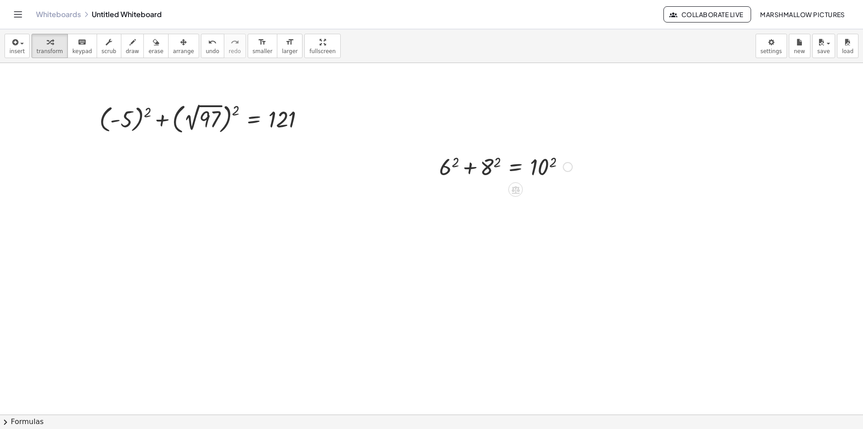
click at [455, 161] on div at bounding box center [506, 166] width 142 height 31
click at [491, 162] on div at bounding box center [502, 166] width 147 height 31
click at [456, 167] on div at bounding box center [501, 166] width 152 height 31
click at [536, 162] on div at bounding box center [506, 166] width 142 height 30
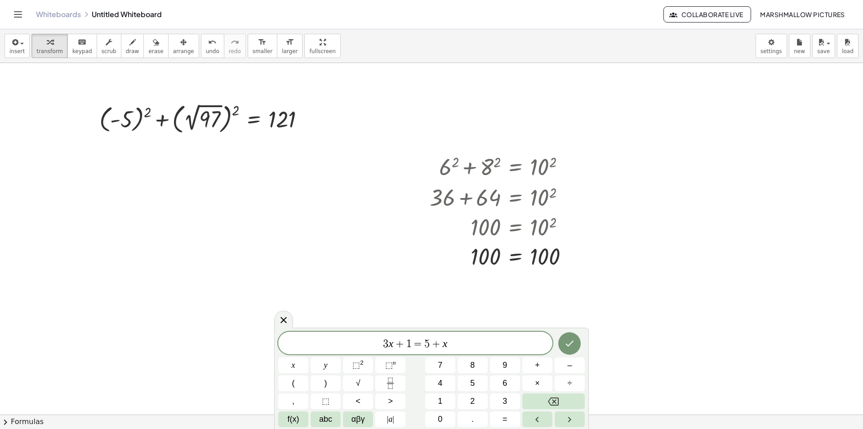
drag, startPoint x: 290, startPoint y: 332, endPoint x: 96, endPoint y: 331, distance: 194.7
click at [101, 332] on body "Graspable Math Activities Whiteboards Classes Account v1.28.3 | Privacy policy …" at bounding box center [431, 214] width 863 height 429
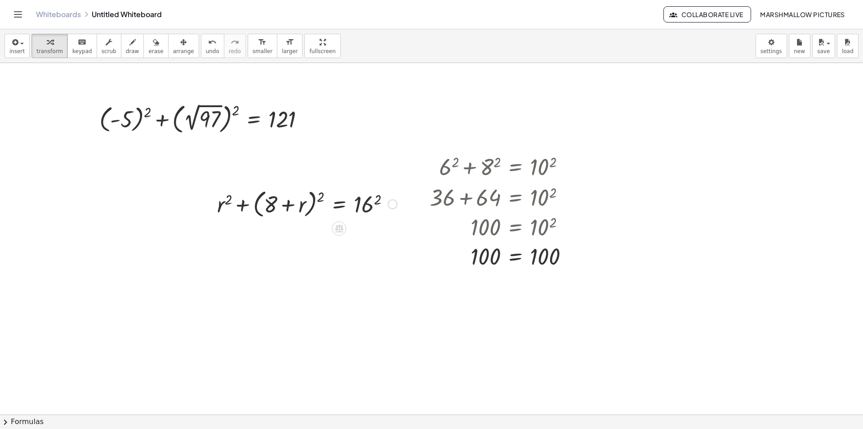
click at [314, 197] on div at bounding box center [307, 203] width 189 height 34
click at [314, 198] on div at bounding box center [307, 203] width 189 height 34
click at [313, 199] on div at bounding box center [307, 203] width 189 height 34
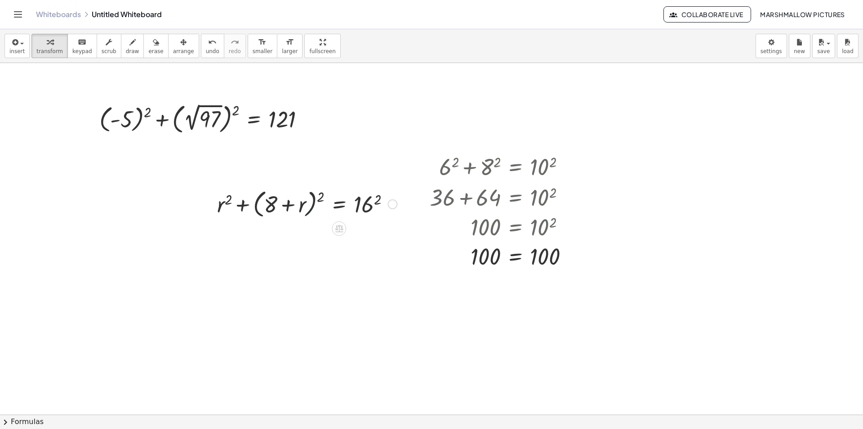
click at [320, 198] on div at bounding box center [307, 203] width 189 height 34
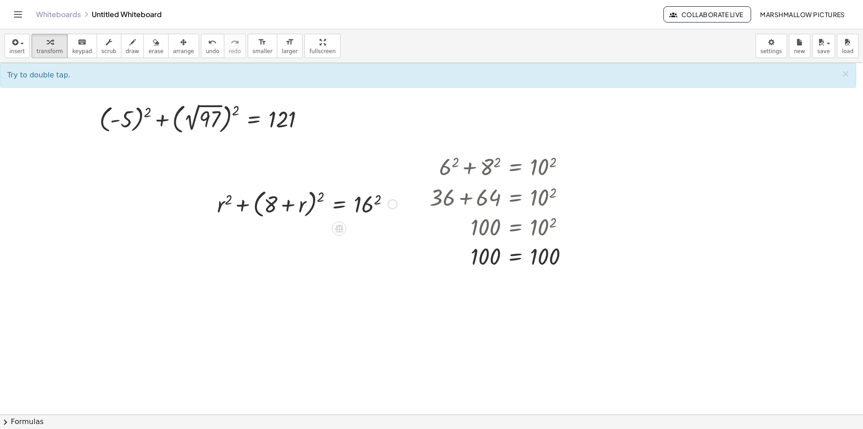
click at [381, 201] on div at bounding box center [307, 203] width 189 height 34
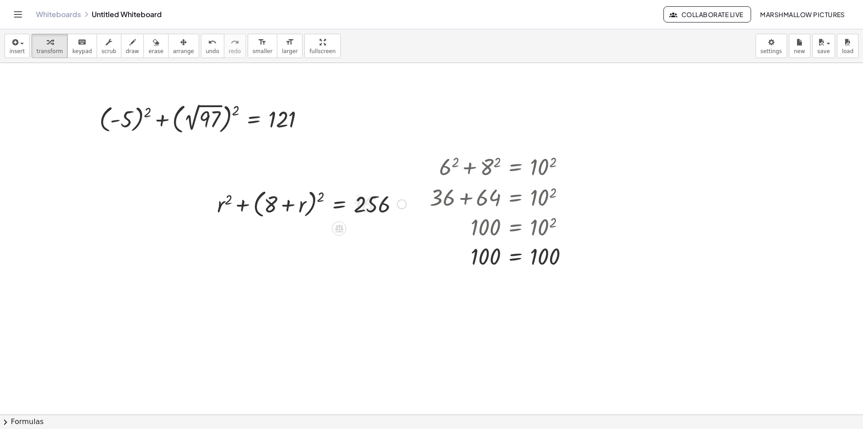
click at [320, 197] on div at bounding box center [312, 203] width 198 height 34
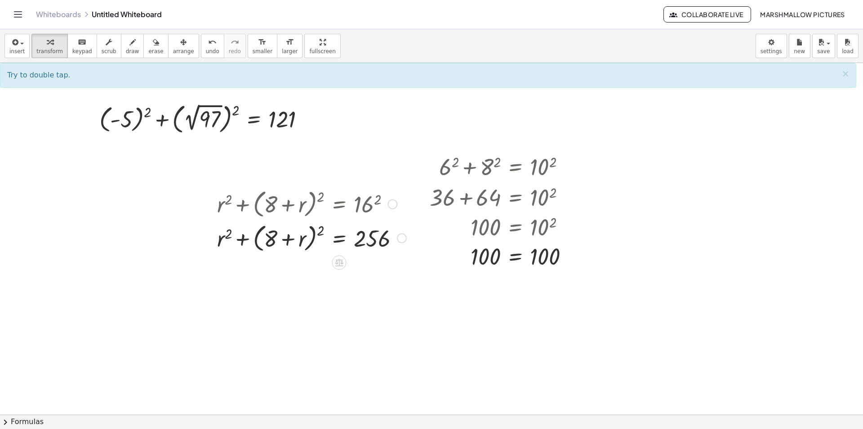
click at [323, 228] on div at bounding box center [312, 237] width 198 height 34
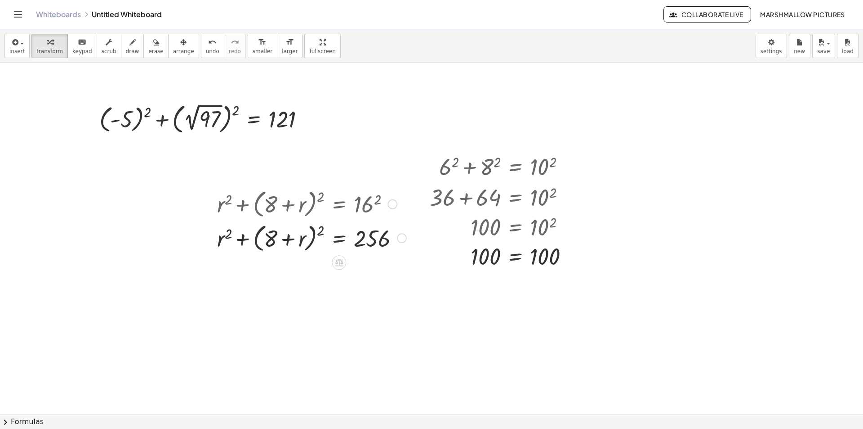
click at [323, 228] on div at bounding box center [312, 237] width 198 height 34
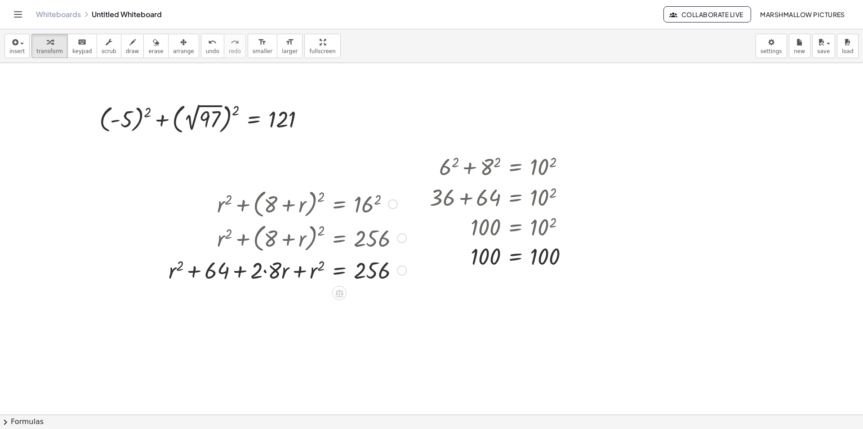
click at [266, 271] on div at bounding box center [287, 269] width 247 height 31
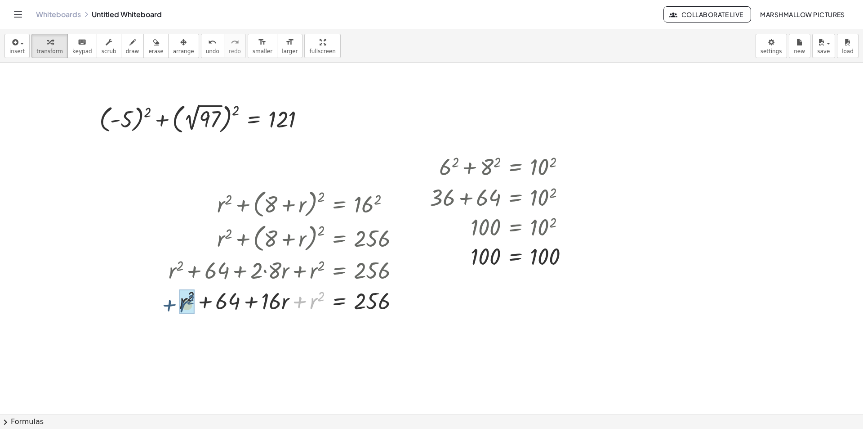
drag, startPoint x: 249, startPoint y: 307, endPoint x: 188, endPoint y: 304, distance: 61.7
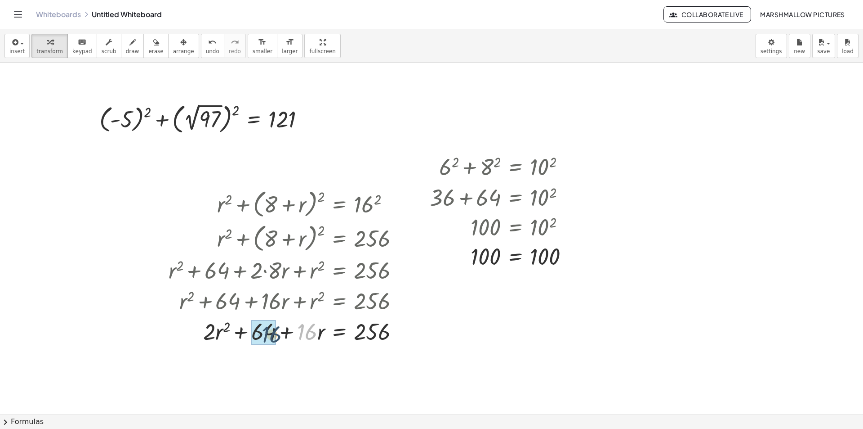
drag, startPoint x: 295, startPoint y: 338, endPoint x: 277, endPoint y: 338, distance: 17.5
drag, startPoint x: 315, startPoint y: 334, endPoint x: 309, endPoint y: 344, distance: 11.5
drag, startPoint x: 317, startPoint y: 332, endPoint x: 219, endPoint y: 331, distance: 98.0
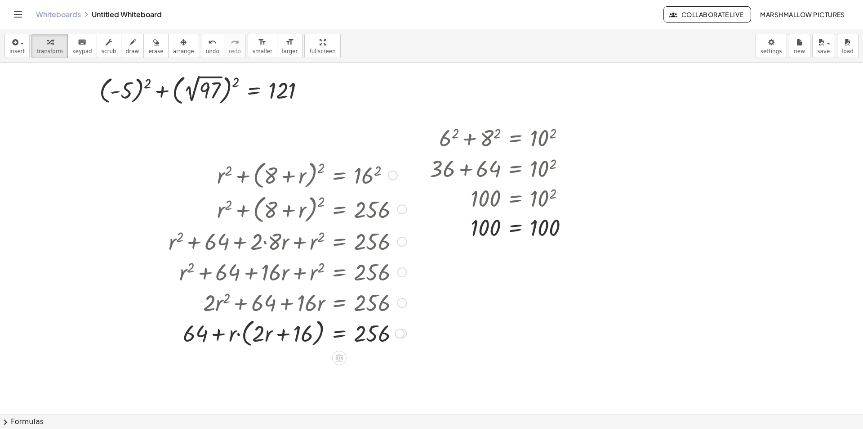
scroll to position [45, 0]
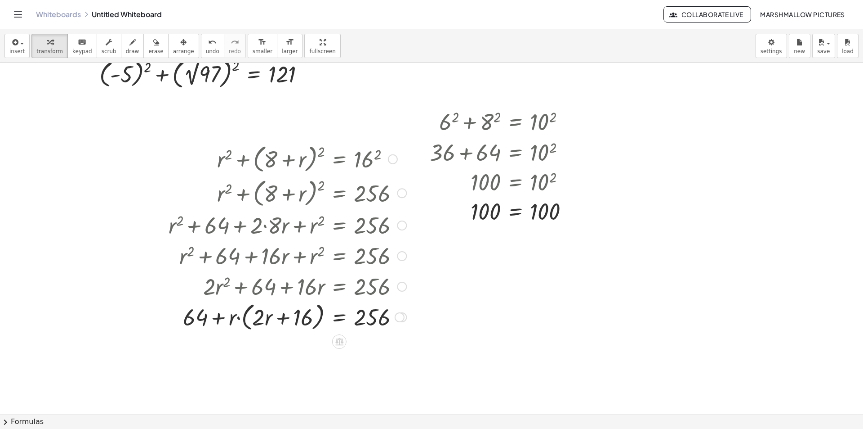
click at [283, 320] on div at bounding box center [287, 316] width 247 height 34
click at [241, 319] on div at bounding box center [287, 316] width 247 height 34
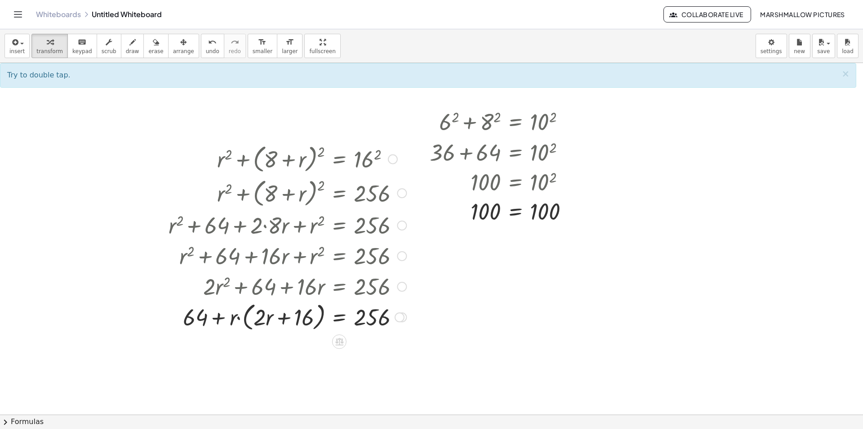
click at [240, 319] on div at bounding box center [287, 316] width 247 height 34
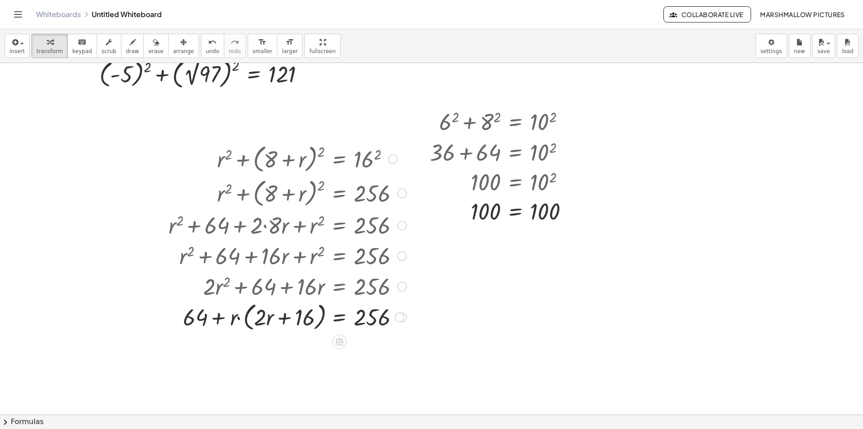
click at [240, 319] on div at bounding box center [287, 316] width 247 height 34
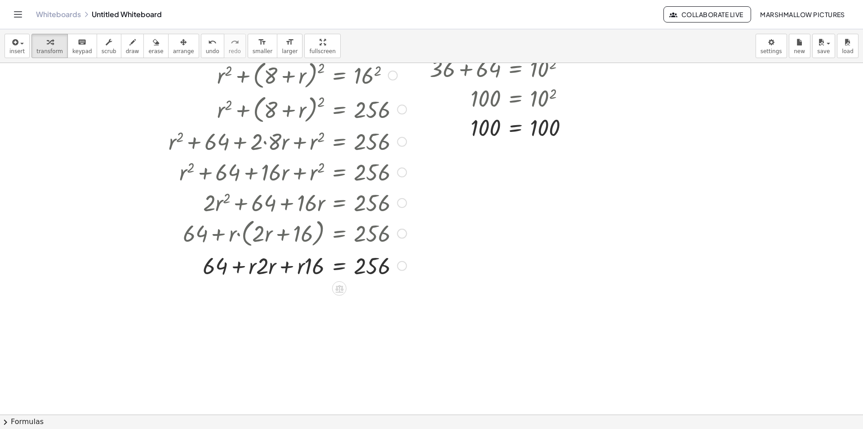
scroll to position [135, 0]
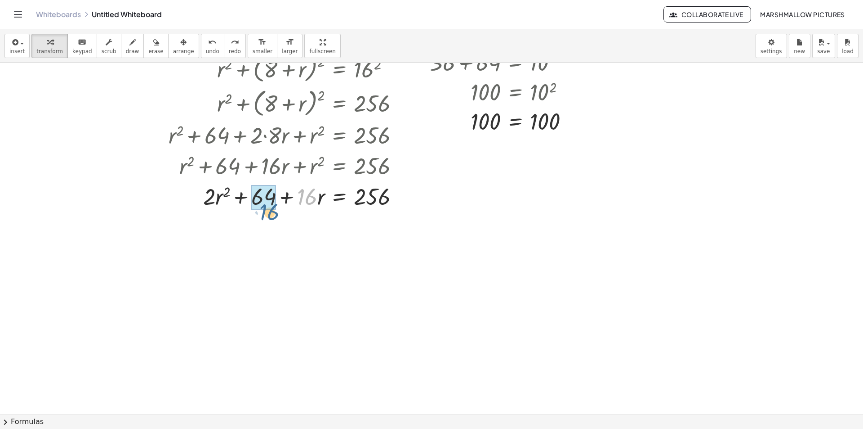
drag, startPoint x: 301, startPoint y: 201, endPoint x: 264, endPoint y: 215, distance: 39.7
click at [264, 215] on div "+ ( - 5 ) 2 + ( 2 √ 97 ) 2 = 121 Fix a mistake Transform line Copy line as LaTe…" at bounding box center [431, 308] width 863 height 761
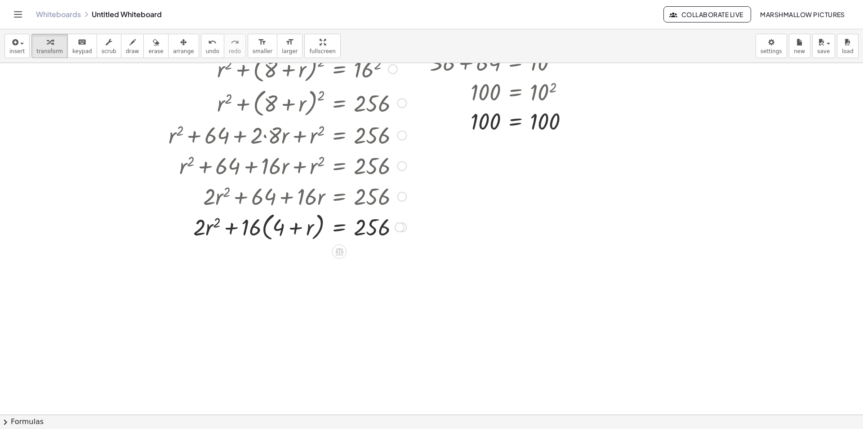
click at [268, 225] on div at bounding box center [287, 226] width 247 height 34
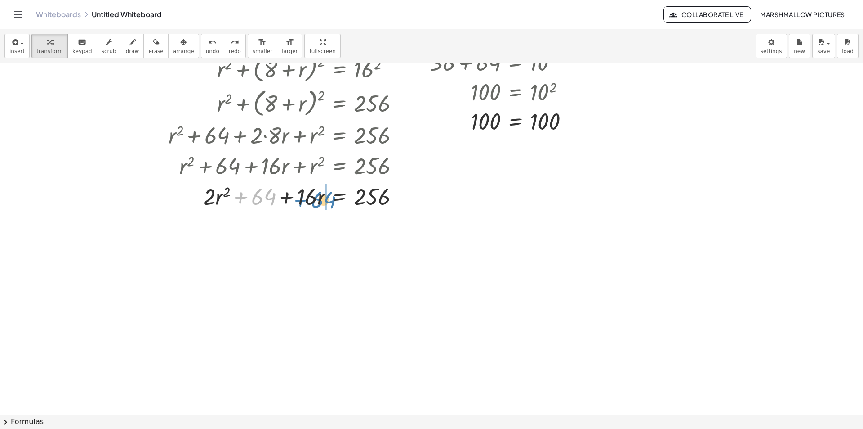
drag, startPoint x: 265, startPoint y: 198, endPoint x: 326, endPoint y: 201, distance: 61.7
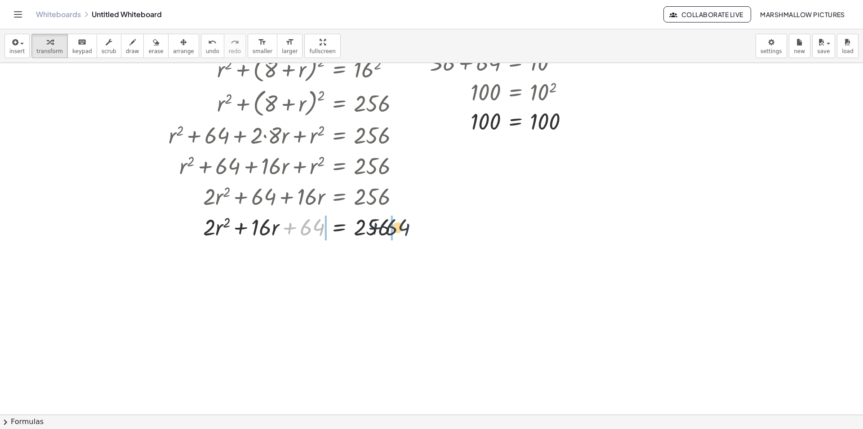
drag, startPoint x: 316, startPoint y: 231, endPoint x: 403, endPoint y: 231, distance: 87.2
click at [403, 231] on div at bounding box center [287, 226] width 247 height 31
click at [402, 225] on div at bounding box center [304, 226] width 304 height 31
click at [294, 226] on div at bounding box center [281, 226] width 259 height 31
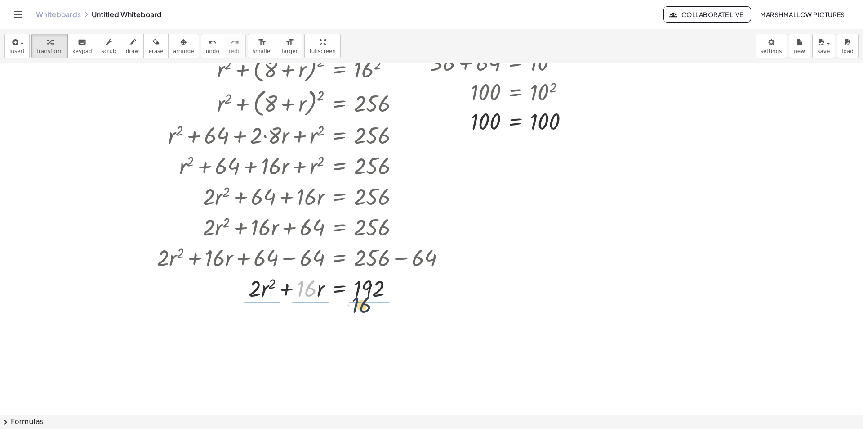
drag, startPoint x: 308, startPoint y: 286, endPoint x: 364, endPoint y: 300, distance: 57.9
click at [372, 290] on div at bounding box center [304, 287] width 304 height 45
click at [309, 289] on div at bounding box center [304, 287] width 304 height 45
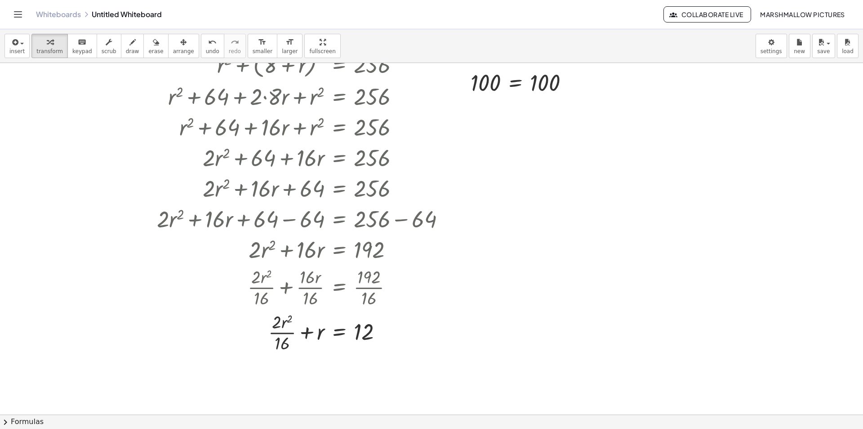
scroll to position [225, 0]
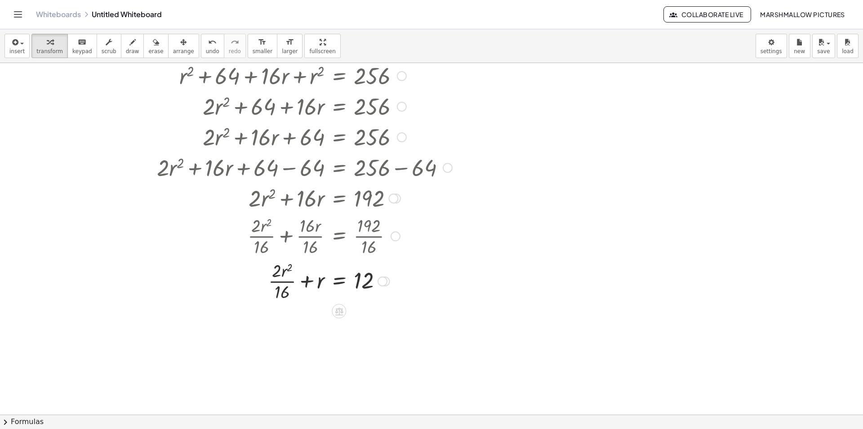
click at [290, 281] on div at bounding box center [304, 280] width 304 height 45
click at [290, 285] on div at bounding box center [304, 280] width 304 height 45
click at [289, 283] on div at bounding box center [304, 280] width 304 height 45
drag, startPoint x: 287, startPoint y: 292, endPoint x: 302, endPoint y: 282, distance: 17.8
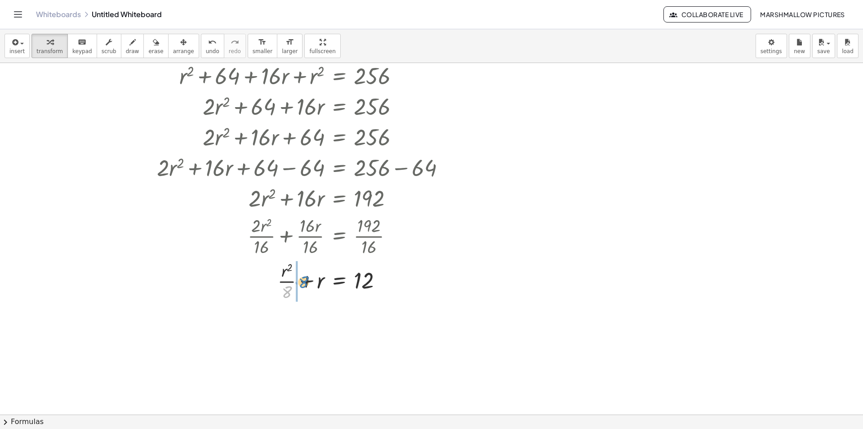
click at [302, 282] on div at bounding box center [304, 280] width 304 height 45
drag, startPoint x: 286, startPoint y: 289, endPoint x: 374, endPoint y: 291, distance: 87.3
click at [377, 283] on div at bounding box center [304, 280] width 304 height 45
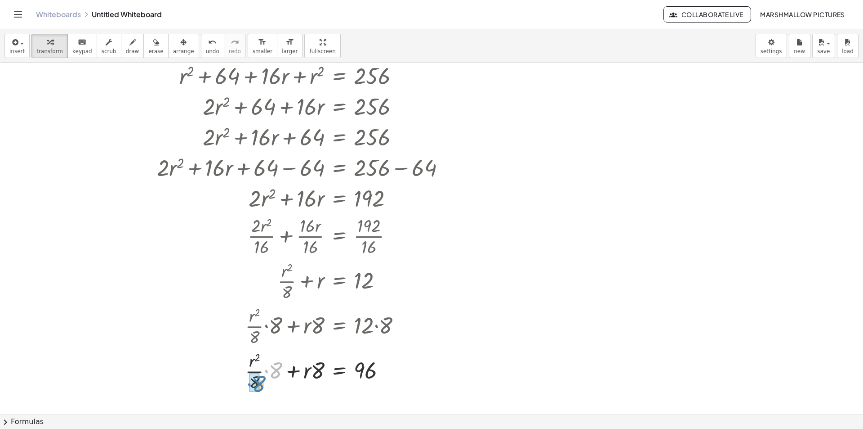
drag, startPoint x: 282, startPoint y: 374, endPoint x: 265, endPoint y: 388, distance: 22.1
click at [265, 388] on div at bounding box center [304, 370] width 304 height 45
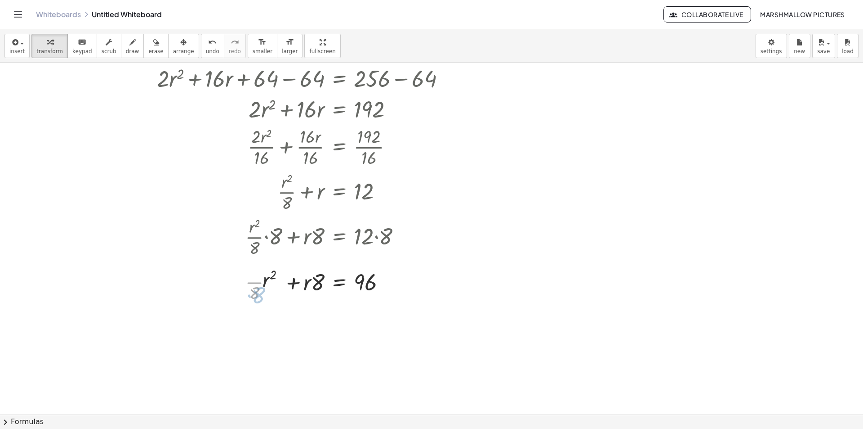
scroll to position [315, 0]
drag, startPoint x: 318, startPoint y: 284, endPoint x: 269, endPoint y: 286, distance: 49.5
drag, startPoint x: 320, startPoint y: 277, endPoint x: 308, endPoint y: 279, distance: 12.3
click at [308, 279] on div at bounding box center [304, 280] width 304 height 31
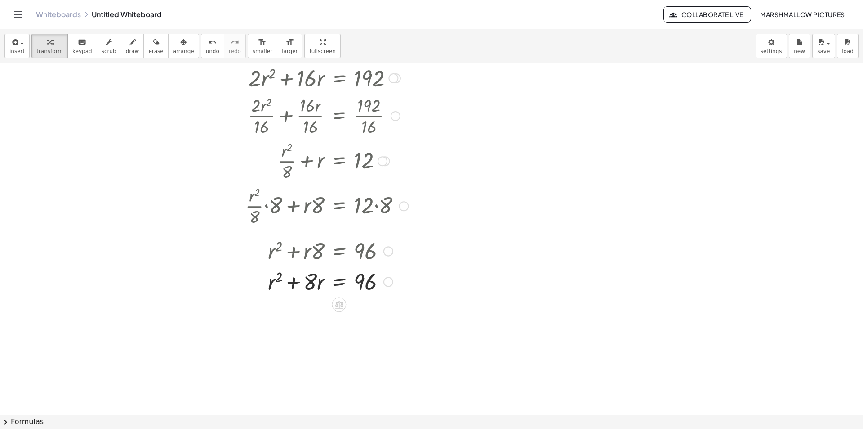
scroll to position [360, 0]
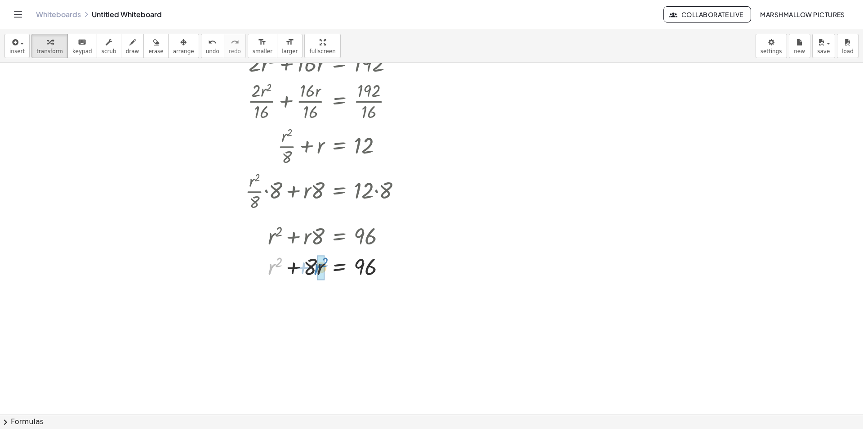
drag, startPoint x: 271, startPoint y: 268, endPoint x: 317, endPoint y: 268, distance: 46.8
click at [301, 297] on div at bounding box center [304, 297] width 304 height 34
click at [298, 297] on div at bounding box center [304, 297] width 304 height 34
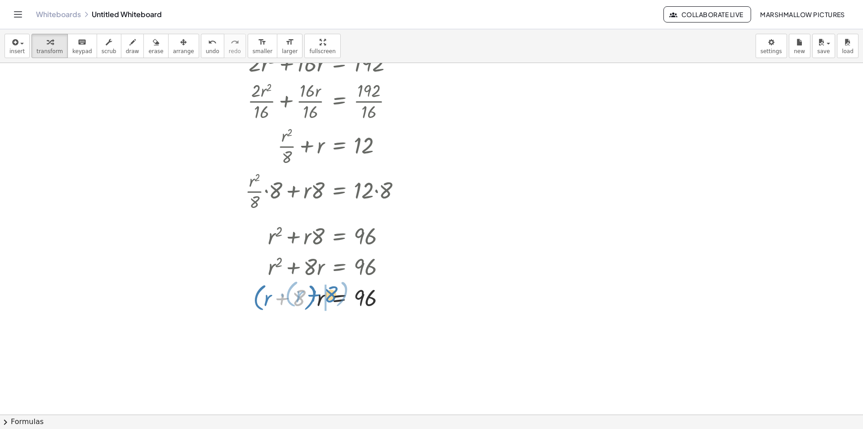
drag, startPoint x: 297, startPoint y: 297, endPoint x: 330, endPoint y: 293, distance: 32.6
click at [330, 293] on div at bounding box center [304, 297] width 304 height 34
click at [318, 299] on div at bounding box center [307, 297] width 299 height 34
click at [345, 317] on div at bounding box center [339, 321] width 14 height 14
click at [429, 303] on div at bounding box center [307, 297] width 299 height 34
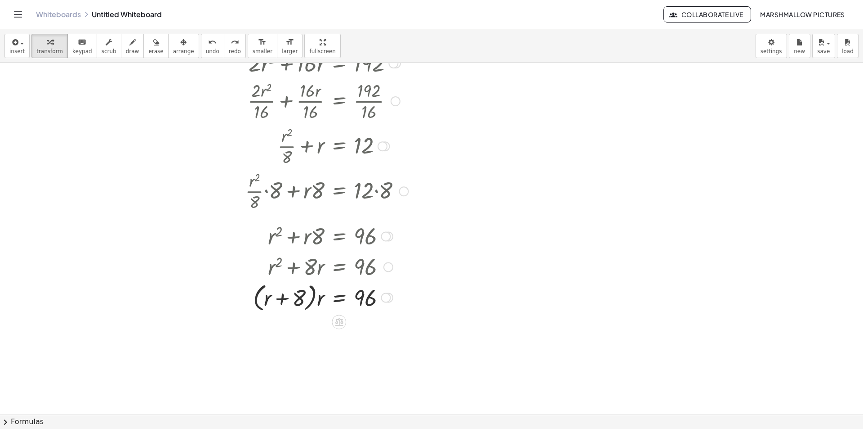
click at [265, 292] on div at bounding box center [307, 297] width 299 height 34
click at [264, 290] on div at bounding box center [307, 297] width 299 height 34
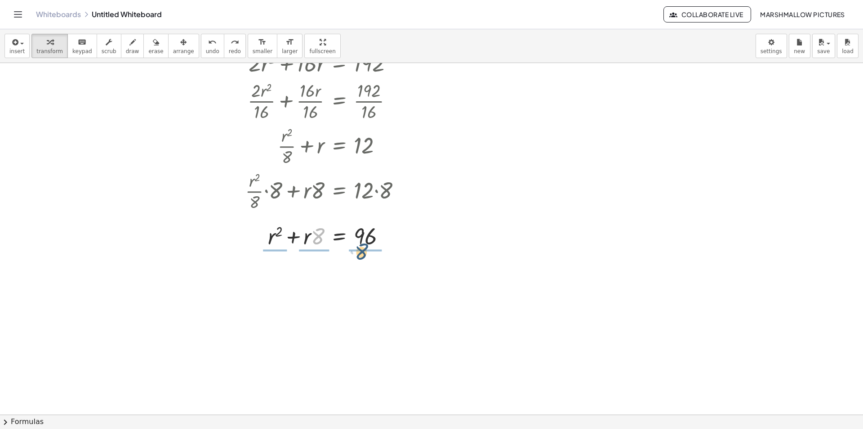
drag, startPoint x: 319, startPoint y: 237, endPoint x: 363, endPoint y: 253, distance: 46.6
click at [369, 243] on div at bounding box center [304, 235] width 304 height 45
click at [318, 240] on div at bounding box center [304, 235] width 304 height 45
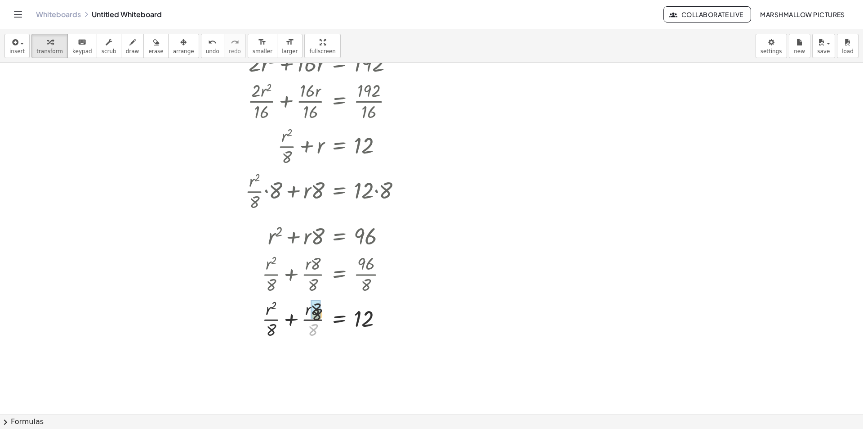
drag, startPoint x: 317, startPoint y: 320, endPoint x: 317, endPoint y: 313, distance: 6.8
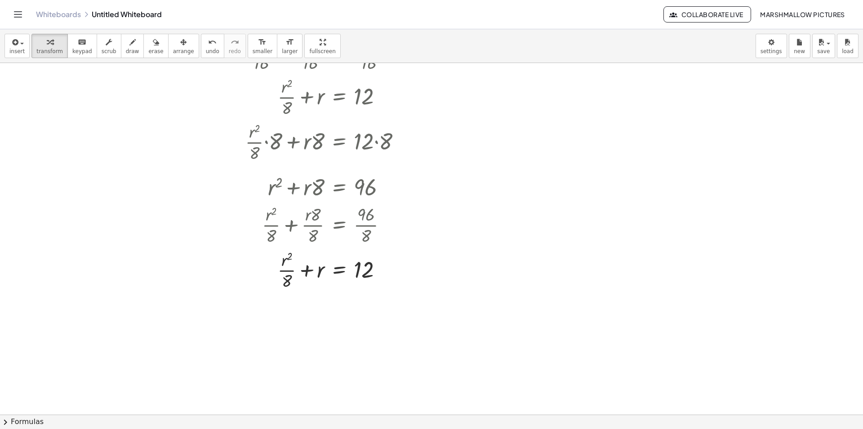
scroll to position [410, 0]
click at [287, 271] on div at bounding box center [304, 268] width 304 height 45
click at [287, 270] on div at bounding box center [304, 268] width 304 height 45
drag, startPoint x: 286, startPoint y: 278, endPoint x: 301, endPoint y: 273, distance: 16.2
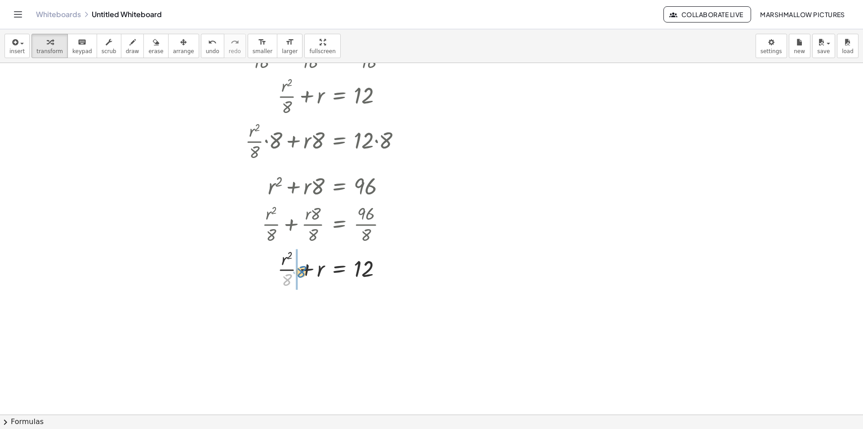
click at [301, 273] on div at bounding box center [304, 268] width 304 height 45
drag, startPoint x: 287, startPoint y: 315, endPoint x: 372, endPoint y: 316, distance: 84.5
click at [372, 316] on div at bounding box center [304, 313] width 304 height 45
click at [377, 314] on div at bounding box center [304, 313] width 304 height 45
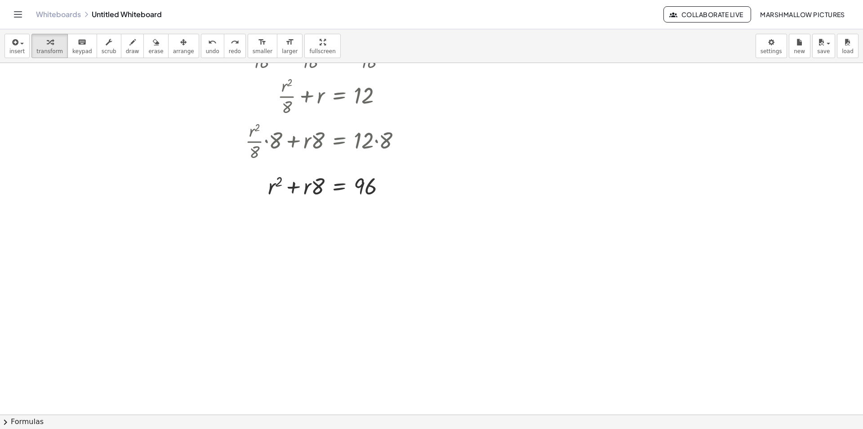
click at [520, 124] on div at bounding box center [431, 180] width 863 height 1054
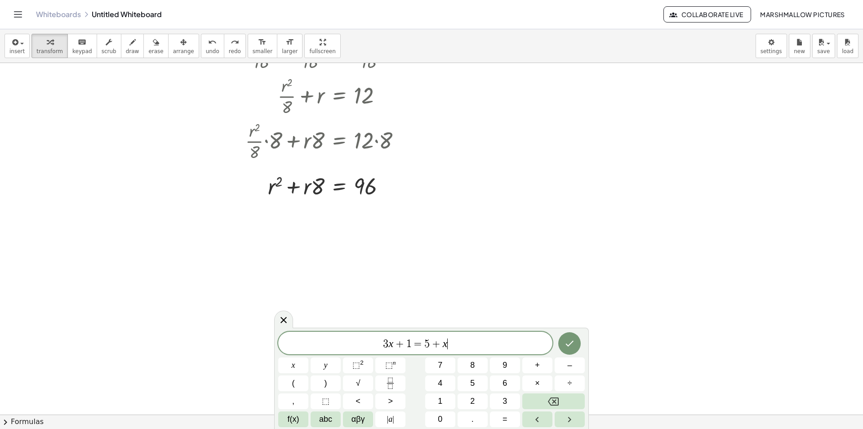
drag, startPoint x: 456, startPoint y: 349, endPoint x: 130, endPoint y: 316, distance: 327.6
click at [134, 317] on body "Graspable Math Activities Whiteboards Classes Account v1.28.3 | Privacy policy …" at bounding box center [431, 214] width 863 height 429
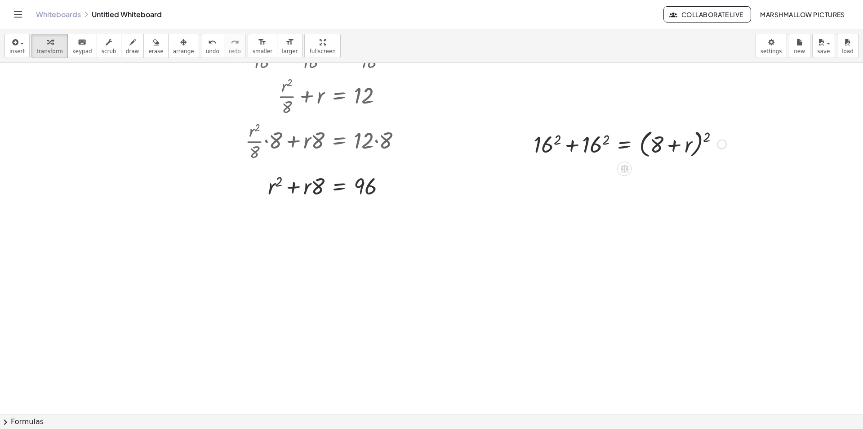
click at [599, 132] on div at bounding box center [630, 143] width 202 height 34
click at [528, 136] on div at bounding box center [625, 143] width 211 height 34
click at [698, 140] on div at bounding box center [621, 143] width 220 height 34
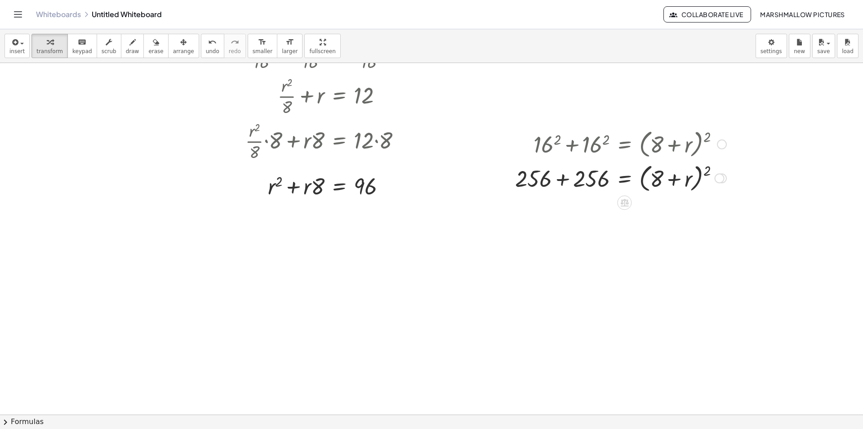
click at [699, 177] on div at bounding box center [621, 178] width 220 height 34
click at [708, 172] on div at bounding box center [621, 178] width 220 height 34
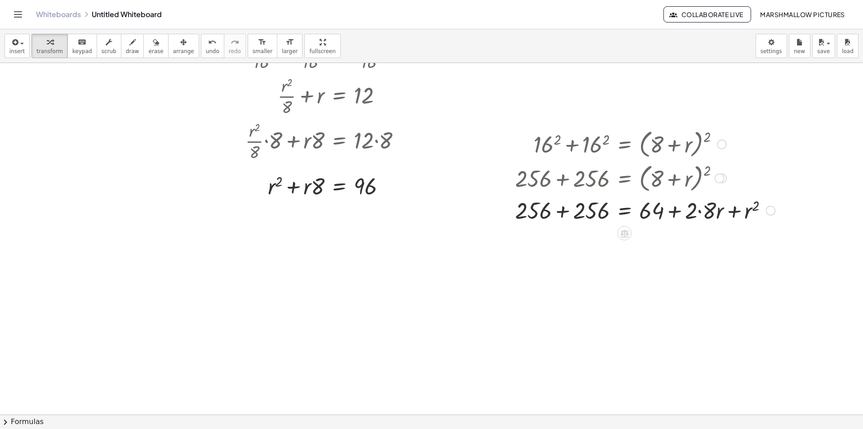
click at [712, 217] on div at bounding box center [645, 209] width 269 height 31
click at [702, 214] on div at bounding box center [640, 209] width 258 height 31
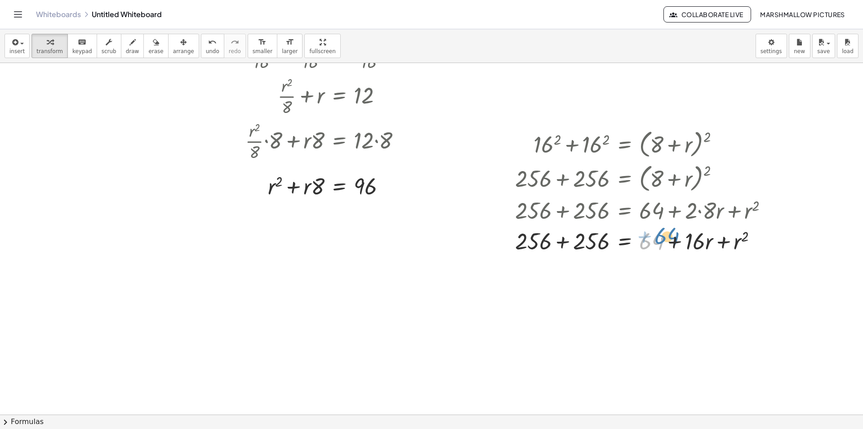
drag, startPoint x: 659, startPoint y: 242, endPoint x: 675, endPoint y: 237, distance: 17.1
click at [675, 237] on div at bounding box center [645, 240] width 269 height 31
click at [568, 239] on div at bounding box center [645, 240] width 269 height 31
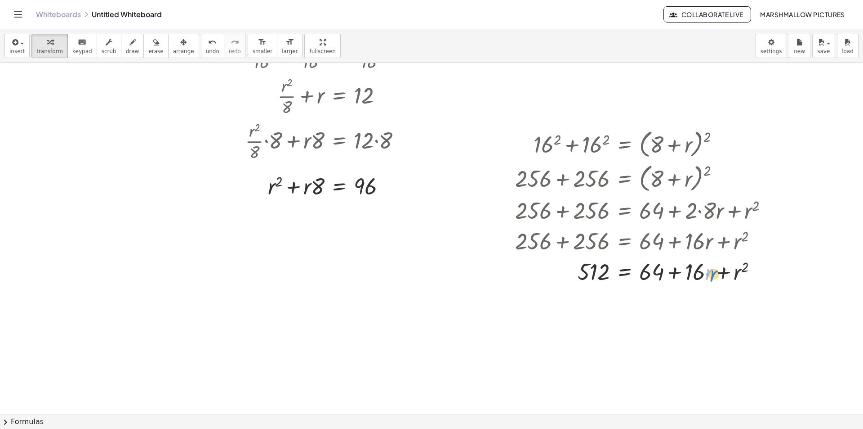
drag, startPoint x: 710, startPoint y: 274, endPoint x: 715, endPoint y: 276, distance: 4.8
click at [715, 276] on div at bounding box center [645, 270] width 269 height 31
drag, startPoint x: 641, startPoint y: 273, endPoint x: 614, endPoint y: 277, distance: 27.8
click at [614, 277] on div at bounding box center [645, 270] width 269 height 31
click at [568, 268] on div at bounding box center [663, 270] width 304 height 31
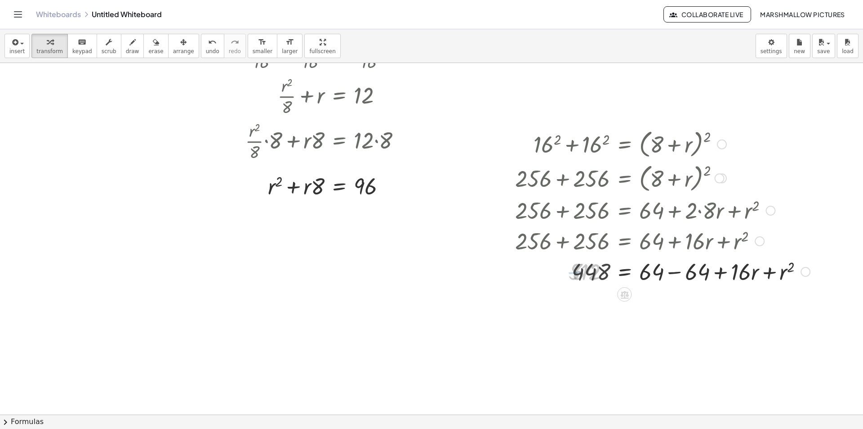
click at [684, 278] on div at bounding box center [663, 270] width 304 height 31
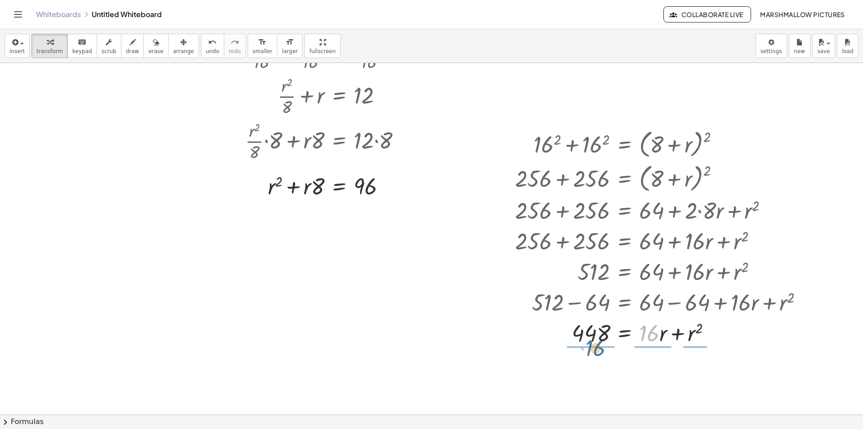
drag, startPoint x: 649, startPoint y: 334, endPoint x: 587, endPoint y: 344, distance: 63.3
click at [587, 344] on div at bounding box center [663, 332] width 304 height 31
click at [581, 332] on div at bounding box center [663, 331] width 304 height 45
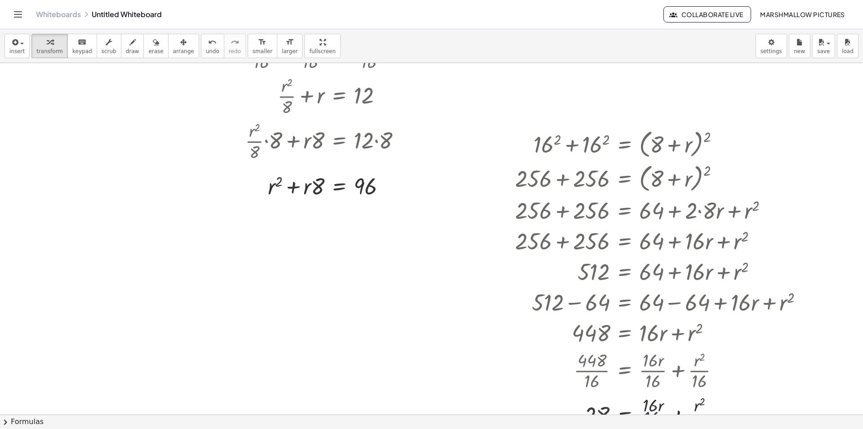
drag, startPoint x: 662, startPoint y: 344, endPoint x: 661, endPoint y: 336, distance: 8.6
click at [625, 144] on div "+ 16 2 + 16 2 = ( + 8 + r ) 2 + 16 2 + 256 = ( + 8 + r ) 2 + 256 + 256 = ( + 8 …" at bounding box center [625, 144] width 0 height 0
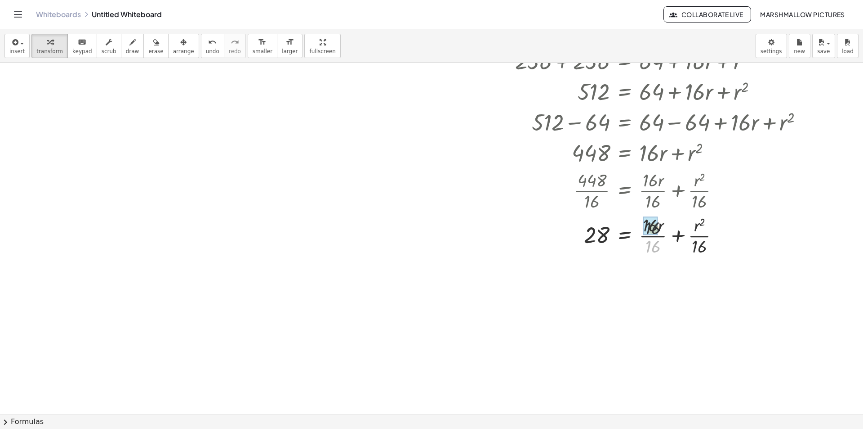
drag, startPoint x: 654, startPoint y: 243, endPoint x: 654, endPoint y: 232, distance: 11.7
drag, startPoint x: 683, startPoint y: 243, endPoint x: 649, endPoint y: 238, distance: 34.1
click at [649, 238] on div at bounding box center [663, 234] width 304 height 45
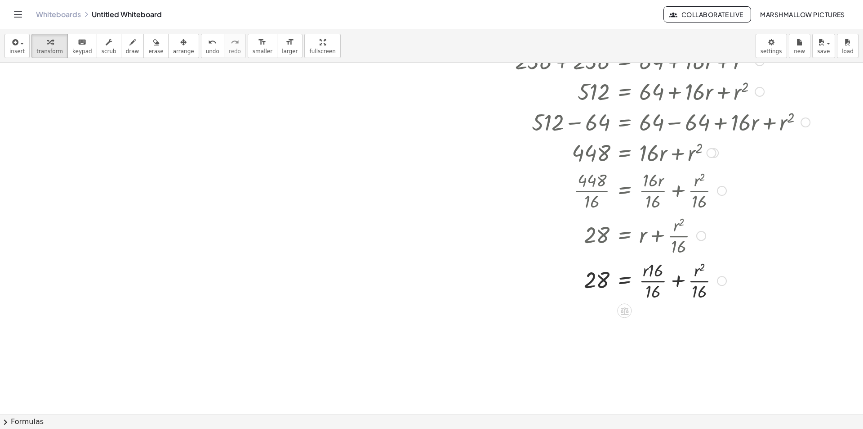
click at [650, 282] on div at bounding box center [663, 279] width 304 height 45
drag, startPoint x: 682, startPoint y: 246, endPoint x: 693, endPoint y: 239, distance: 12.5
click at [693, 239] on div at bounding box center [652, 234] width 283 height 45
drag, startPoint x: 671, startPoint y: 282, endPoint x: 639, endPoint y: 280, distance: 32.0
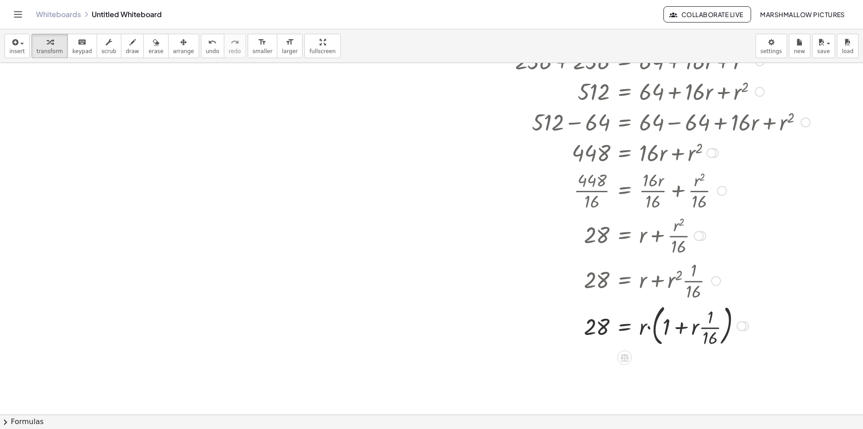
click at [651, 328] on div at bounding box center [663, 325] width 304 height 49
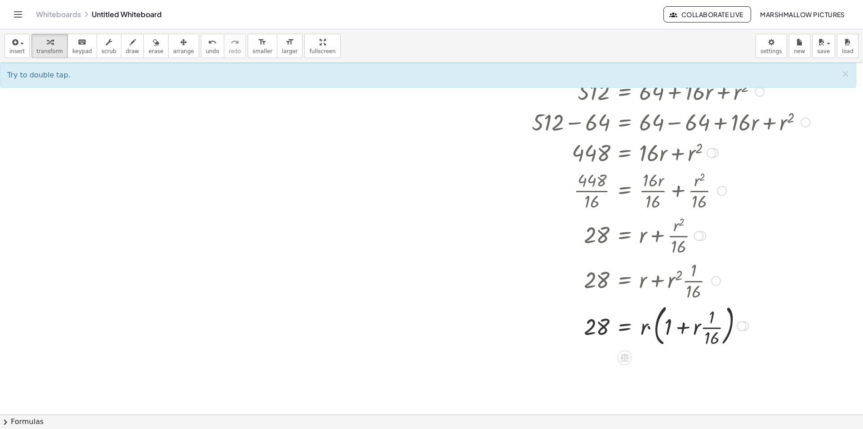
click at [659, 327] on div at bounding box center [663, 325] width 304 height 49
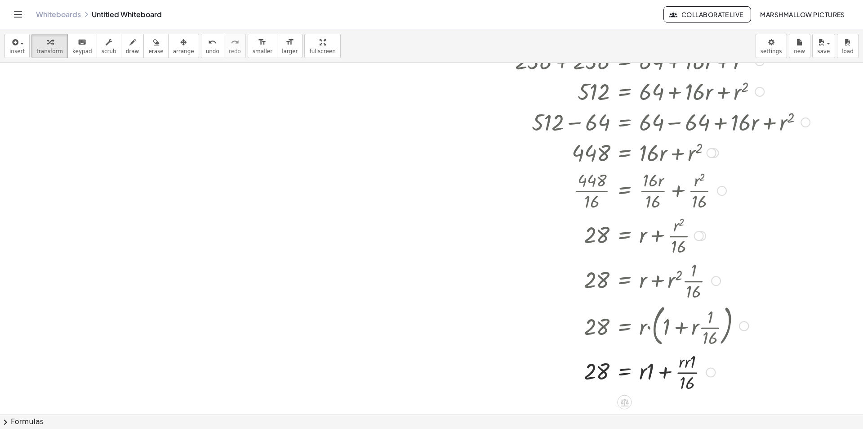
scroll to position [635, 0]
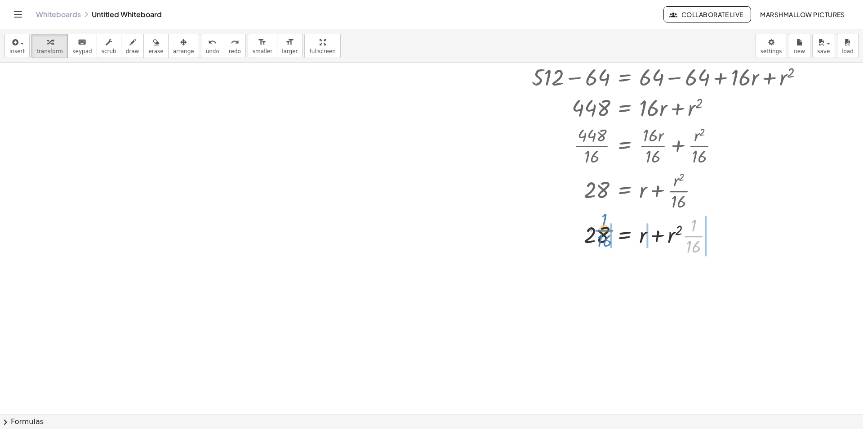
drag, startPoint x: 692, startPoint y: 235, endPoint x: 603, endPoint y: 229, distance: 88.3
click at [603, 229] on div at bounding box center [663, 234] width 304 height 45
click at [585, 233] on div at bounding box center [663, 234] width 304 height 45
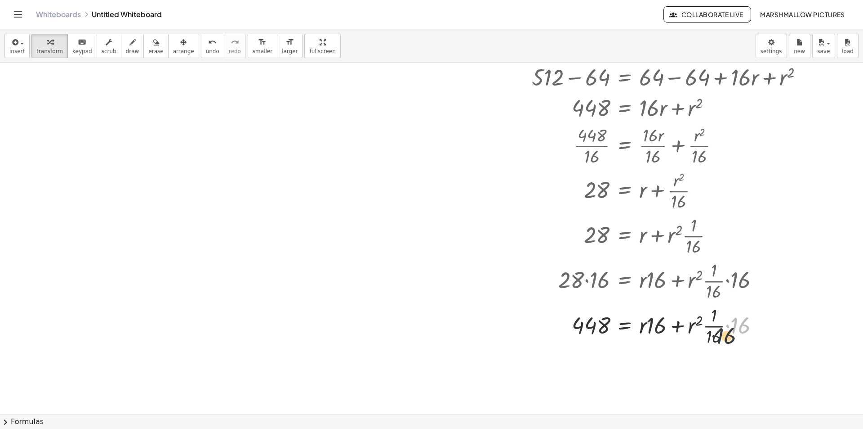
drag, startPoint x: 734, startPoint y: 322, endPoint x: 719, endPoint y: 333, distance: 19.0
click at [719, 333] on div at bounding box center [663, 324] width 304 height 45
drag, startPoint x: 737, startPoint y: 320, endPoint x: 709, endPoint y: 334, distance: 31.4
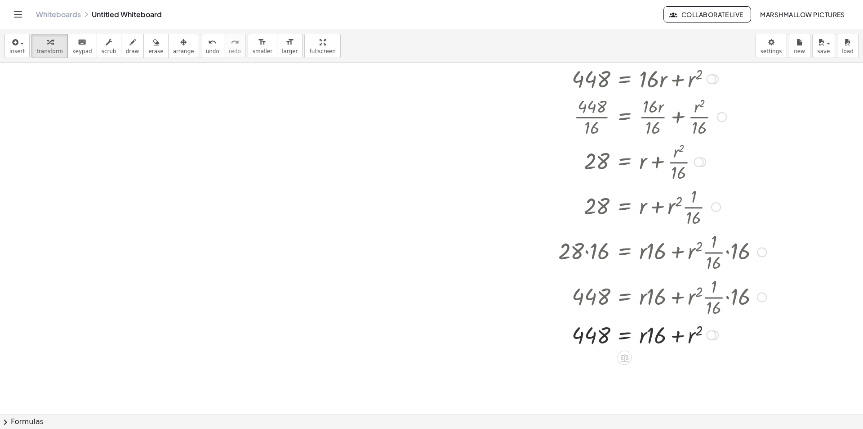
scroll to position [679, 0]
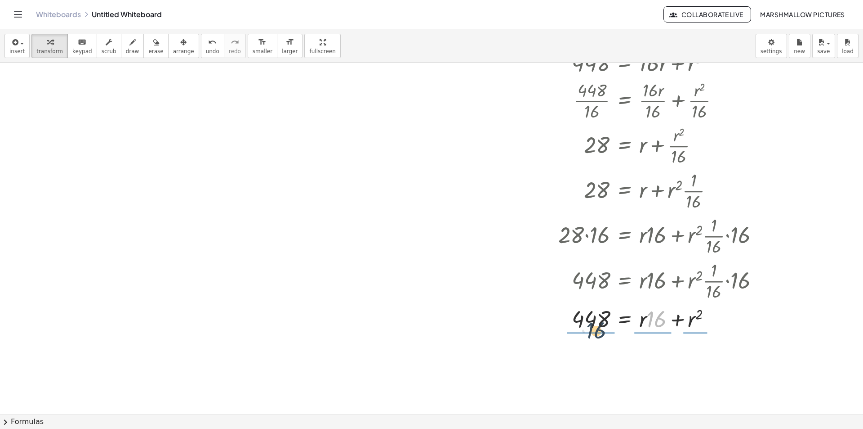
drag, startPoint x: 652, startPoint y: 324, endPoint x: 594, endPoint y: 326, distance: 57.2
click at [594, 326] on div at bounding box center [663, 318] width 304 height 31
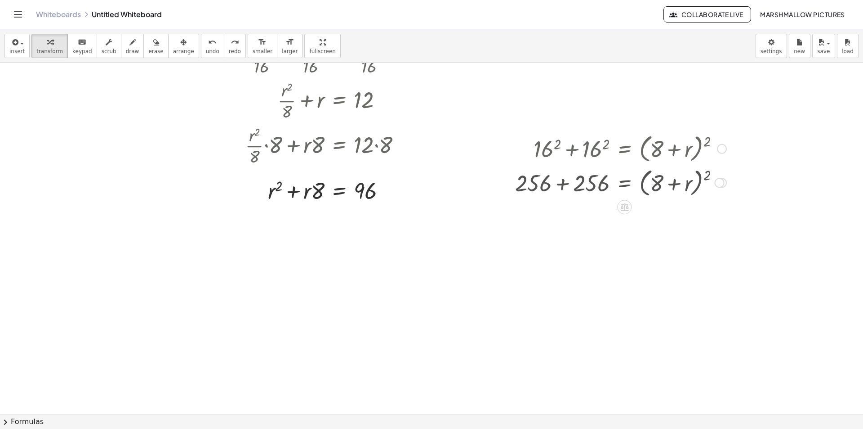
scroll to position [405, 0]
click at [743, 137] on div at bounding box center [431, 185] width 863 height 1054
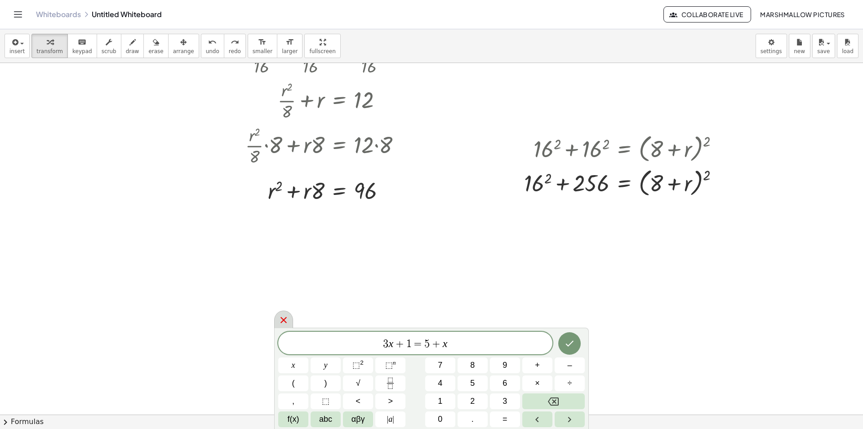
click at [291, 317] on div at bounding box center [283, 319] width 19 height 18
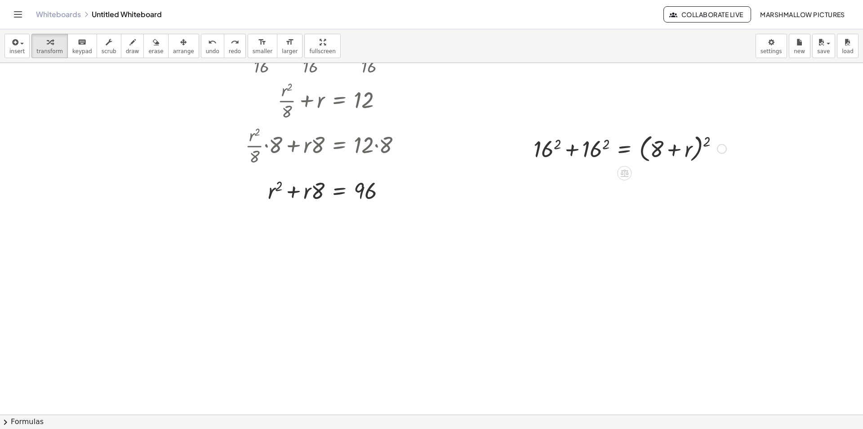
click at [725, 146] on div at bounding box center [722, 149] width 10 height 10
click at [744, 121] on span "Fix a mistake" at bounding box center [759, 121] width 37 height 7
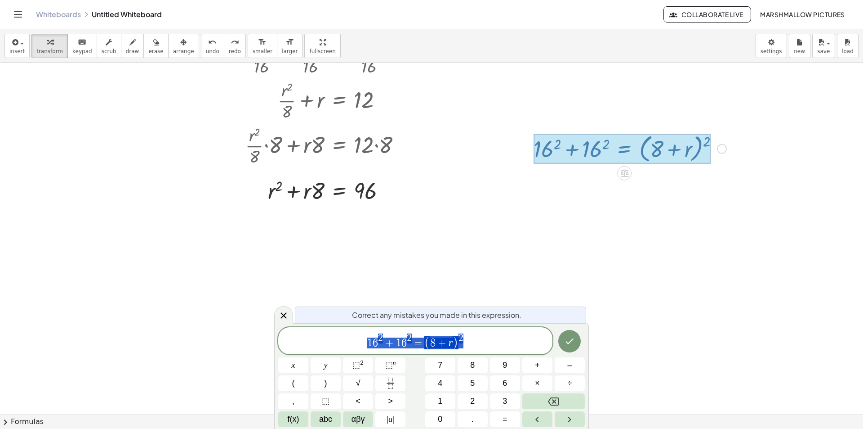
drag, startPoint x: 304, startPoint y: 321, endPoint x: 249, endPoint y: 321, distance: 55.3
click at [249, 321] on body "Graspable Math Activities Whiteboards Classes Account v1.28.3 | Privacy policy …" at bounding box center [431, 214] width 863 height 429
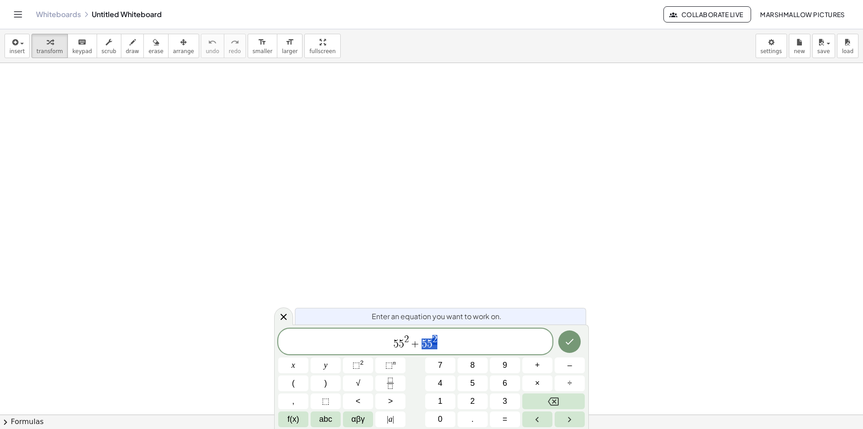
drag, startPoint x: 452, startPoint y: 349, endPoint x: 421, endPoint y: 343, distance: 32.2
click at [421, 343] on div "**** 5 5 2 + 5 5 2" at bounding box center [415, 341] width 274 height 26
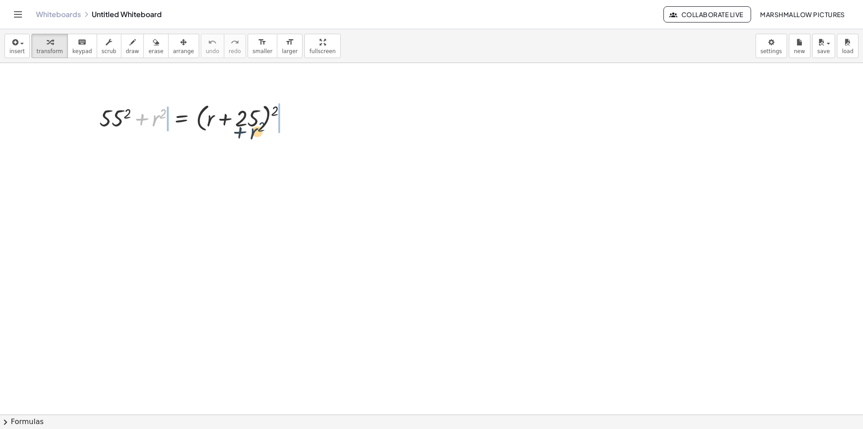
drag, startPoint x: 193, startPoint y: 133, endPoint x: 256, endPoint y: 135, distance: 63.0
click at [281, 125] on div at bounding box center [197, 117] width 276 height 34
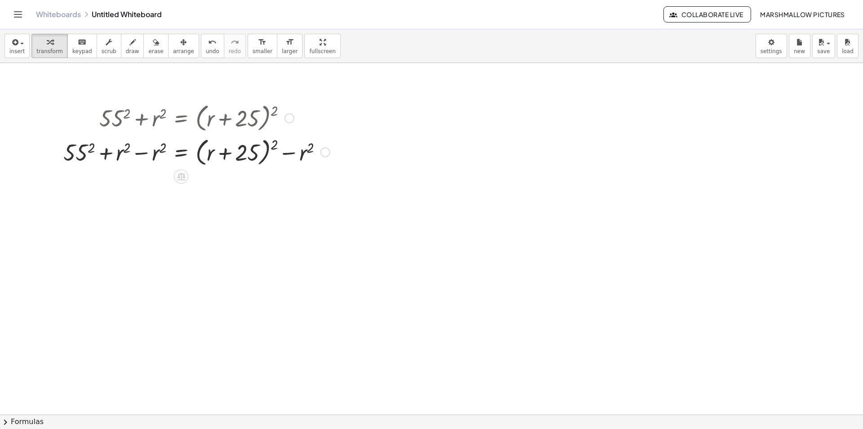
click at [143, 160] on div at bounding box center [197, 151] width 276 height 34
click at [267, 146] on div at bounding box center [215, 151] width 240 height 34
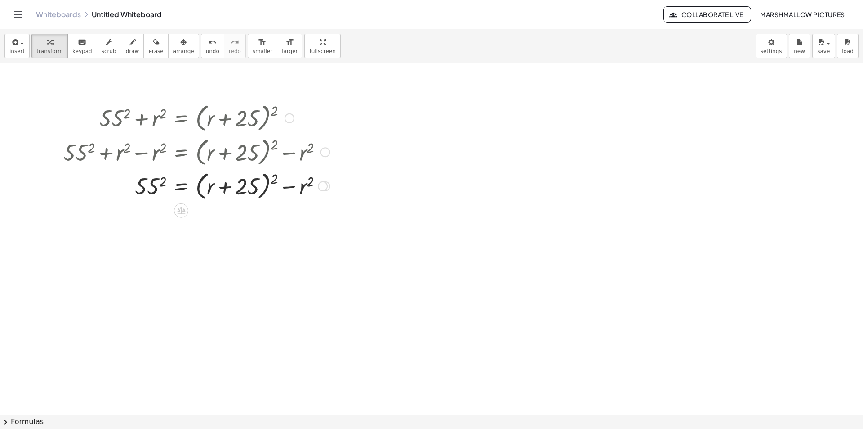
click at [268, 183] on div at bounding box center [197, 185] width 276 height 34
click at [265, 183] on div at bounding box center [197, 185] width 276 height 34
click at [237, 190] on div at bounding box center [197, 185] width 276 height 34
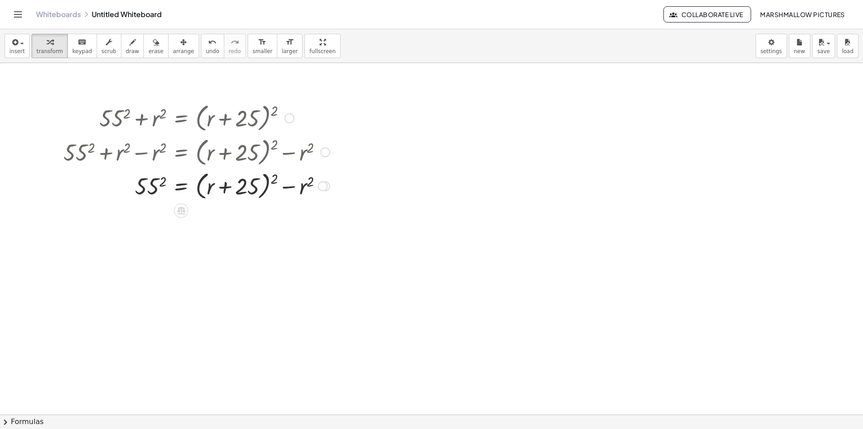
click at [276, 178] on div at bounding box center [197, 185] width 276 height 34
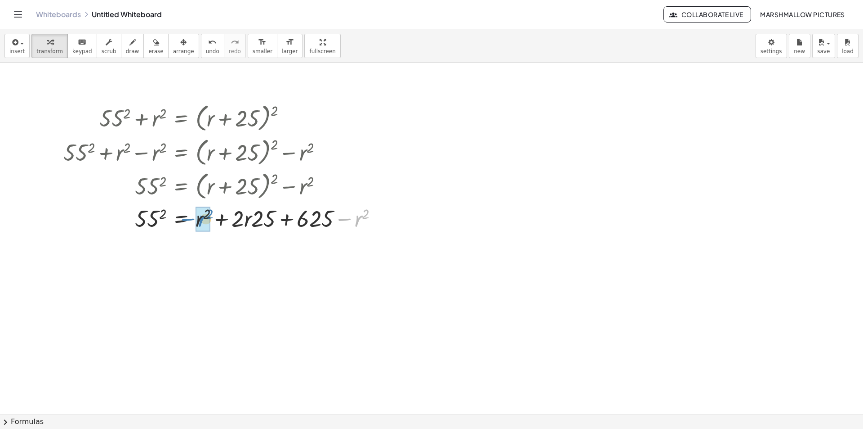
drag, startPoint x: 359, startPoint y: 220, endPoint x: 200, endPoint y: 219, distance: 159.2
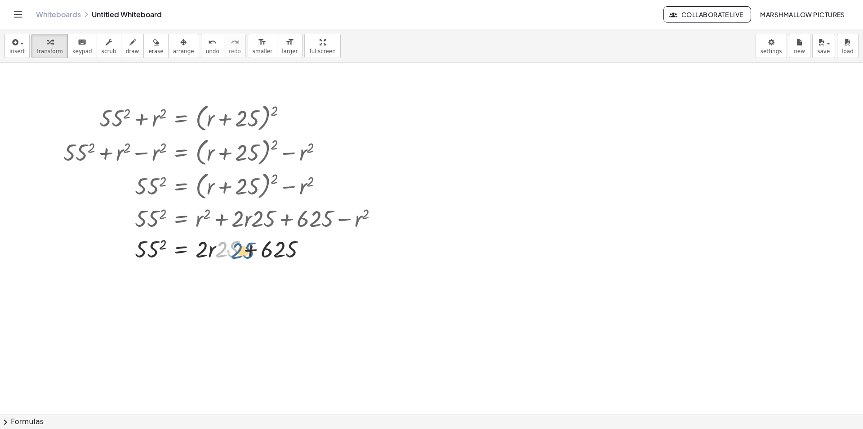
drag, startPoint x: 226, startPoint y: 248, endPoint x: 239, endPoint y: 250, distance: 13.2
click at [239, 250] on div at bounding box center [224, 248] width 331 height 31
click at [146, 243] on div at bounding box center [224, 248] width 331 height 31
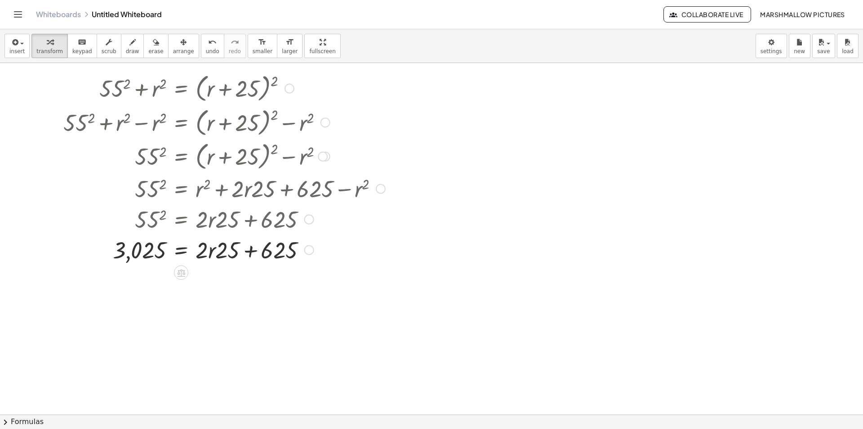
scroll to position [45, 0]
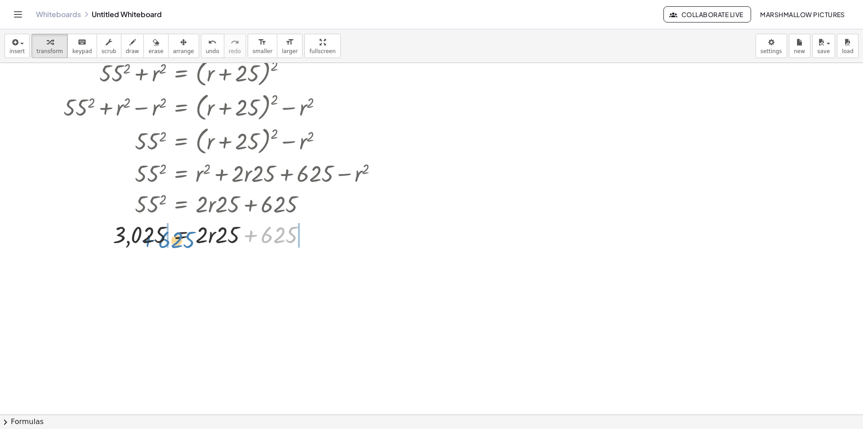
drag, startPoint x: 270, startPoint y: 236, endPoint x: 168, endPoint y: 241, distance: 102.6
drag, startPoint x: 113, startPoint y: 237, endPoint x: 117, endPoint y: 241, distance: 5.4
click at [114, 239] on div at bounding box center [219, 234] width 339 height 31
click at [309, 245] on div at bounding box center [224, 234] width 331 height 31
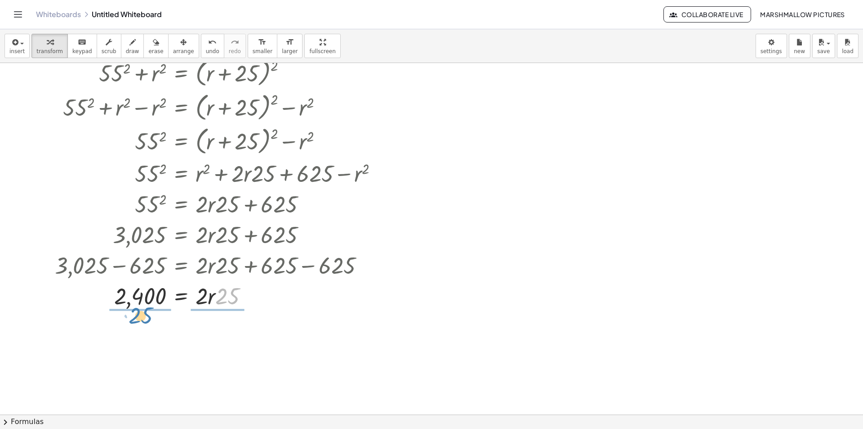
drag, startPoint x: 228, startPoint y: 304, endPoint x: 143, endPoint y: 317, distance: 86.3
click at [143, 300] on div at bounding box center [219, 294] width 339 height 45
click at [216, 299] on div at bounding box center [219, 294] width 339 height 45
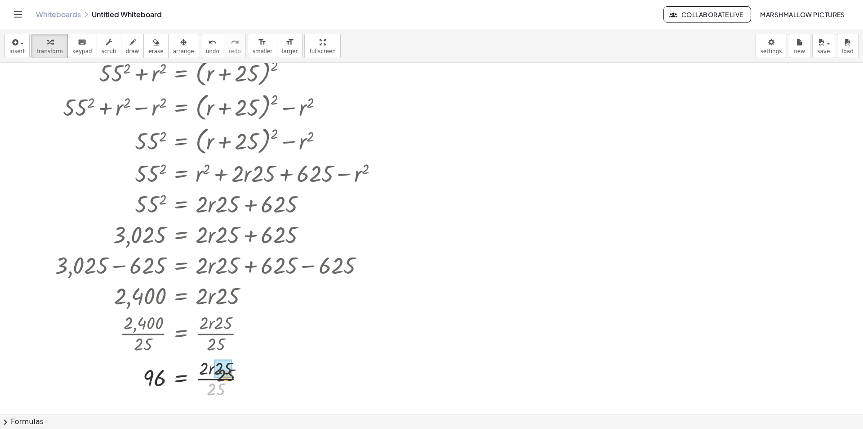
drag, startPoint x: 210, startPoint y: 386, endPoint x: 220, endPoint y: 369, distance: 20.0
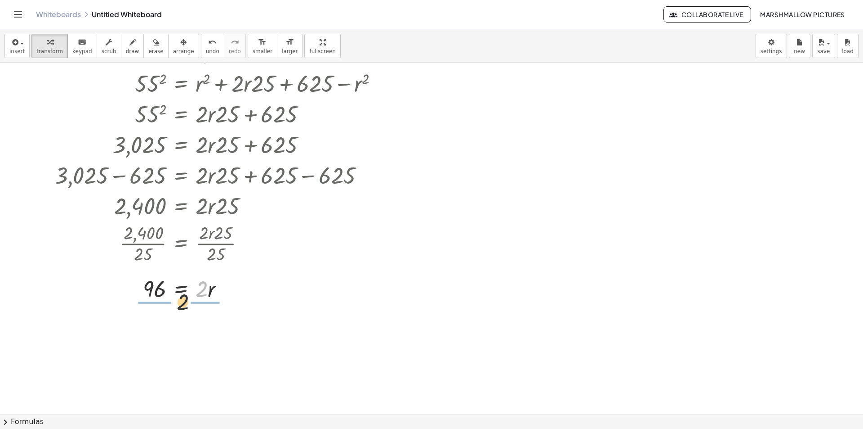
drag, startPoint x: 201, startPoint y: 282, endPoint x: 159, endPoint y: 303, distance: 46.1
click at [152, 289] on div at bounding box center [219, 287] width 339 height 45
click at [194, 295] on div at bounding box center [219, 287] width 339 height 45
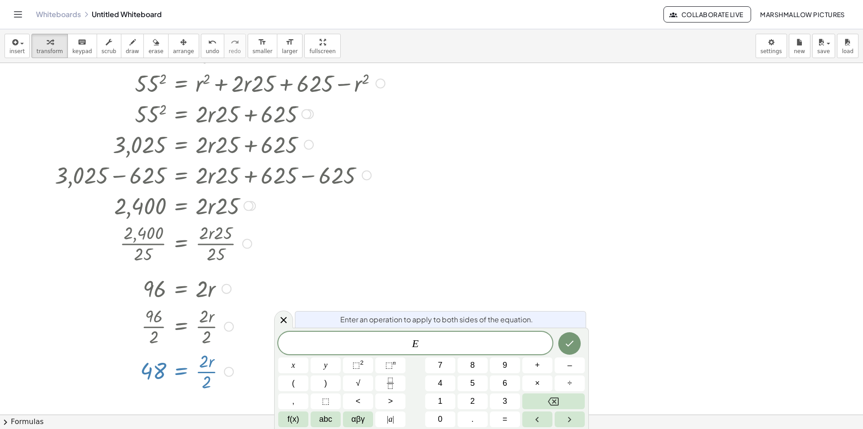
click at [294, 320] on div at bounding box center [219, 325] width 339 height 45
click at [285, 317] on icon at bounding box center [283, 319] width 11 height 11
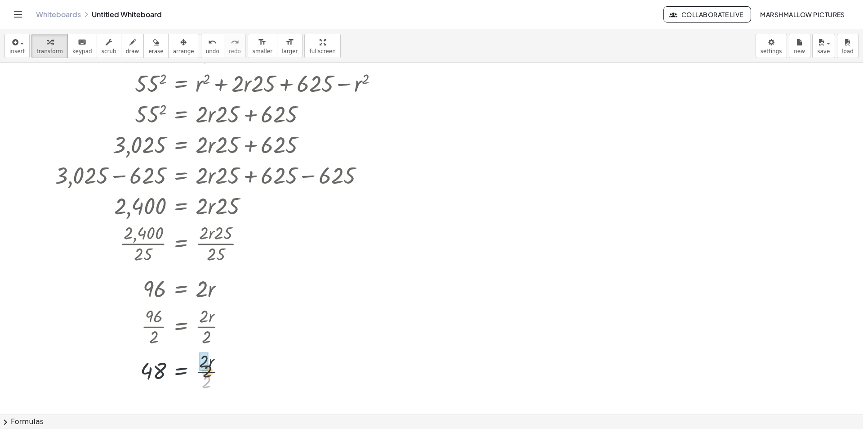
drag, startPoint x: 209, startPoint y: 383, endPoint x: 210, endPoint y: 358, distance: 24.3
click at [210, 358] on div at bounding box center [219, 370] width 339 height 45
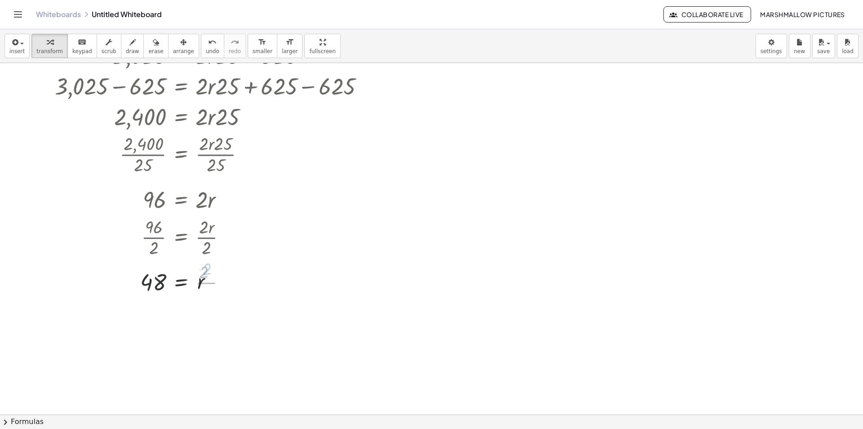
scroll to position [225, 0]
click at [374, 174] on div at bounding box center [219, 152] width 339 height 45
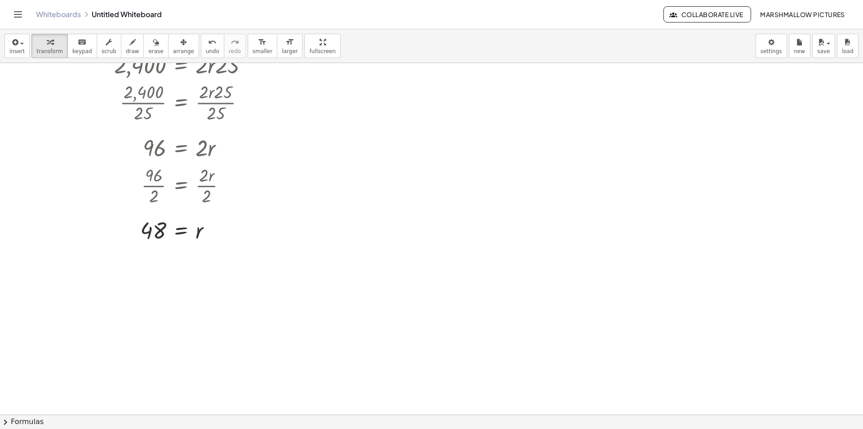
scroll to position [351, 0]
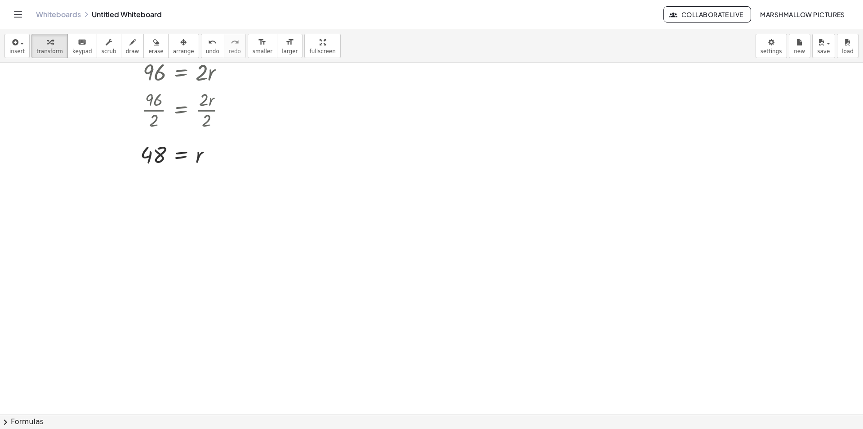
click at [474, 213] on div at bounding box center [431, 239] width 863 height 1054
click at [416, 211] on div at bounding box center [431, 239] width 863 height 1054
click at [465, 229] on div at bounding box center [484, 228] width 118 height 31
drag, startPoint x: 522, startPoint y: 222, endPoint x: 514, endPoint y: 222, distance: 8.6
click at [522, 222] on div at bounding box center [485, 228] width 122 height 31
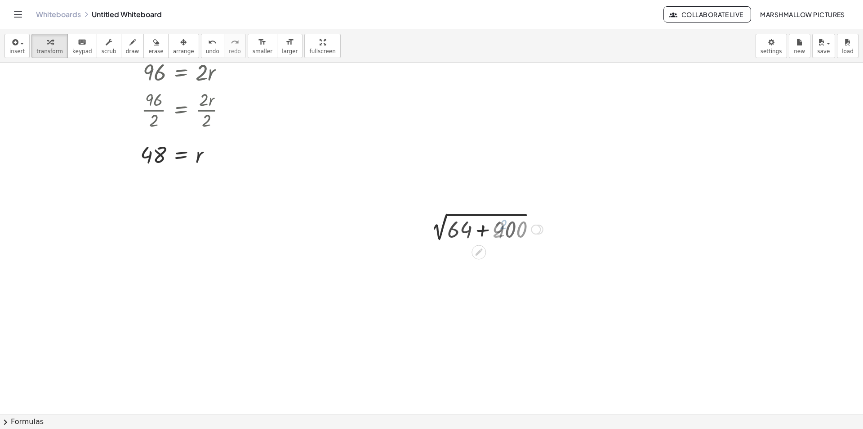
click at [481, 227] on div at bounding box center [484, 228] width 126 height 31
click at [456, 227] on div at bounding box center [484, 228] width 118 height 30
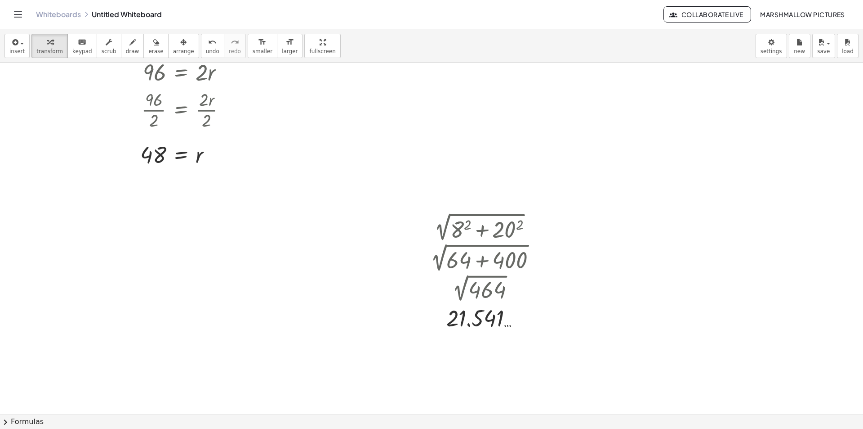
click at [435, 109] on div at bounding box center [431, 239] width 863 height 1054
drag, startPoint x: 590, startPoint y: 129, endPoint x: 493, endPoint y: 127, distance: 96.7
click at [493, 127] on div at bounding box center [531, 126] width 175 height 31
click at [487, 125] on div at bounding box center [530, 126] width 257 height 31
click at [608, 130] on div at bounding box center [552, 126] width 216 height 31
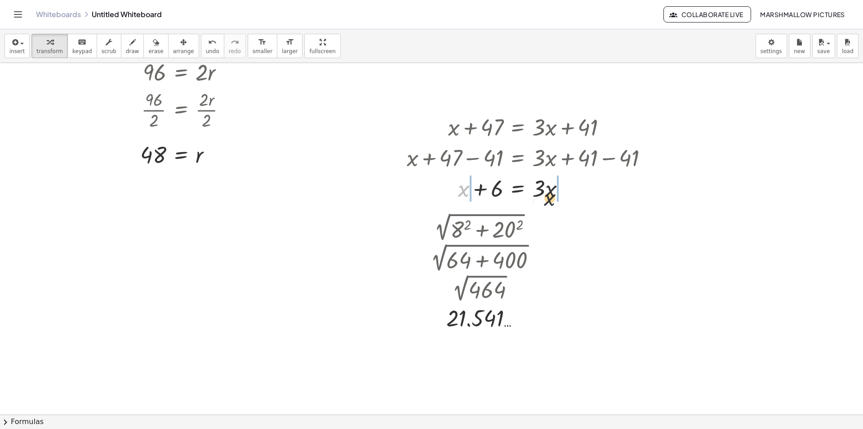
drag, startPoint x: 464, startPoint y: 191, endPoint x: 553, endPoint y: 200, distance: 89.9
click at [553, 200] on div at bounding box center [530, 187] width 257 height 31
click at [561, 189] on div at bounding box center [530, 187] width 257 height 31
click at [442, 187] on div at bounding box center [530, 187] width 257 height 31
drag, startPoint x: 537, startPoint y: 189, endPoint x: 503, endPoint y: 199, distance: 35.0
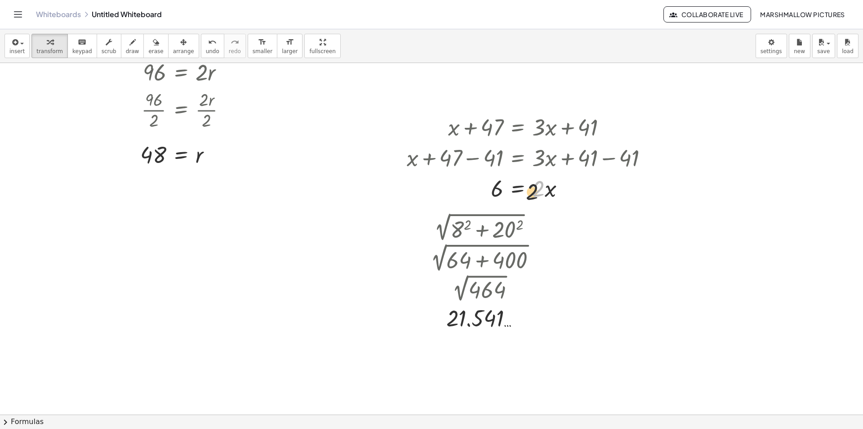
click at [503, 199] on div at bounding box center [530, 187] width 257 height 31
click at [497, 194] on div at bounding box center [530, 187] width 257 height 45
click at [350, 314] on div at bounding box center [431, 239] width 863 height 1054
drag, startPoint x: 407, startPoint y: 337, endPoint x: 451, endPoint y: 337, distance: 43.6
click at [456, 335] on div at bounding box center [417, 331] width 183 height 31
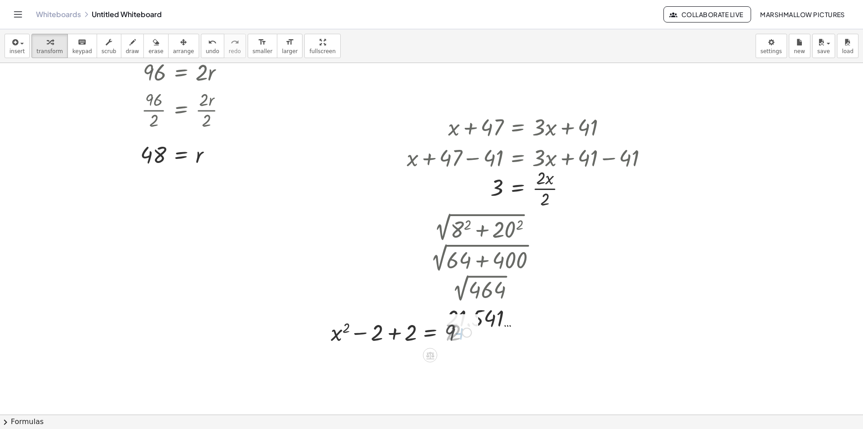
click at [405, 331] on div at bounding box center [401, 331] width 151 height 31
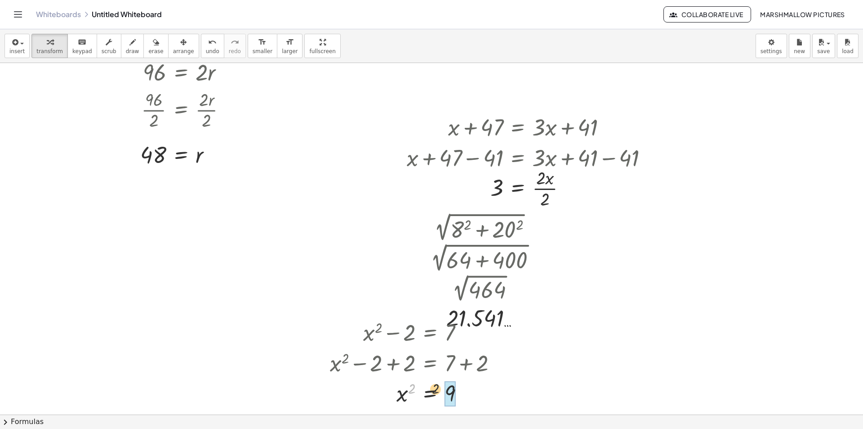
drag, startPoint x: 424, startPoint y: 387, endPoint x: 447, endPoint y: 388, distance: 23.4
click at [465, 389] on div at bounding box center [417, 392] width 183 height 33
click at [247, 191] on div at bounding box center [431, 239] width 863 height 1054
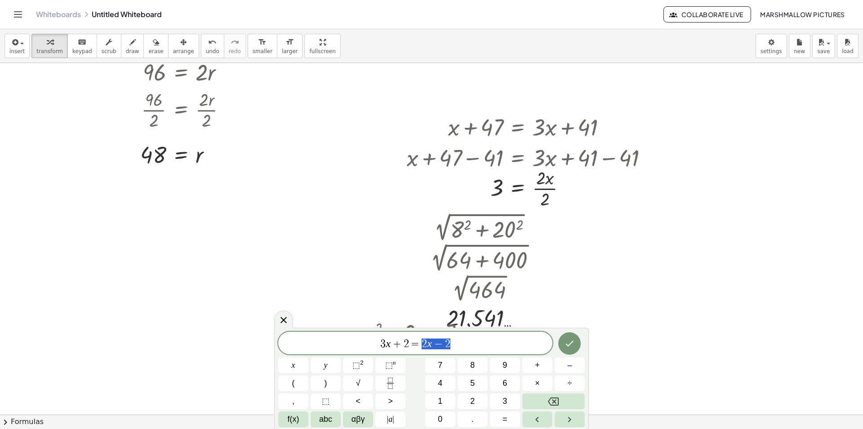
drag, startPoint x: 469, startPoint y: 340, endPoint x: 416, endPoint y: 339, distance: 54.0
click at [416, 339] on span "3 x + 2 = 2 x − 2" at bounding box center [415, 343] width 274 height 13
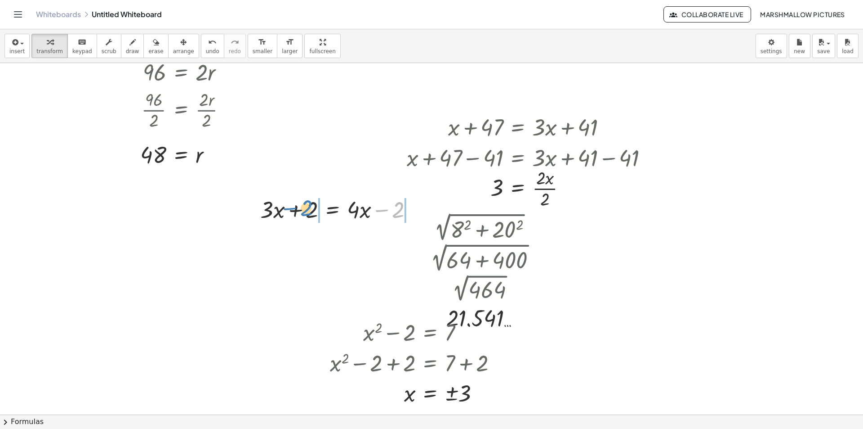
drag, startPoint x: 399, startPoint y: 212, endPoint x: 309, endPoint y: 210, distance: 90.0
click at [309, 210] on div at bounding box center [340, 208] width 169 height 31
click at [317, 210] on div at bounding box center [341, 208] width 236 height 31
click at [411, 211] on div at bounding box center [357, 208] width 202 height 31
drag, startPoint x: 266, startPoint y: 214, endPoint x: 273, endPoint y: 222, distance: 10.8
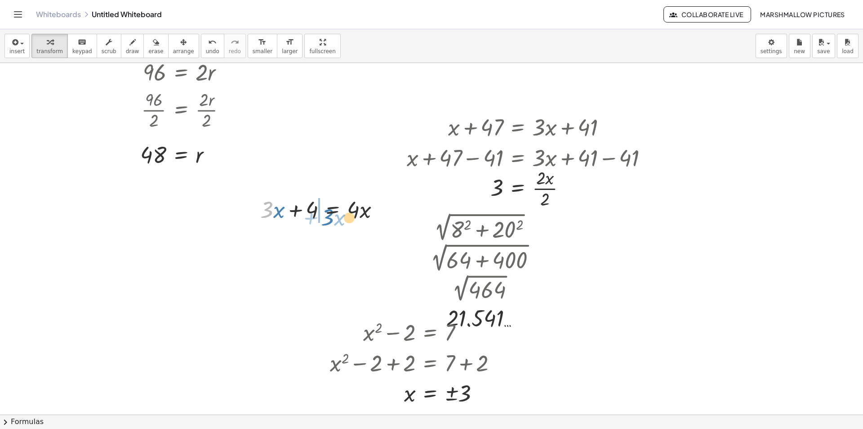
click at [273, 222] on div at bounding box center [324, 208] width 136 height 31
drag, startPoint x: 277, startPoint y: 212, endPoint x: 372, endPoint y: 214, distance: 94.9
click at [372, 214] on div at bounding box center [324, 208] width 136 height 31
drag, startPoint x: 265, startPoint y: 214, endPoint x: 378, endPoint y: 209, distance: 113.4
click at [378, 209] on div at bounding box center [324, 208] width 136 height 31
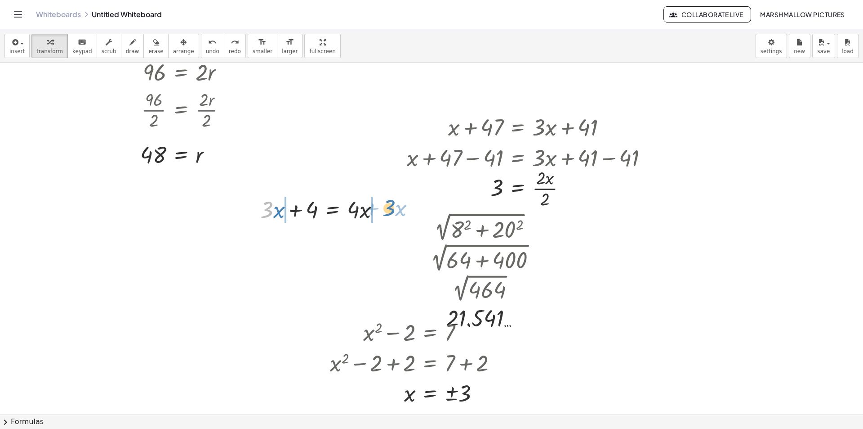
drag, startPoint x: 285, startPoint y: 208, endPoint x: 392, endPoint y: 206, distance: 107.5
click at [373, 209] on div at bounding box center [323, 208] width 226 height 31
click at [274, 210] on div at bounding box center [294, 208] width 169 height 31
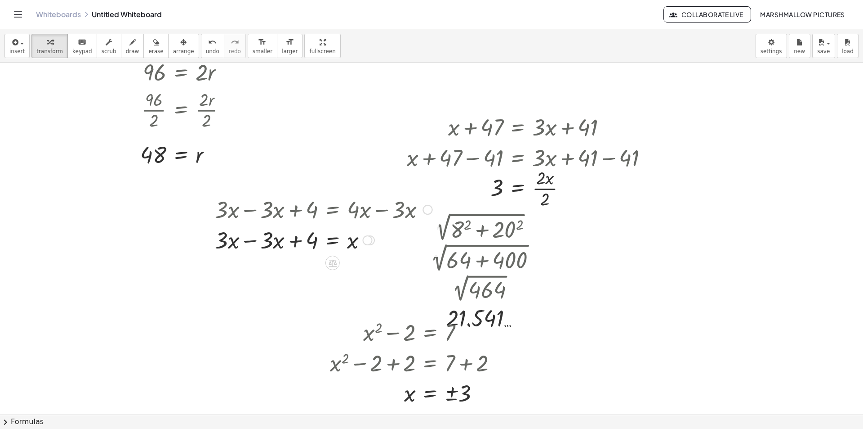
click at [245, 236] on div at bounding box center [323, 239] width 226 height 31
click at [620, 230] on div at bounding box center [431, 239] width 863 height 1054
drag, startPoint x: 744, startPoint y: 245, endPoint x: 768, endPoint y: 255, distance: 26.4
click at [768, 255] on div at bounding box center [718, 247] width 178 height 31
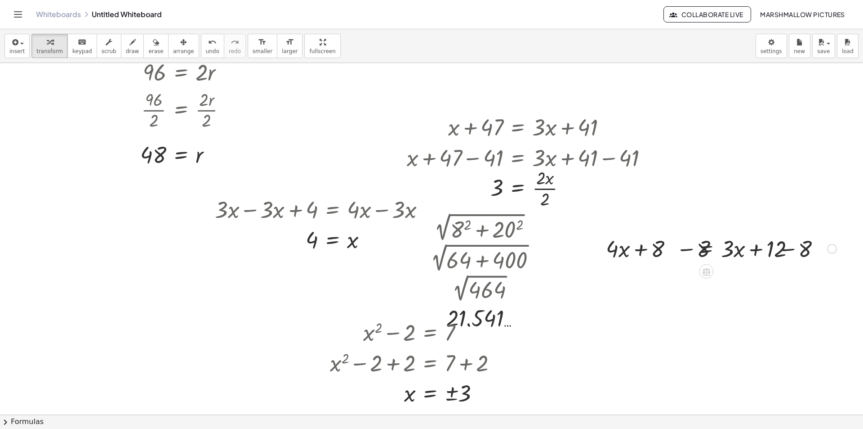
click at [789, 250] on div at bounding box center [717, 247] width 247 height 31
click at [667, 245] on div at bounding box center [700, 247] width 212 height 31
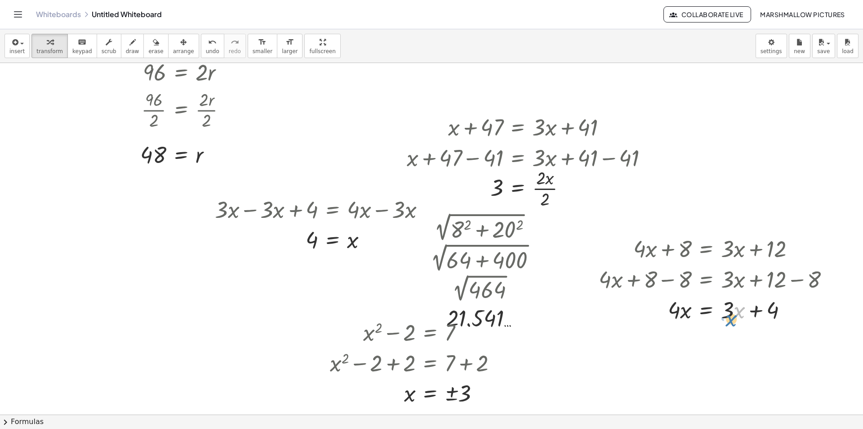
drag, startPoint x: 736, startPoint y: 313, endPoint x: 732, endPoint y: 318, distance: 6.4
click at [732, 318] on div at bounding box center [717, 309] width 247 height 31
drag, startPoint x: 728, startPoint y: 311, endPoint x: 648, endPoint y: 311, distance: 80.0
click at [648, 311] on div at bounding box center [717, 309] width 247 height 31
drag, startPoint x: 671, startPoint y: 309, endPoint x: 678, endPoint y: 309, distance: 6.7
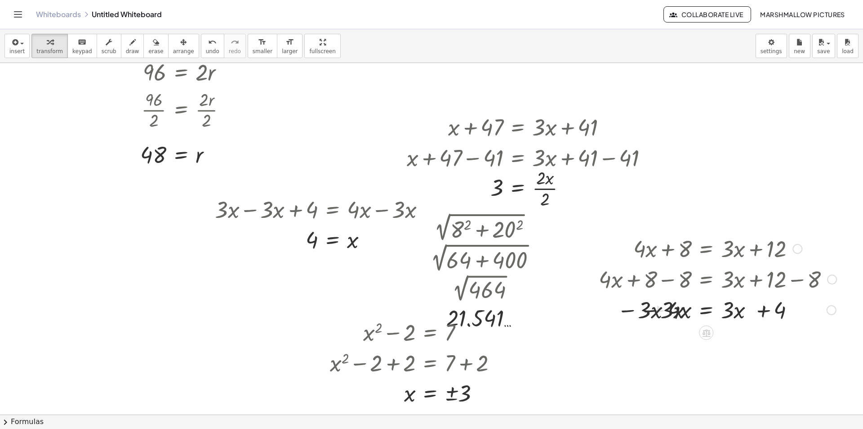
click at [674, 309] on div at bounding box center [717, 309] width 247 height 31
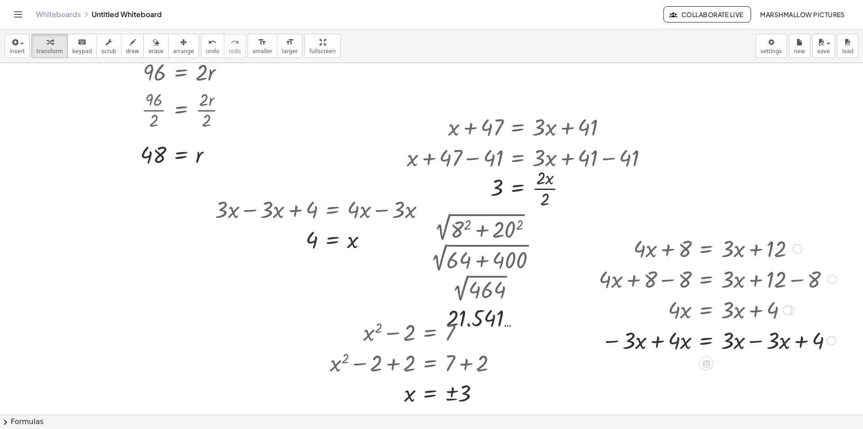
drag, startPoint x: 657, startPoint y: 341, endPoint x: 737, endPoint y: 340, distance: 80.9
click at [657, 340] on div at bounding box center [717, 339] width 247 height 31
click at [749, 340] on div at bounding box center [719, 339] width 250 height 31
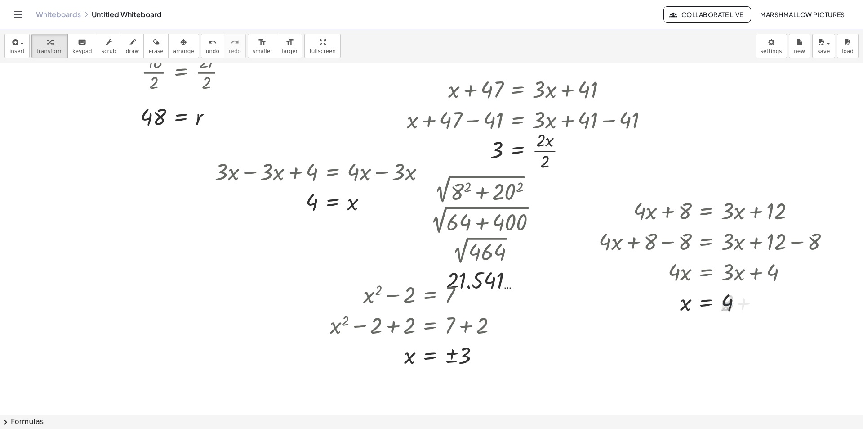
scroll to position [486, 0]
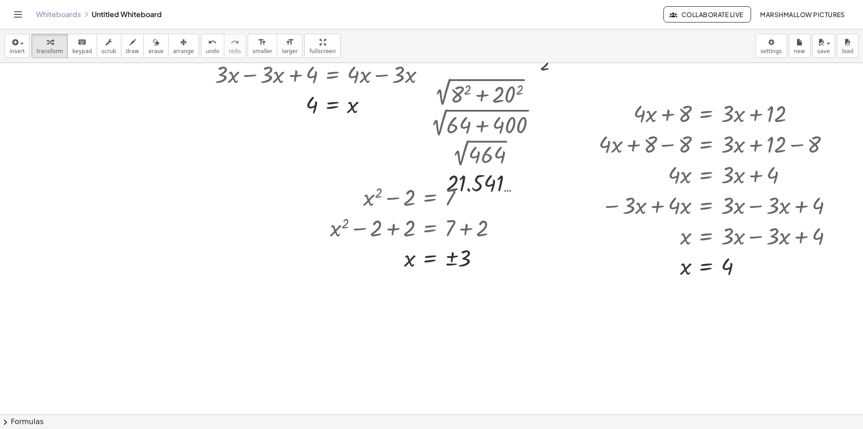
click at [487, 301] on div at bounding box center [431, 104] width 863 height 1054
click at [537, 321] on div at bounding box center [549, 319] width 106 height 31
click at [578, 318] on div at bounding box center [549, 319] width 106 height 31
click at [556, 317] on div at bounding box center [549, 319] width 111 height 31
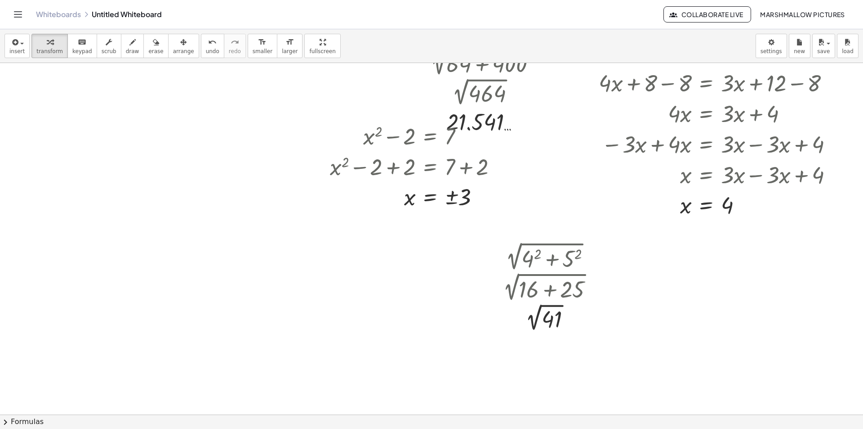
scroll to position [531, 0]
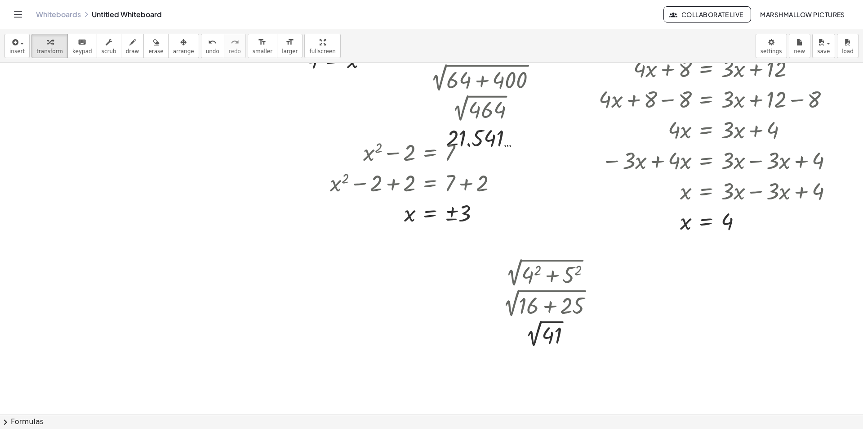
click at [663, 299] on div at bounding box center [431, 59] width 863 height 1054
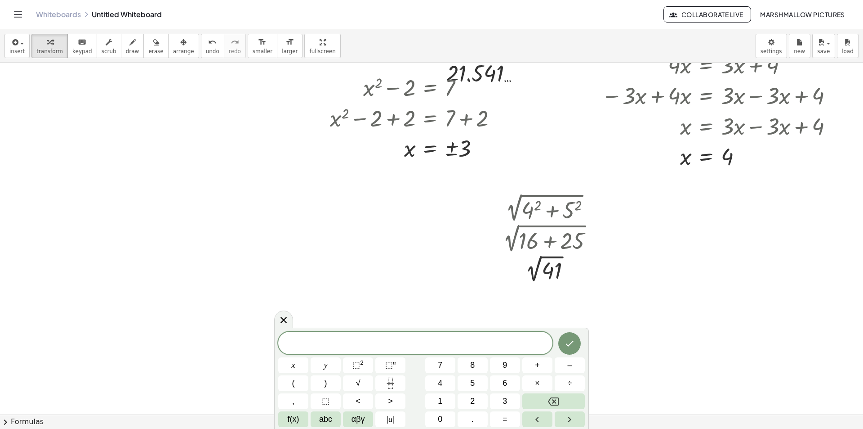
scroll to position [621, 0]
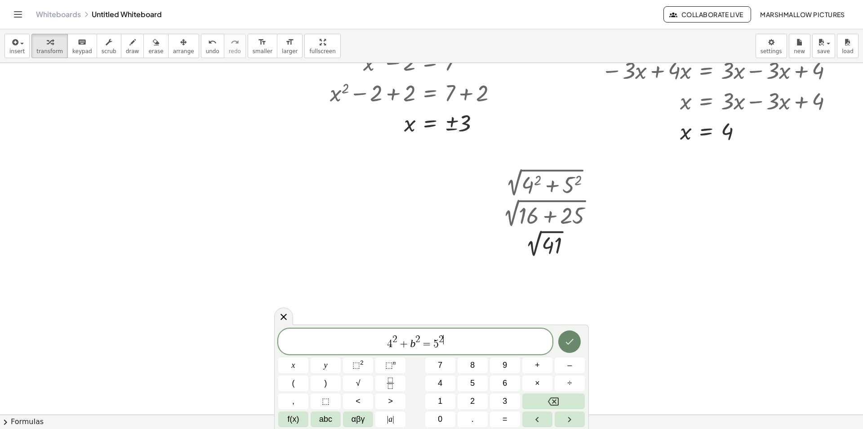
click at [566, 340] on icon "Done" at bounding box center [569, 341] width 11 height 11
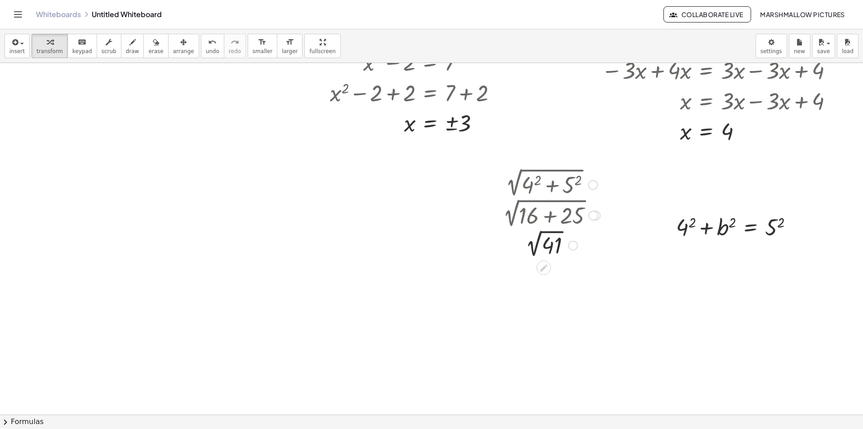
click at [544, 235] on div at bounding box center [549, 244] width 111 height 30
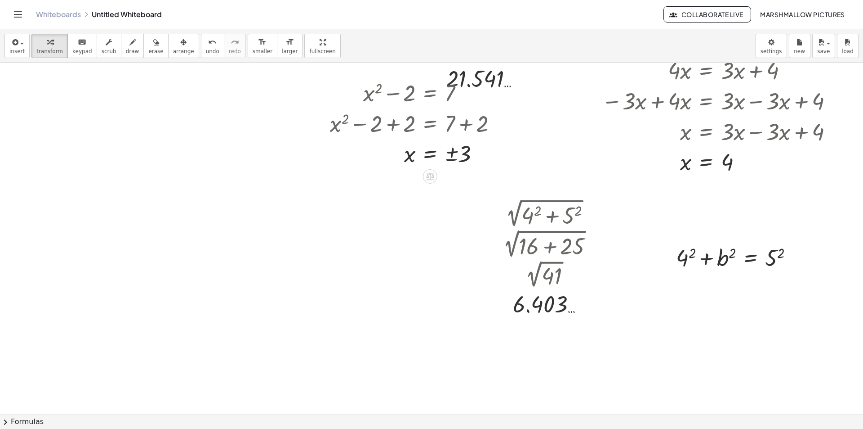
scroll to position [531, 0]
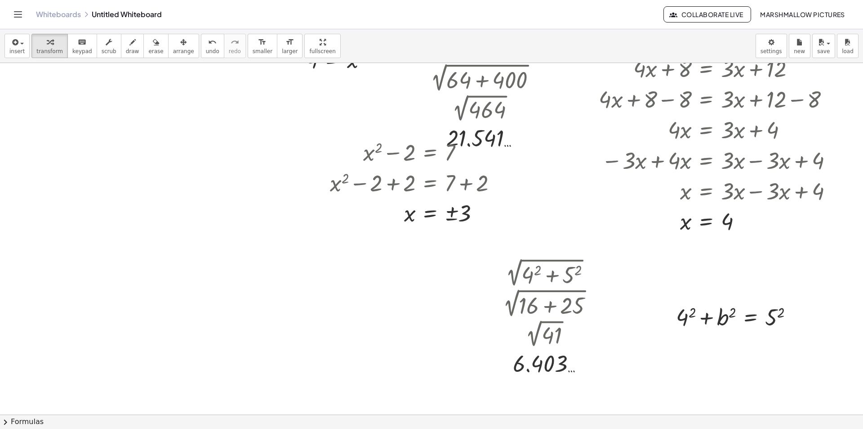
click at [211, 246] on div at bounding box center [431, 59] width 863 height 1054
drag, startPoint x: 382, startPoint y: 268, endPoint x: 386, endPoint y: 266, distance: 5.0
click at [382, 268] on div at bounding box center [383, 265] width 10 height 10
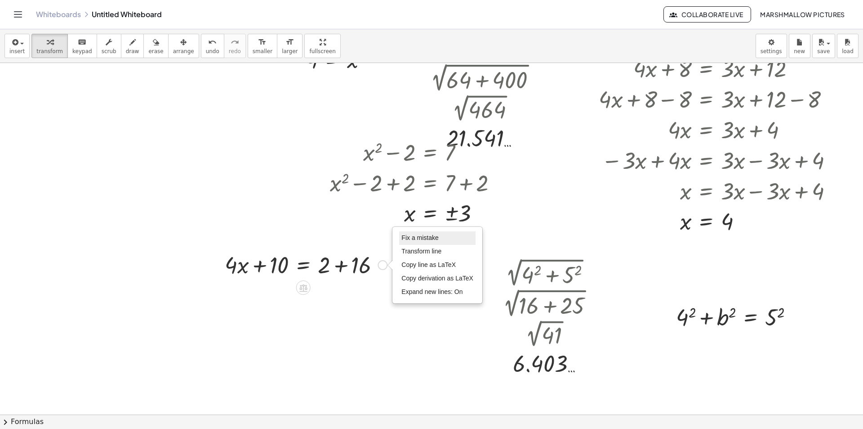
click at [429, 240] on span "Fix a mistake" at bounding box center [420, 237] width 37 height 7
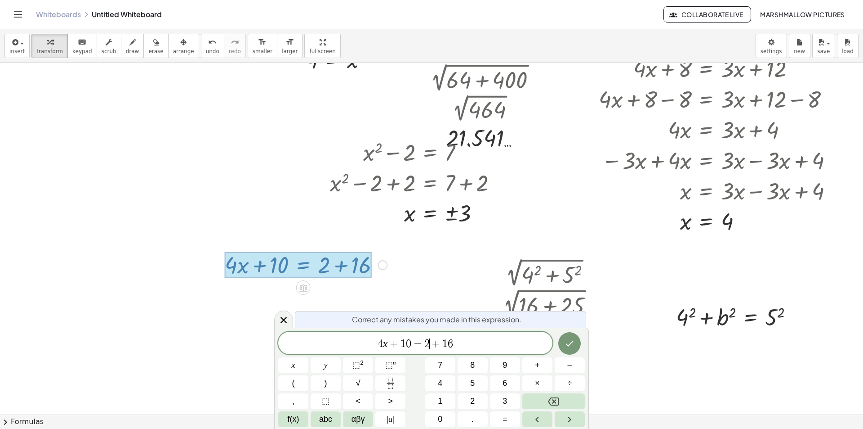
click at [432, 340] on span "+" at bounding box center [436, 343] width 13 height 11
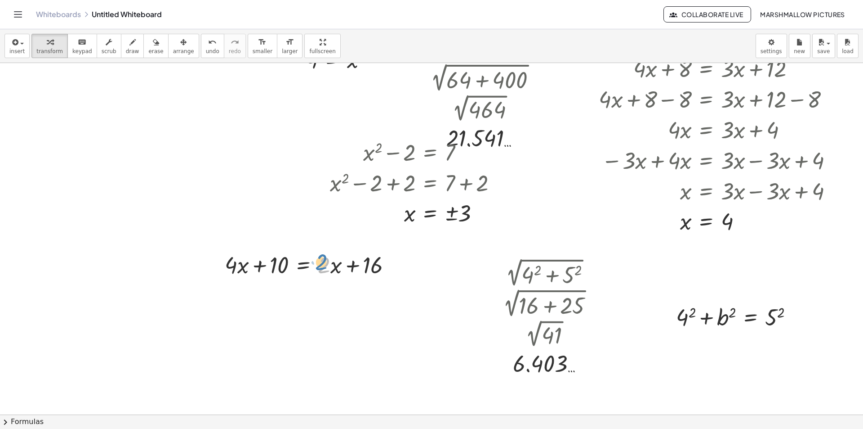
drag, startPoint x: 330, startPoint y: 269, endPoint x: 340, endPoint y: 267, distance: 11.0
click at [329, 265] on div at bounding box center [311, 264] width 183 height 31
drag, startPoint x: 337, startPoint y: 267, endPoint x: 348, endPoint y: 268, distance: 10.9
click at [348, 268] on div at bounding box center [311, 264] width 183 height 31
drag, startPoint x: 236, startPoint y: 266, endPoint x: 402, endPoint y: 268, distance: 166.8
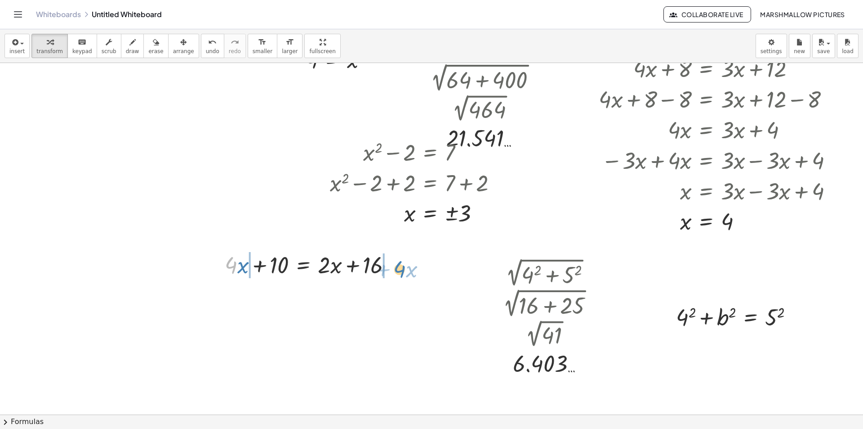
click at [402, 268] on div at bounding box center [311, 264] width 183 height 31
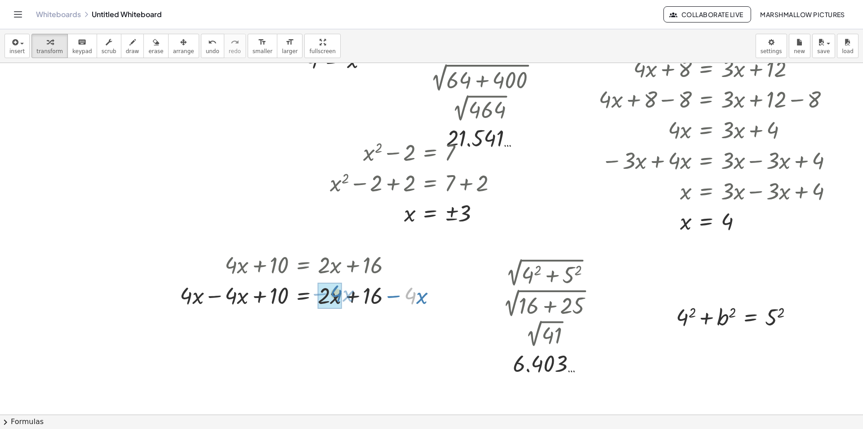
drag, startPoint x: 411, startPoint y: 294, endPoint x: 337, endPoint y: 291, distance: 73.8
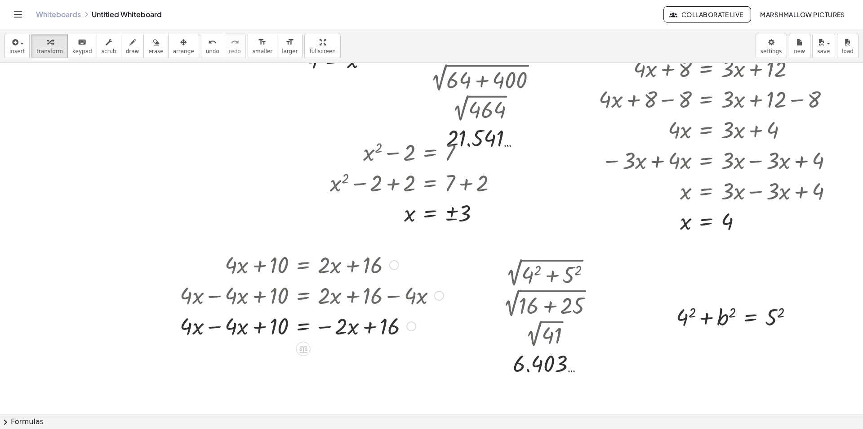
scroll to position [576, 0]
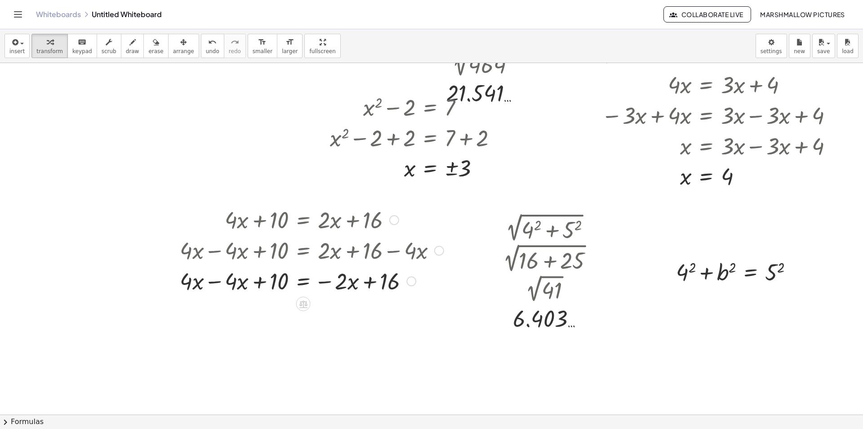
click at [217, 283] on div at bounding box center [311, 280] width 273 height 31
drag, startPoint x: 395, startPoint y: 313, endPoint x: 291, endPoint y: 322, distance: 104.3
click at [266, 312] on div at bounding box center [318, 310] width 286 height 31
click at [404, 308] on div at bounding box center [318, 310] width 286 height 31
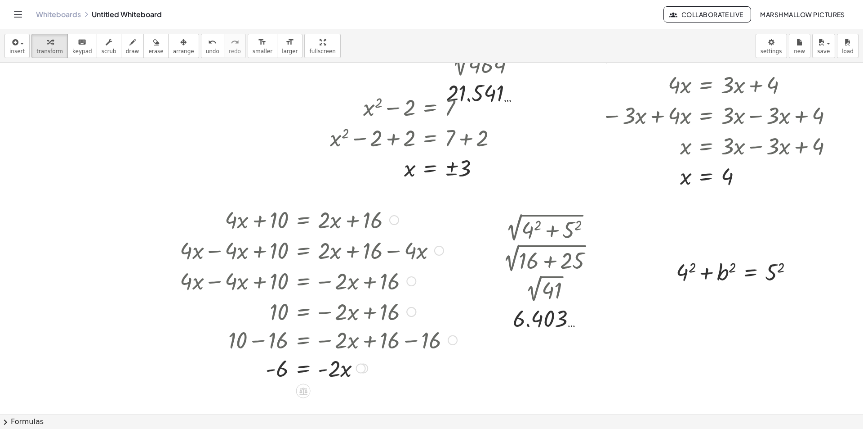
click at [304, 220] on div "+ · 4 · x + 10 = + · 2 · x + 16 + · 4 · x − · 4 · x + 10 = + · 2 · x + 16 − · 4…" at bounding box center [304, 220] width 0 height 0
drag, startPoint x: 321, startPoint y: 371, endPoint x: 268, endPoint y: 371, distance: 53.5
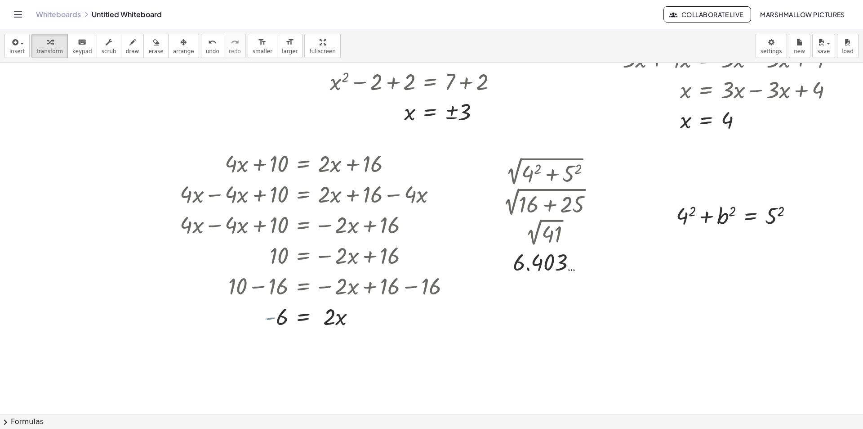
scroll to position [702, 0]
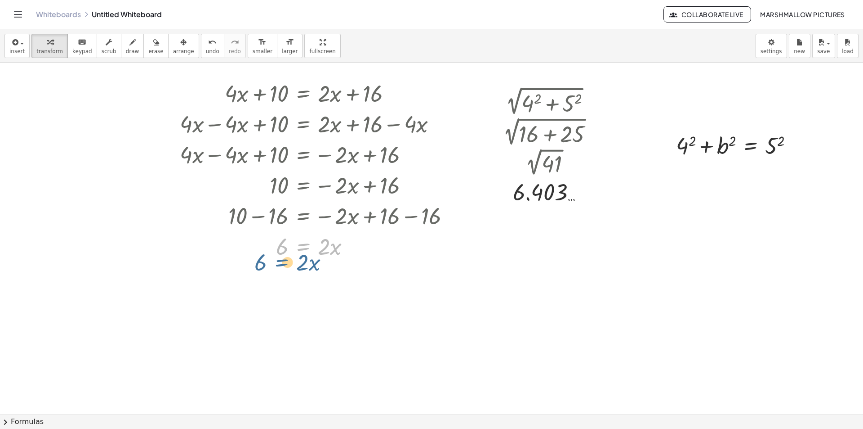
drag, startPoint x: 318, startPoint y: 238, endPoint x: 313, endPoint y: 240, distance: 5.3
click at [313, 240] on div at bounding box center [318, 245] width 286 height 31
click at [276, 300] on div at bounding box center [431, 63] width 863 height 1405
click at [344, 301] on div at bounding box center [431, 63] width 863 height 1405
click at [371, 321] on div at bounding box center [401, 319] width 97 height 31
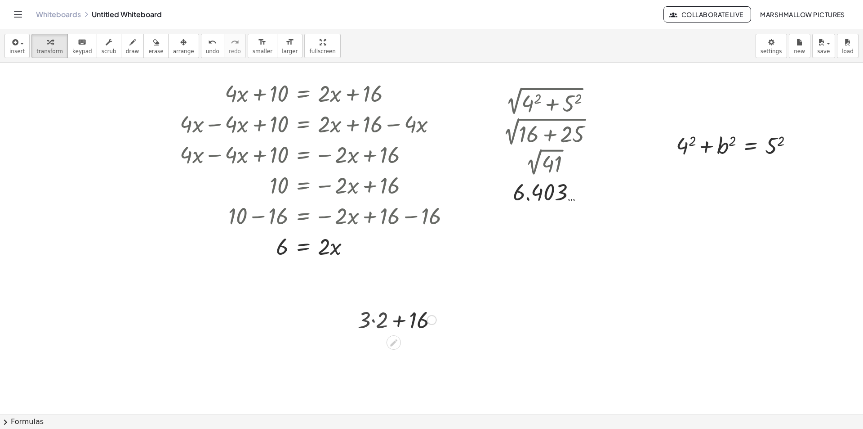
click at [401, 313] on div at bounding box center [401, 319] width 79 height 31
click at [472, 252] on div at bounding box center [431, 63] width 863 height 1405
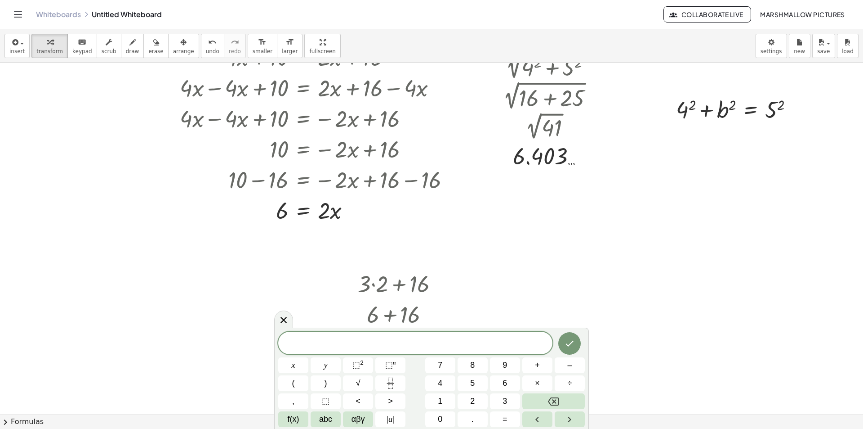
scroll to position [792, 0]
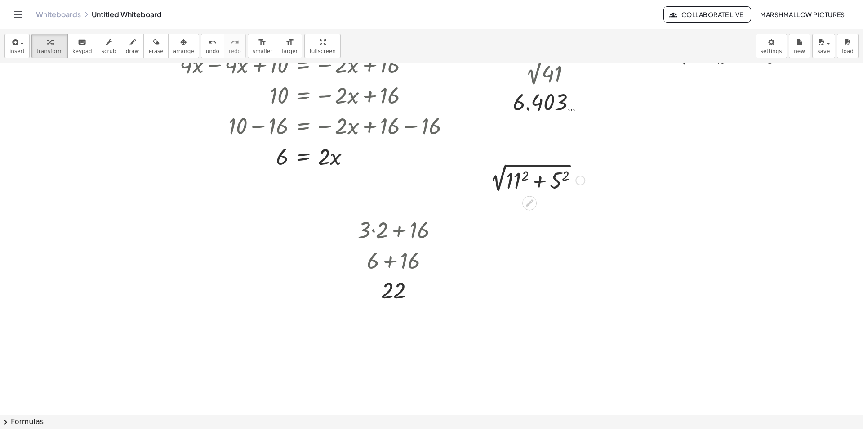
click at [526, 180] on div at bounding box center [535, 179] width 109 height 31
click at [559, 180] on div at bounding box center [535, 179] width 114 height 31
click at [533, 185] on div at bounding box center [535, 179] width 119 height 31
click at [491, 184] on div at bounding box center [535, 179] width 109 height 30
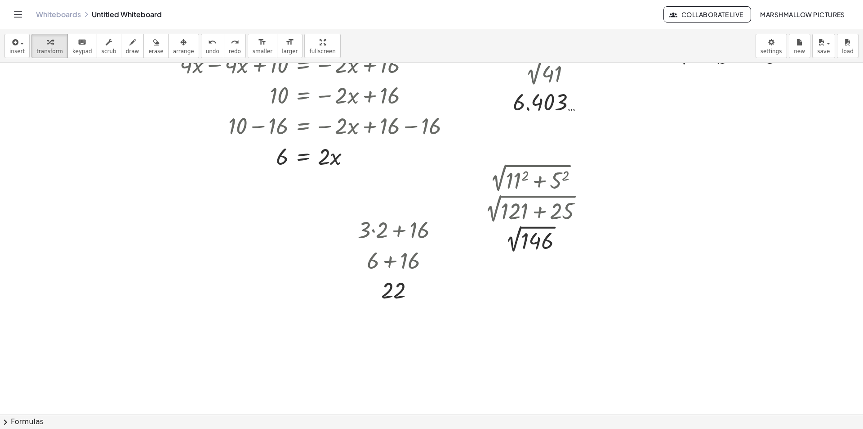
drag, startPoint x: 314, startPoint y: 382, endPoint x: 377, endPoint y: 381, distance: 63.4
click at [377, 381] on div at bounding box center [328, 380] width 145 height 31
click at [385, 380] on div at bounding box center [328, 380] width 235 height 31
click at [287, 383] on div at bounding box center [305, 380] width 188 height 31
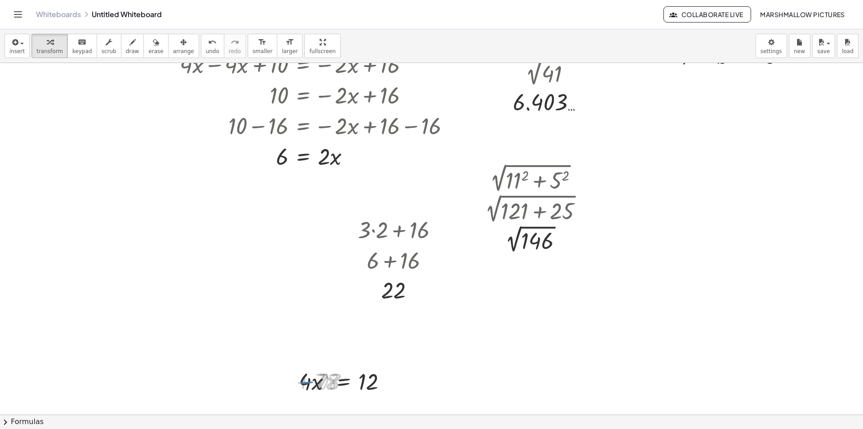
drag, startPoint x: 239, startPoint y: 385, endPoint x: 277, endPoint y: 385, distance: 37.8
drag, startPoint x: 311, startPoint y: 384, endPoint x: 367, endPoint y: 391, distance: 56.7
click at [367, 391] on div at bounding box center [350, 380] width 98 height 31
click at [373, 389] on div at bounding box center [350, 380] width 102 height 45
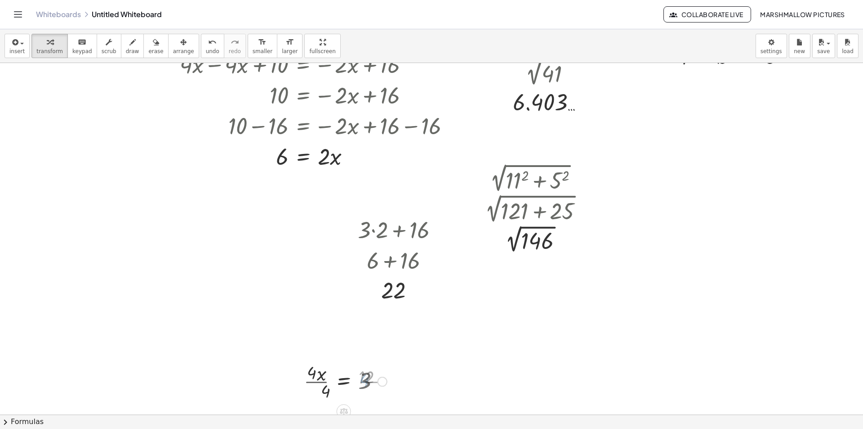
click at [320, 378] on div at bounding box center [345, 380] width 92 height 45
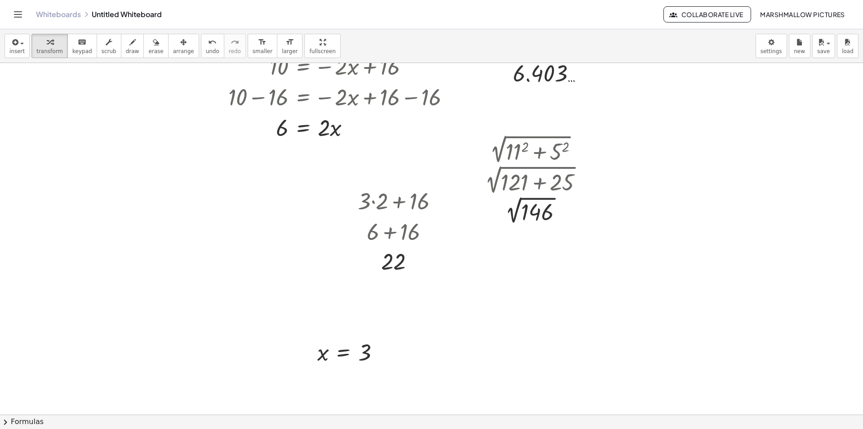
scroll to position [837, 0]
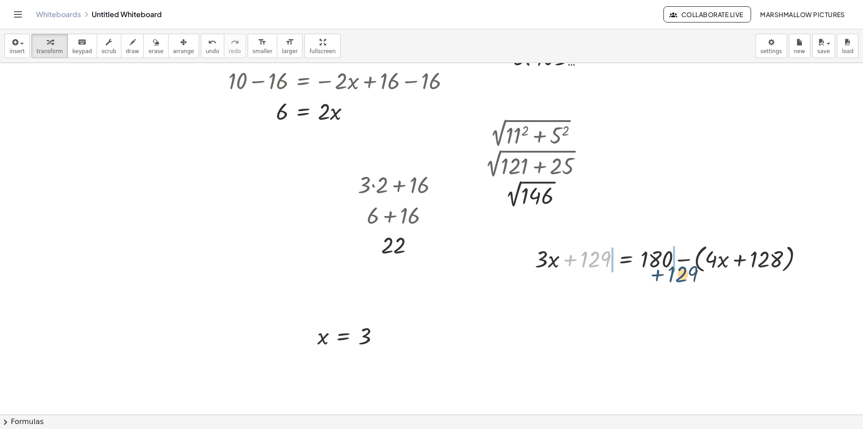
drag, startPoint x: 594, startPoint y: 262, endPoint x: 682, endPoint y: 277, distance: 88.9
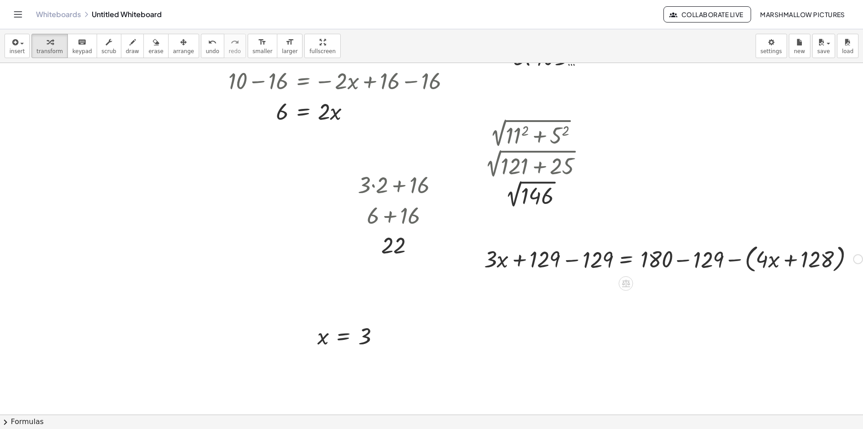
click at [697, 265] on div at bounding box center [672, 258] width 389 height 34
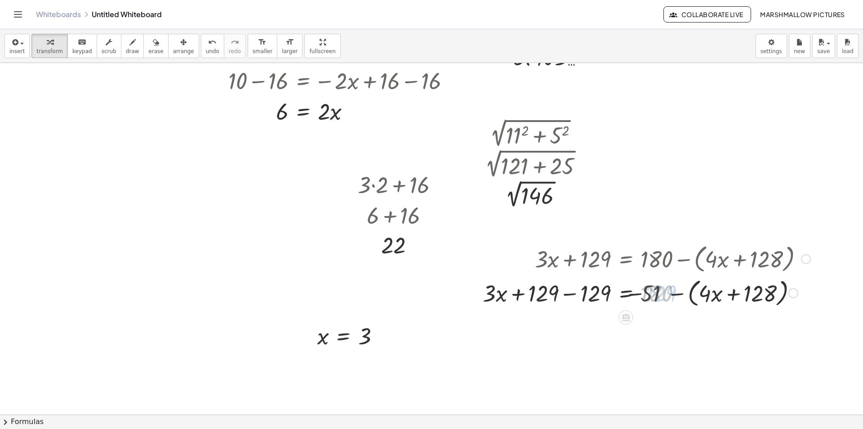
click at [584, 295] on div at bounding box center [646, 292] width 337 height 34
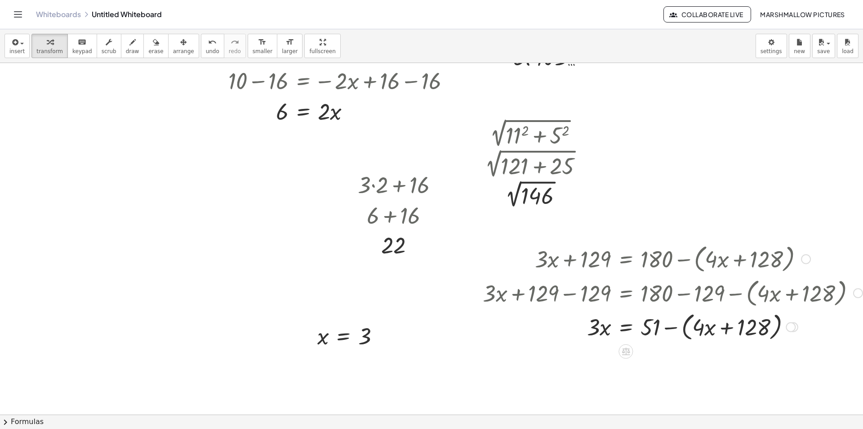
scroll to position [882, 0]
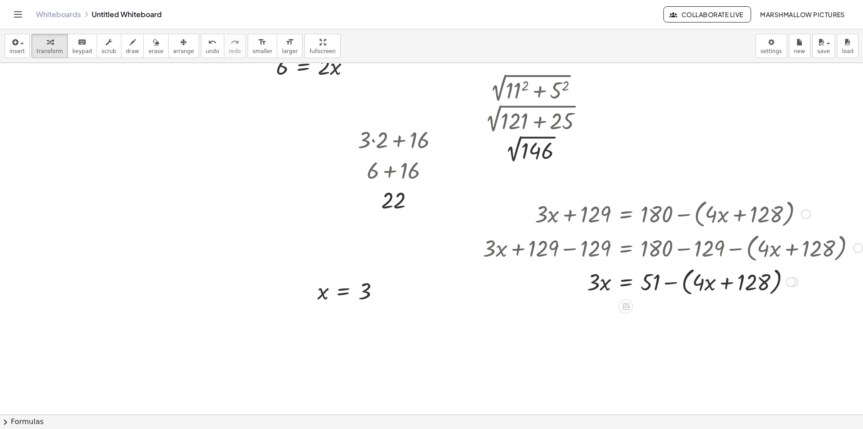
click at [684, 282] on div at bounding box center [672, 281] width 389 height 34
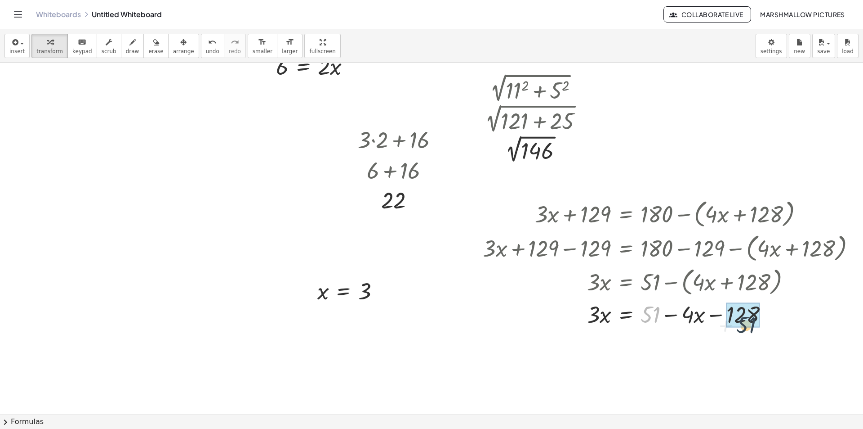
drag, startPoint x: 648, startPoint y: 313, endPoint x: 744, endPoint y: 323, distance: 95.8
drag, startPoint x: 666, startPoint y: 347, endPoint x: 661, endPoint y: 348, distance: 5.0
click at [661, 348] on div at bounding box center [672, 344] width 389 height 31
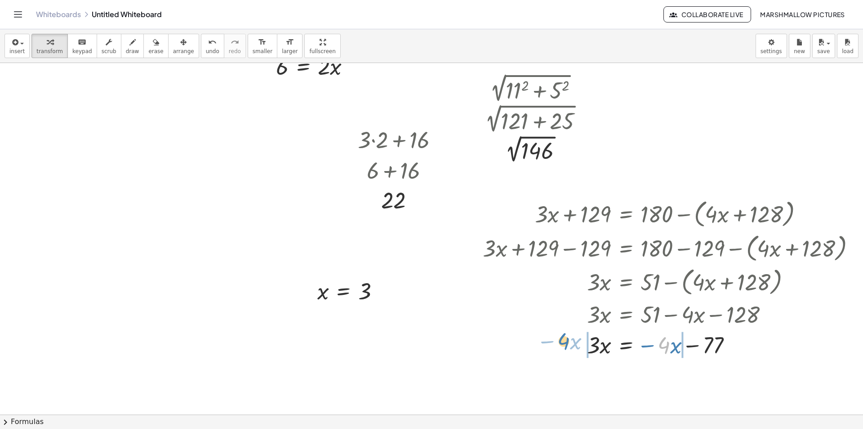
drag, startPoint x: 665, startPoint y: 345, endPoint x: 566, endPoint y: 341, distance: 98.6
click at [566, 341] on div at bounding box center [672, 344] width 389 height 31
click at [598, 343] on div at bounding box center [672, 344] width 389 height 31
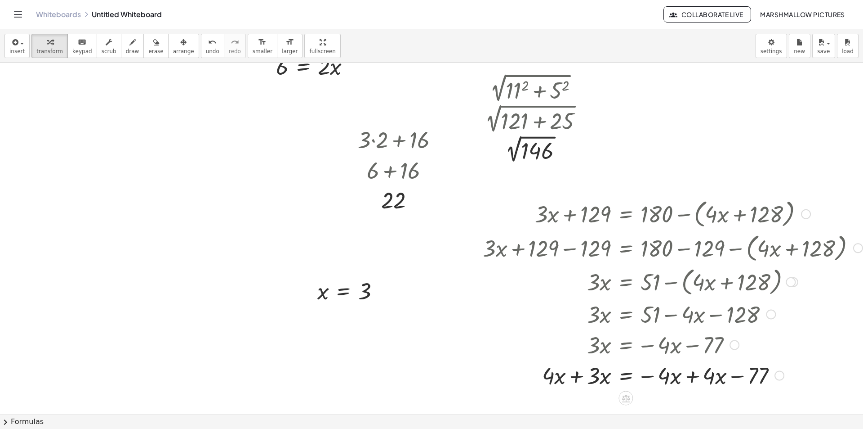
click at [576, 380] on div at bounding box center [672, 374] width 389 height 31
click at [667, 378] on div at bounding box center [672, 374] width 389 height 31
click at [688, 377] on div at bounding box center [672, 374] width 389 height 31
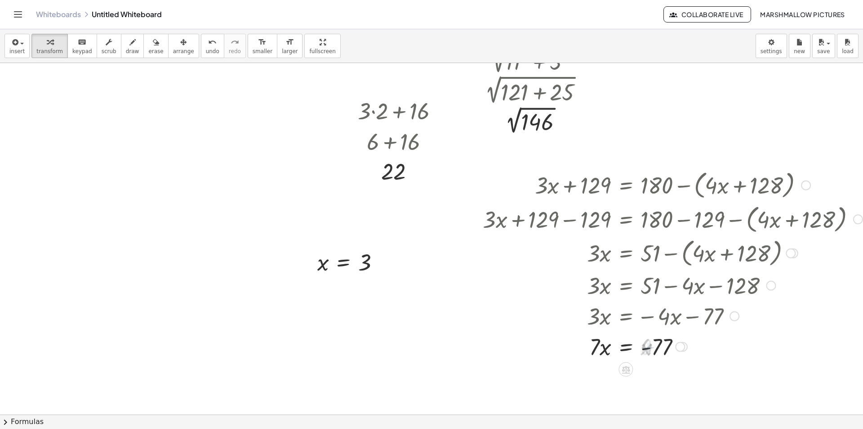
scroll to position [927, 0]
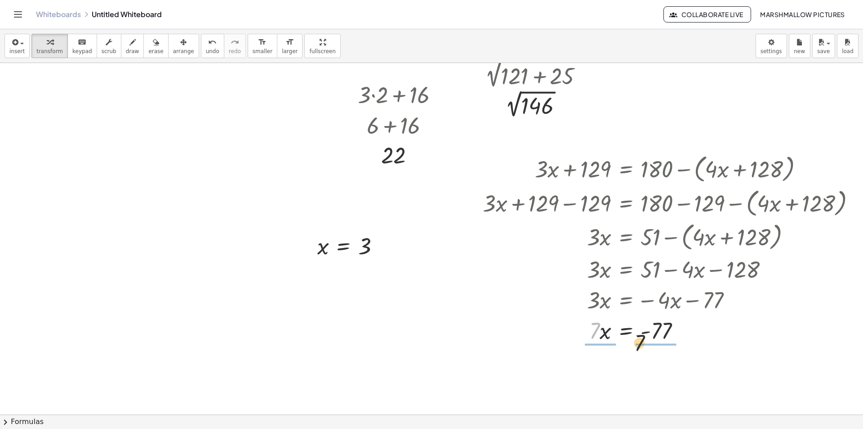
drag, startPoint x: 590, startPoint y: 335, endPoint x: 653, endPoint y: 351, distance: 65.0
click at [662, 336] on div at bounding box center [672, 329] width 389 height 45
click at [606, 335] on div at bounding box center [672, 329] width 389 height 45
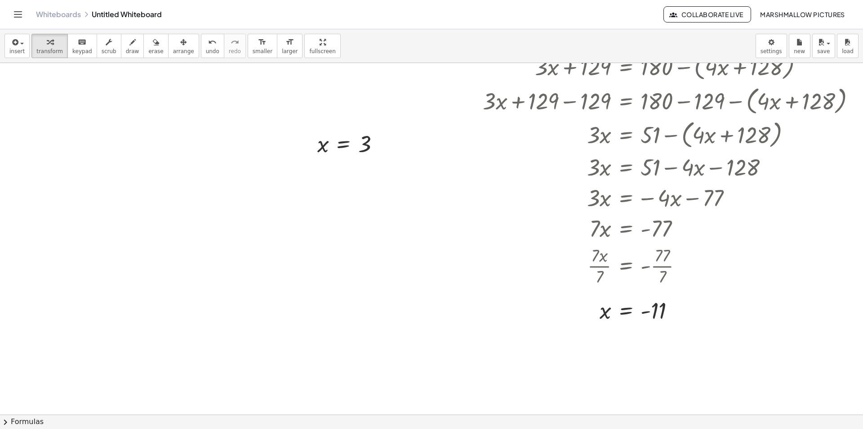
scroll to position [1060, 0]
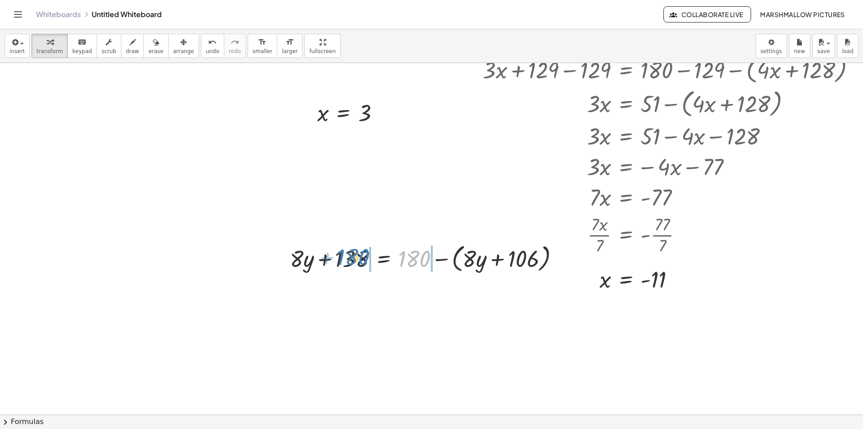
drag, startPoint x: 403, startPoint y: 259, endPoint x: 347, endPoint y: 258, distance: 55.8
click at [347, 258] on div at bounding box center [429, 258] width 286 height 34
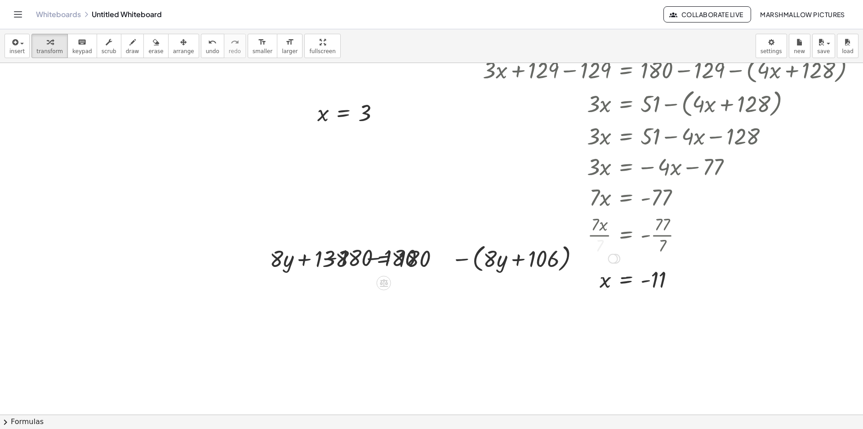
click at [359, 259] on div at bounding box center [428, 258] width 393 height 34
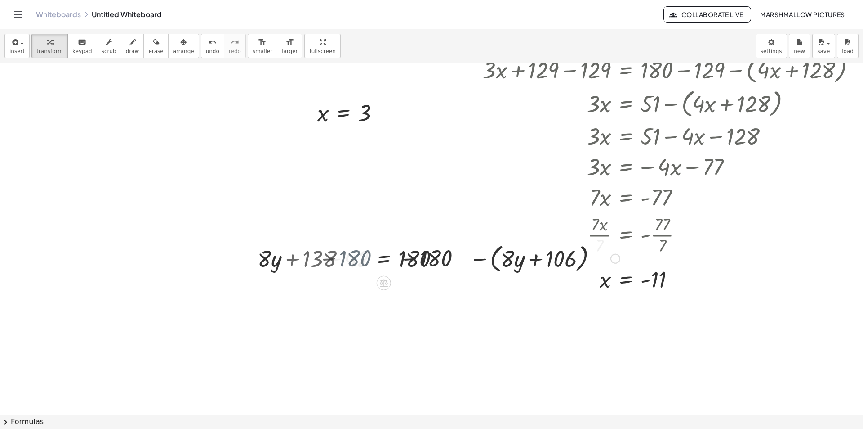
click at [407, 261] on div at bounding box center [460, 258] width 330 height 34
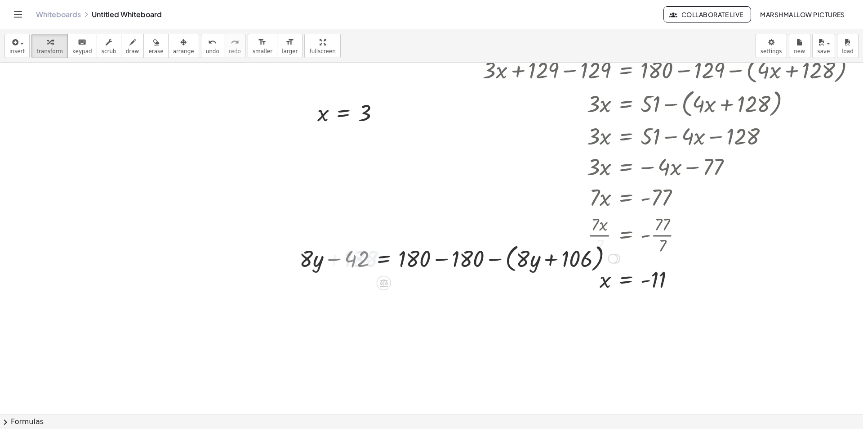
click at [450, 263] on div at bounding box center [460, 258] width 330 height 34
click at [408, 254] on div at bounding box center [411, 258] width 233 height 34
click at [424, 264] on div at bounding box center [404, 257] width 218 height 31
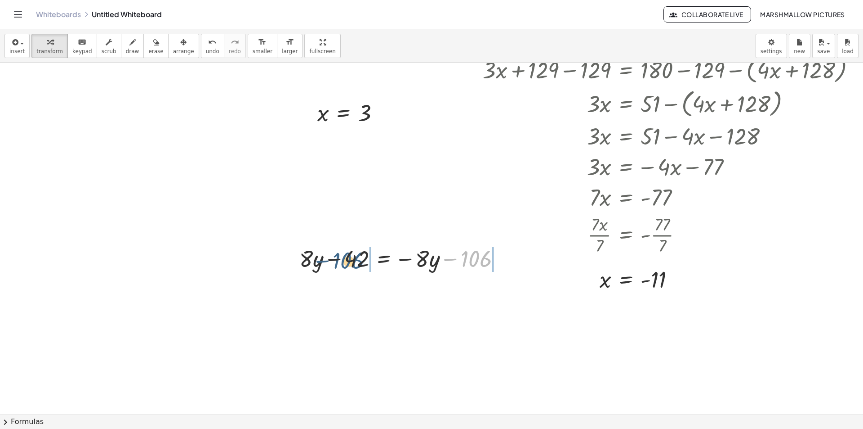
drag, startPoint x: 472, startPoint y: 261, endPoint x: 349, endPoint y: 261, distance: 122.8
click at [349, 261] on div at bounding box center [404, 257] width 218 height 31
click at [360, 255] on div at bounding box center [403, 257] width 322 height 31
click at [480, 267] on div at bounding box center [430, 257] width 270 height 31
click at [507, 259] on div at bounding box center [430, 257] width 270 height 31
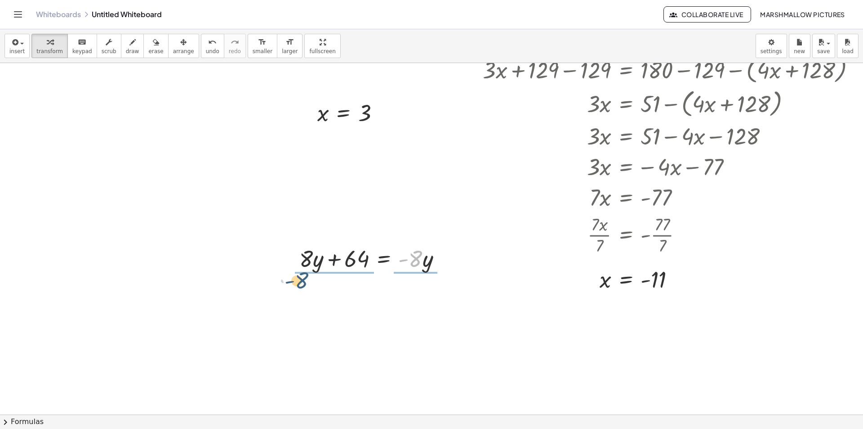
drag, startPoint x: 413, startPoint y: 261, endPoint x: 299, endPoint y: 282, distance: 116.2
drag, startPoint x: 315, startPoint y: 262, endPoint x: 393, endPoint y: 272, distance: 77.9
click at [424, 272] on div at bounding box center [371, 257] width 159 height 45
drag, startPoint x: 315, startPoint y: 257, endPoint x: 446, endPoint y: 249, distance: 130.7
click at [446, 249] on div at bounding box center [374, 257] width 158 height 31
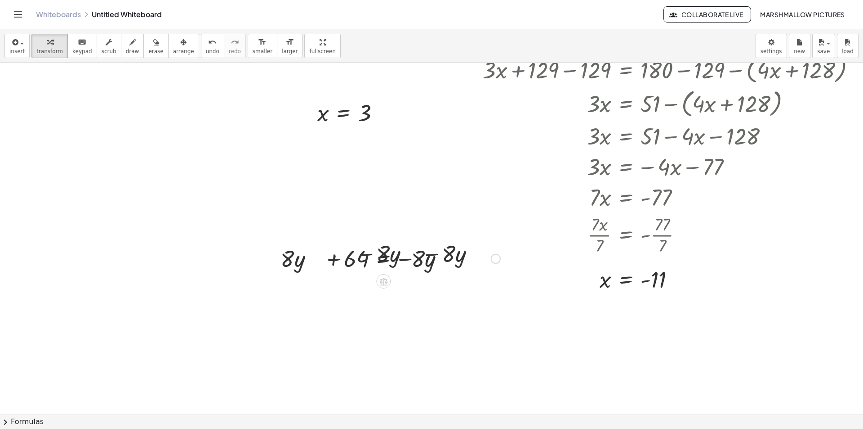
click at [445, 256] on div at bounding box center [377, 257] width 255 height 31
click at [289, 253] on div at bounding box center [355, 257] width 210 height 31
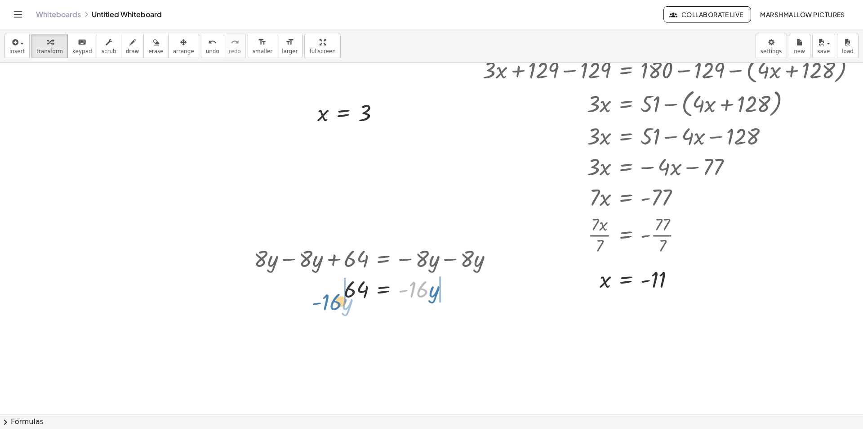
drag, startPoint x: 417, startPoint y: 294, endPoint x: 330, endPoint y: 306, distance: 88.6
drag, startPoint x: 417, startPoint y: 290, endPoint x: 344, endPoint y: 299, distance: 74.3
click at [344, 299] on div at bounding box center [377, 288] width 255 height 31
click at [351, 287] on div at bounding box center [377, 288] width 255 height 45
click at [410, 284] on div at bounding box center [377, 288] width 255 height 45
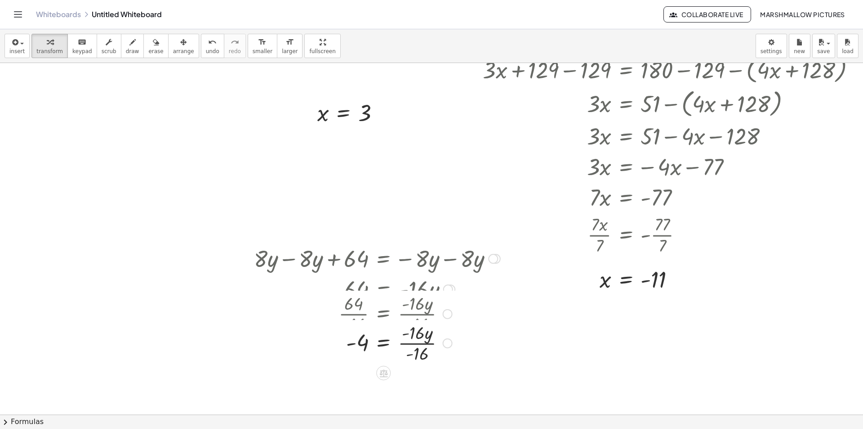
click at [384, 259] on div "+ · 8 · y + 138 = + 180 − ( + · 8 · y + 106 ) + · 8 · y + 138 − 180 = + 180 − 1…" at bounding box center [384, 259] width 0 height 0
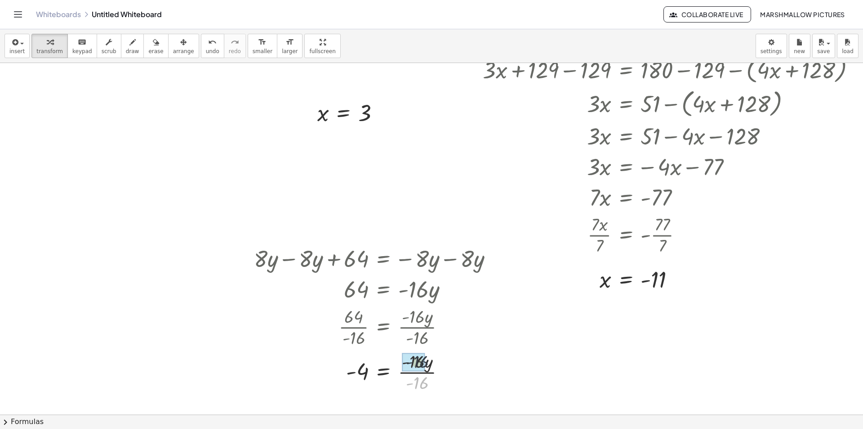
drag, startPoint x: 422, startPoint y: 380, endPoint x: 422, endPoint y: 359, distance: 21.6
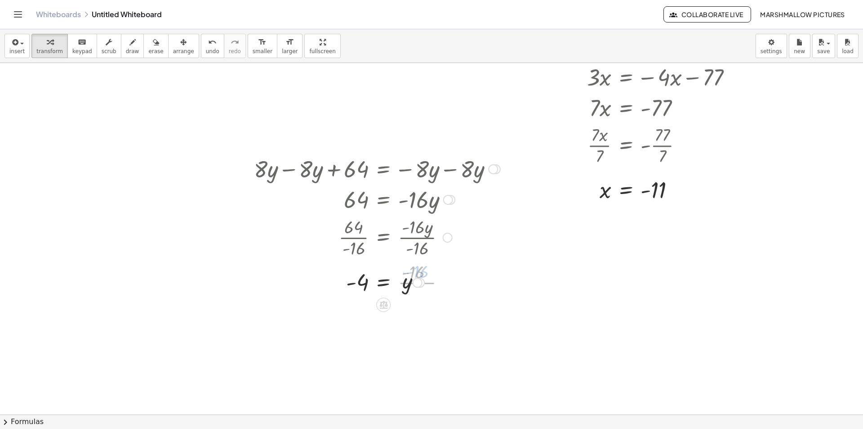
scroll to position [1150, 0]
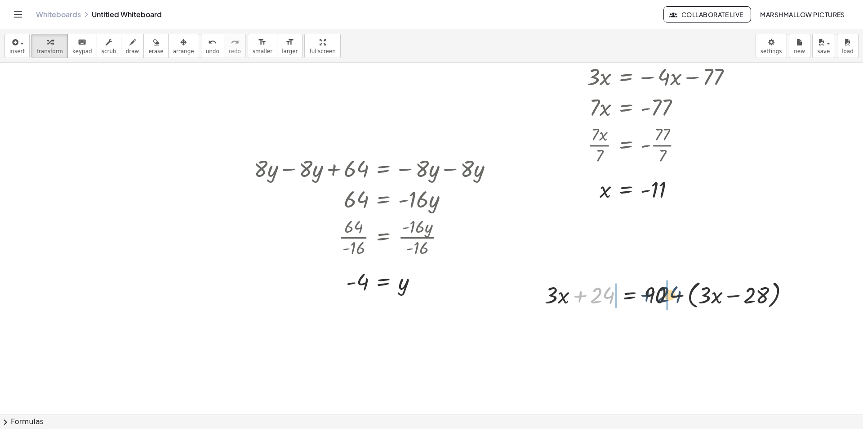
drag, startPoint x: 603, startPoint y: 297, endPoint x: 669, endPoint y: 296, distance: 66.1
click at [669, 296] on div at bounding box center [671, 294] width 261 height 34
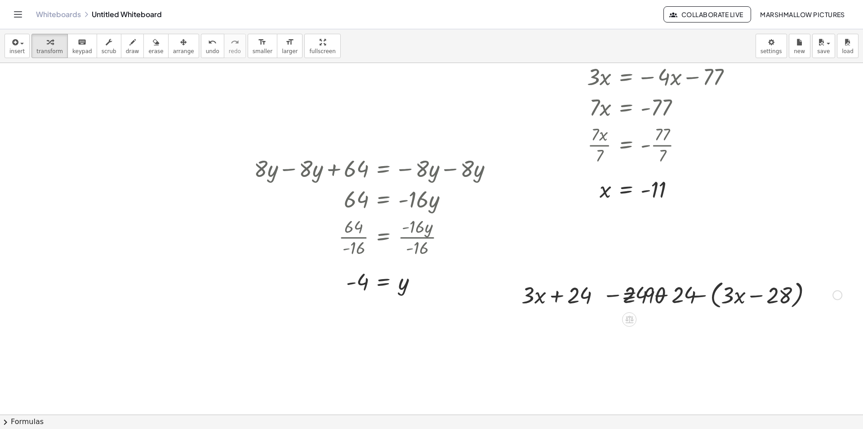
click at [674, 295] on div at bounding box center [671, 294] width 352 height 34
click at [584, 295] on div at bounding box center [649, 294] width 309 height 34
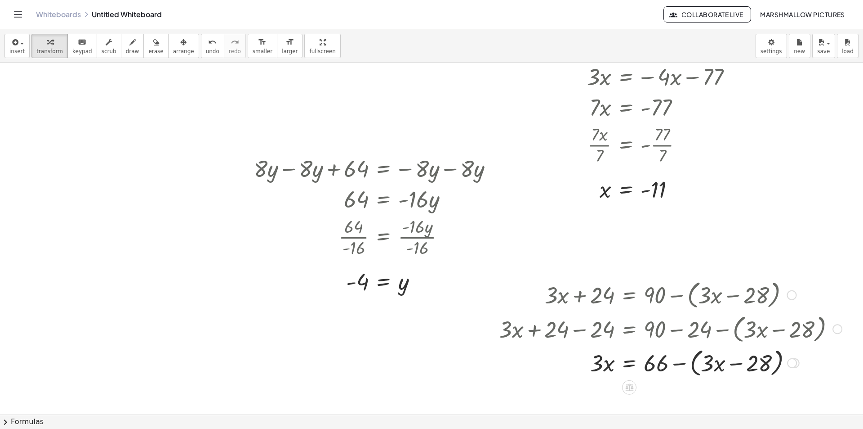
click at [692, 362] on div at bounding box center [671, 362] width 352 height 34
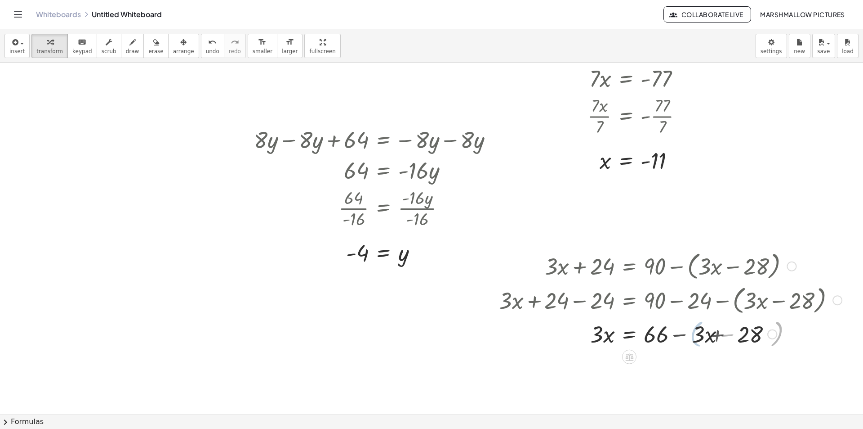
scroll to position [1195, 0]
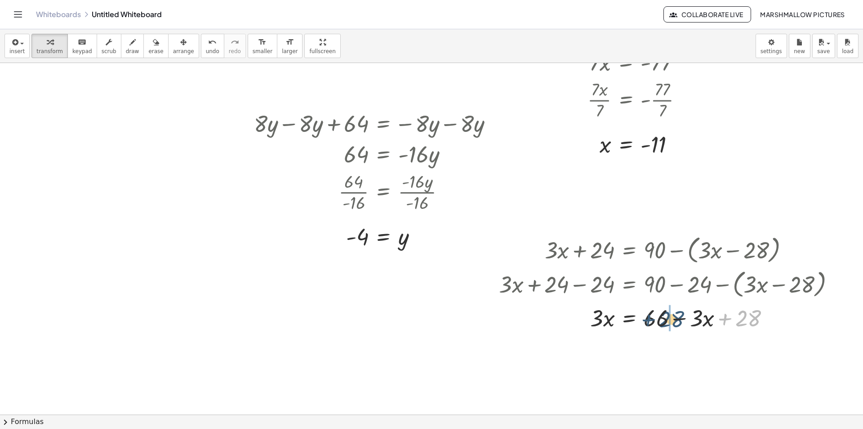
drag, startPoint x: 745, startPoint y: 321, endPoint x: 667, endPoint y: 322, distance: 77.4
click at [667, 322] on div at bounding box center [671, 317] width 352 height 31
click at [667, 321] on div at bounding box center [671, 317] width 352 height 31
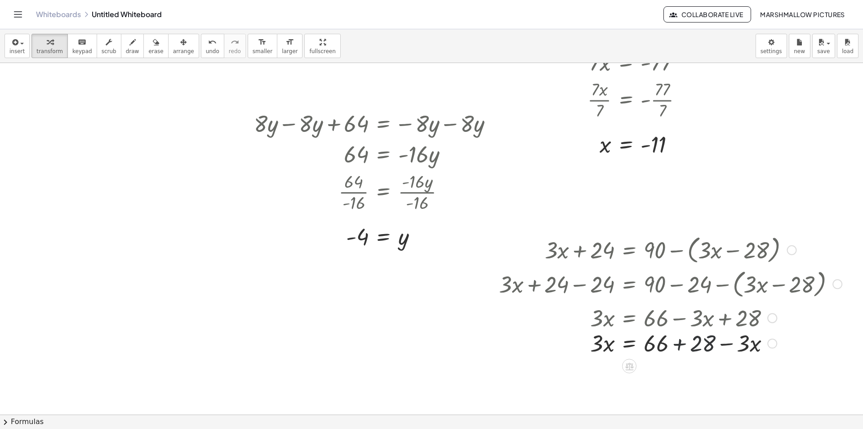
click at [692, 321] on div at bounding box center [671, 317] width 352 height 31
click at [681, 344] on div at bounding box center [671, 347] width 352 height 31
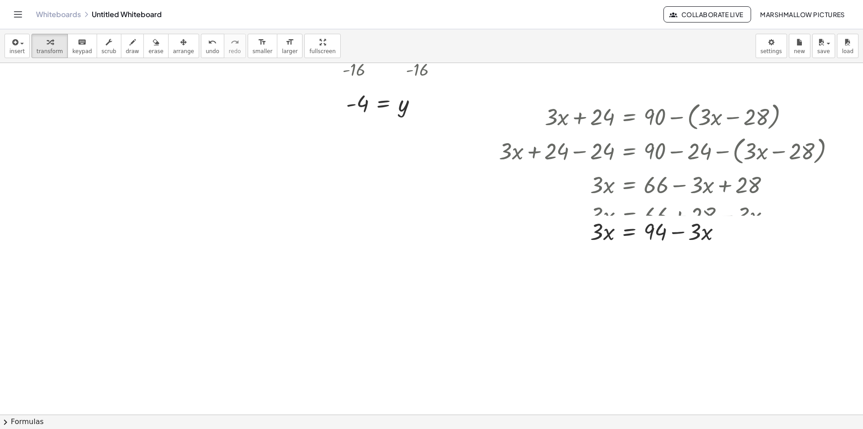
scroll to position [1330, 0]
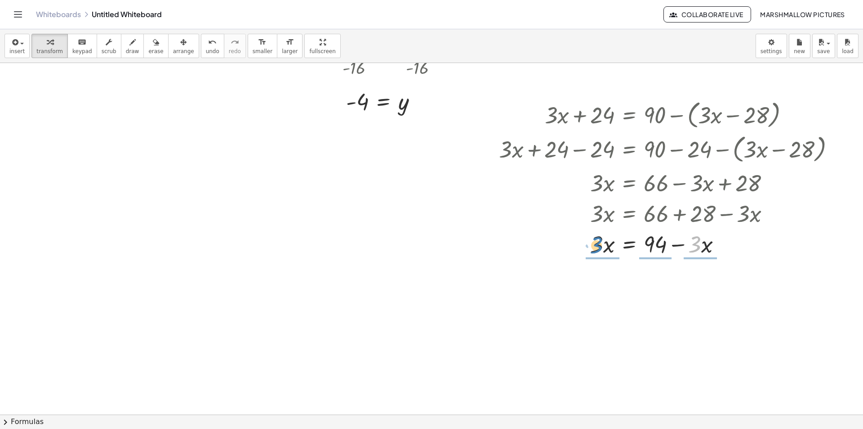
drag, startPoint x: 700, startPoint y: 246, endPoint x: 600, endPoint y: 246, distance: 99.8
click at [600, 246] on div at bounding box center [671, 243] width 352 height 31
drag, startPoint x: 705, startPoint y: 248, endPoint x: 564, endPoint y: 248, distance: 140.8
click at [564, 248] on div at bounding box center [670, 243] width 349 height 31
click at [601, 241] on div at bounding box center [671, 243] width 352 height 31
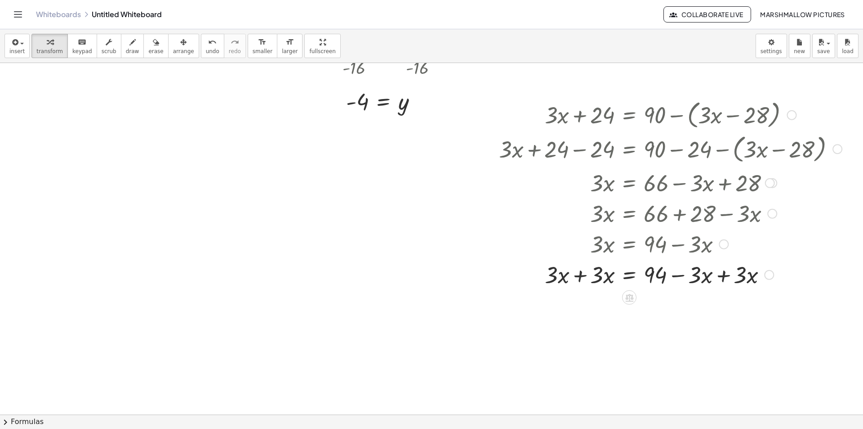
drag, startPoint x: 589, startPoint y: 246, endPoint x: 724, endPoint y: 348, distance: 169.6
click at [589, 248] on div at bounding box center [670, 243] width 261 height 31
click at [587, 279] on div at bounding box center [671, 274] width 352 height 31
click at [734, 269] on div at bounding box center [671, 274] width 352 height 31
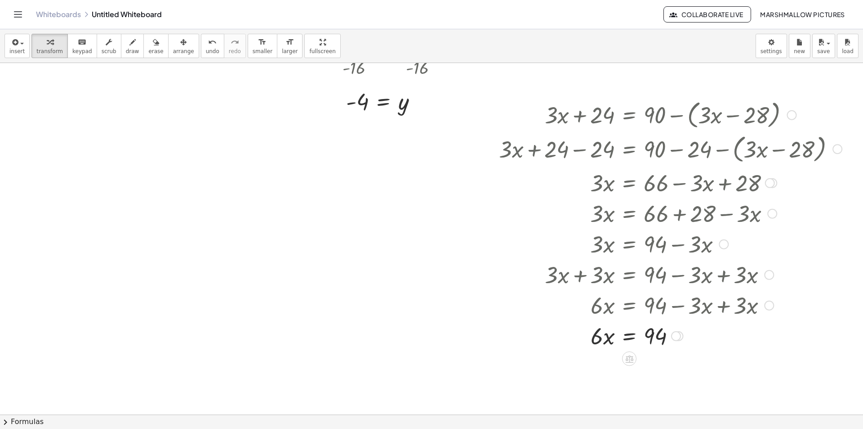
click at [583, 338] on div at bounding box center [671, 335] width 352 height 31
drag, startPoint x: 598, startPoint y: 349, endPoint x: 661, endPoint y: 355, distance: 63.7
click at [660, 335] on div at bounding box center [671, 335] width 352 height 45
click at [608, 335] on div at bounding box center [671, 335] width 352 height 45
click at [665, 339] on div at bounding box center [670, 335] width 349 height 31
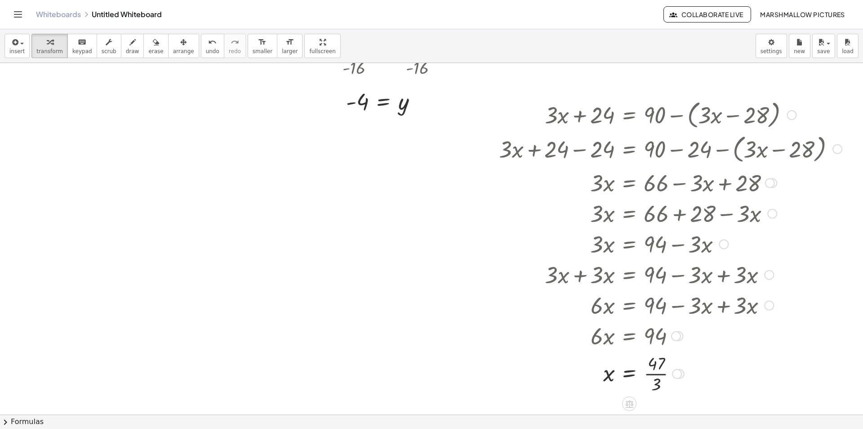
click at [665, 373] on div at bounding box center [671, 372] width 352 height 45
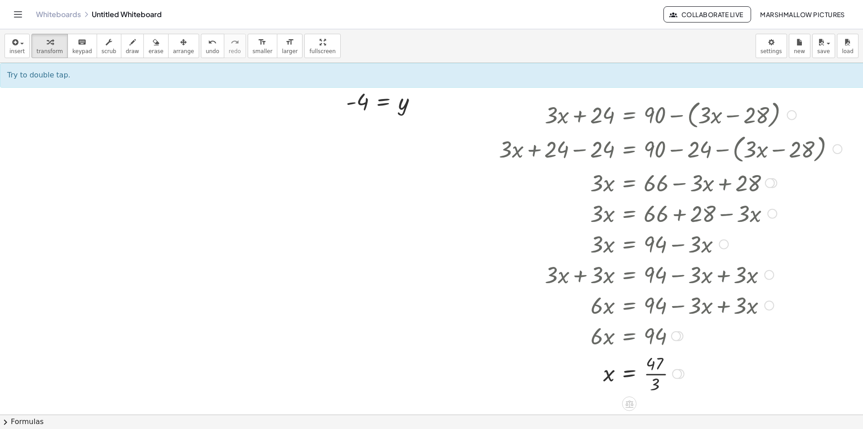
click at [664, 374] on div at bounding box center [671, 372] width 352 height 45
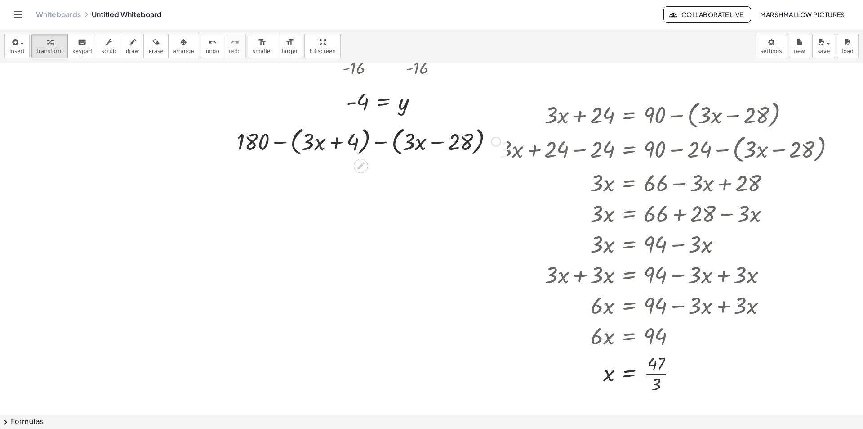
click at [361, 143] on div at bounding box center [368, 141] width 273 height 34
click at [393, 143] on div at bounding box center [369, 141] width 250 height 34
click at [384, 151] on div at bounding box center [369, 141] width 250 height 34
drag, startPoint x: 366, startPoint y: 143, endPoint x: 449, endPoint y: 144, distance: 82.3
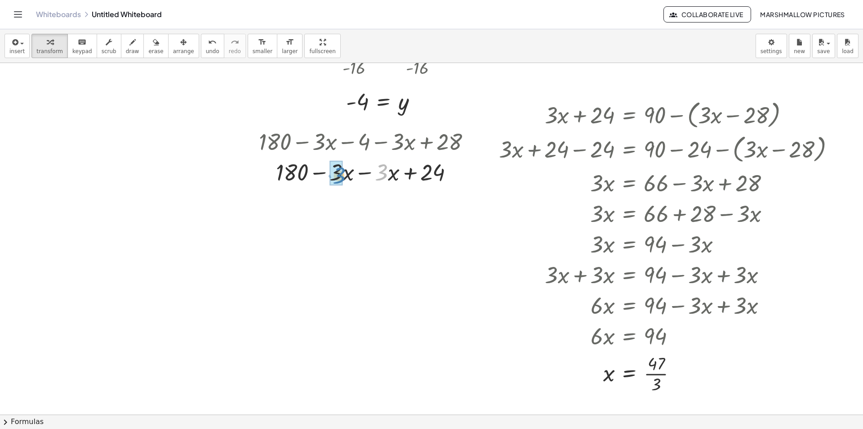
drag, startPoint x: 384, startPoint y: 174, endPoint x: 344, endPoint y: 178, distance: 41.0
drag, startPoint x: 394, startPoint y: 170, endPoint x: 361, endPoint y: 170, distance: 33.3
click at [361, 170] on div at bounding box center [369, 171] width 198 height 31
click at [362, 170] on div at bounding box center [369, 171] width 198 height 31
drag, startPoint x: 406, startPoint y: 206, endPoint x: 321, endPoint y: 214, distance: 85.5
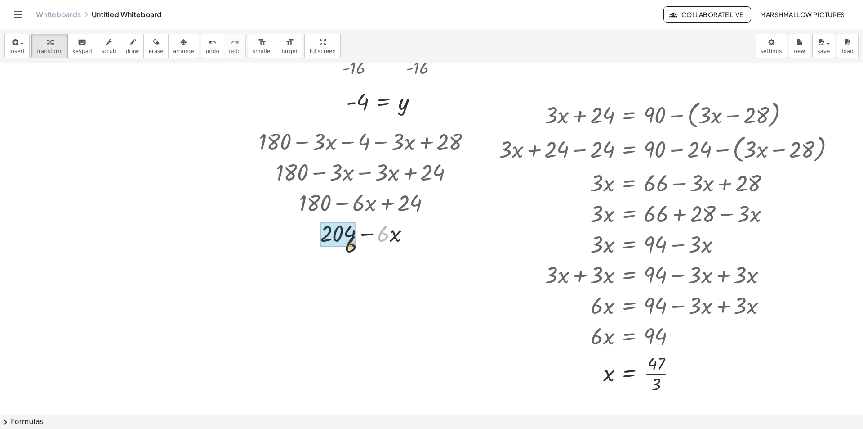
drag, startPoint x: 382, startPoint y: 237, endPoint x: 343, endPoint y: 249, distance: 41.4
click at [327, 266] on div at bounding box center [369, 263] width 228 height 34
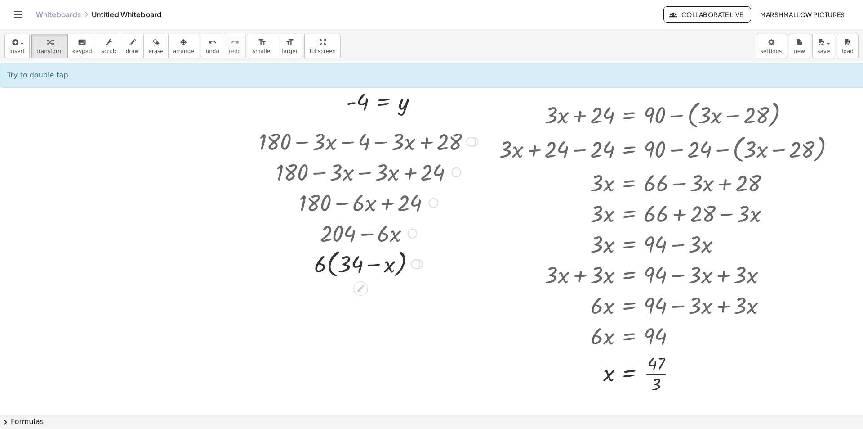
click at [333, 266] on div at bounding box center [369, 263] width 228 height 34
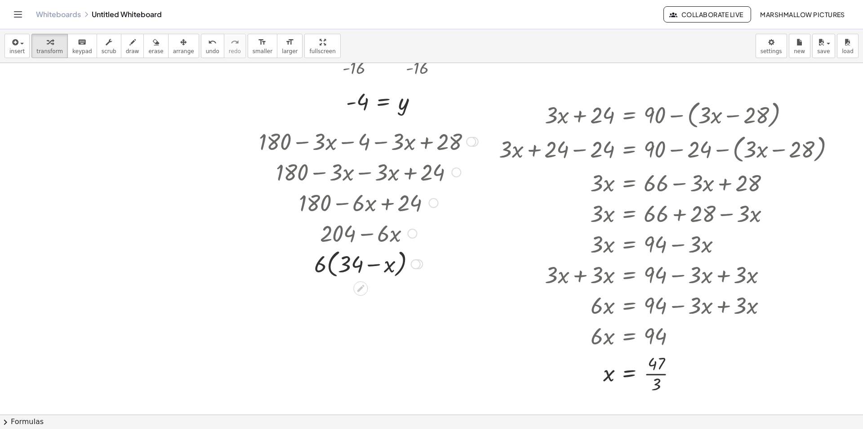
click at [333, 266] on div at bounding box center [369, 263] width 228 height 34
drag, startPoint x: 384, startPoint y: 234, endPoint x: 341, endPoint y: 254, distance: 47.7
click at [385, 240] on div at bounding box center [372, 232] width 211 height 31
drag, startPoint x: 392, startPoint y: 235, endPoint x: 321, endPoint y: 240, distance: 71.6
click at [362, 245] on div at bounding box center [372, 232] width 211 height 31
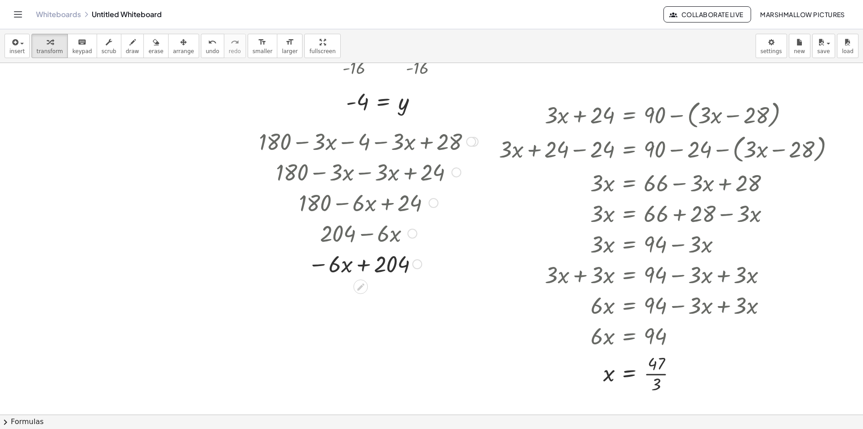
click at [362, 268] on div at bounding box center [369, 263] width 228 height 31
click at [319, 263] on div at bounding box center [369, 263] width 228 height 31
click at [369, 264] on div at bounding box center [369, 263] width 228 height 31
click at [421, 267] on div at bounding box center [417, 264] width 10 height 10
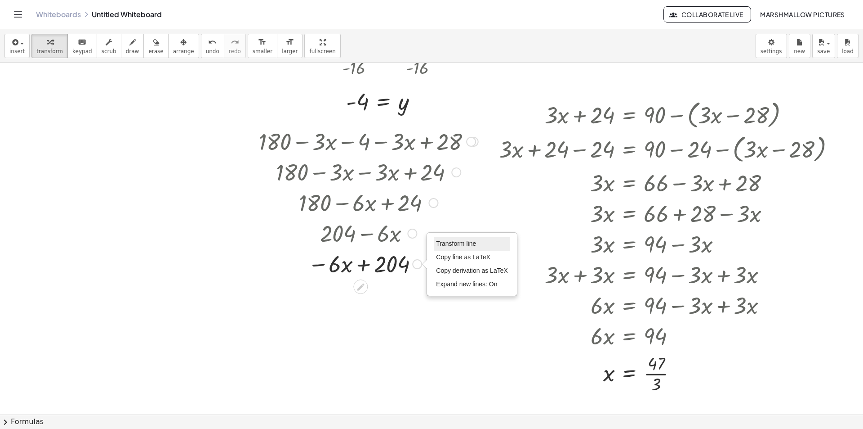
click at [443, 238] on li "Transform line" at bounding box center [472, 243] width 76 height 13
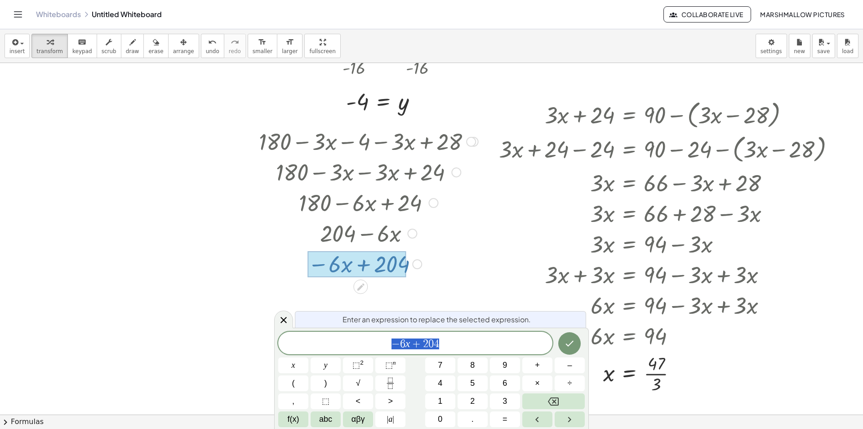
click at [452, 340] on span "− 6 x + 2 0 4" at bounding box center [415, 343] width 274 height 13
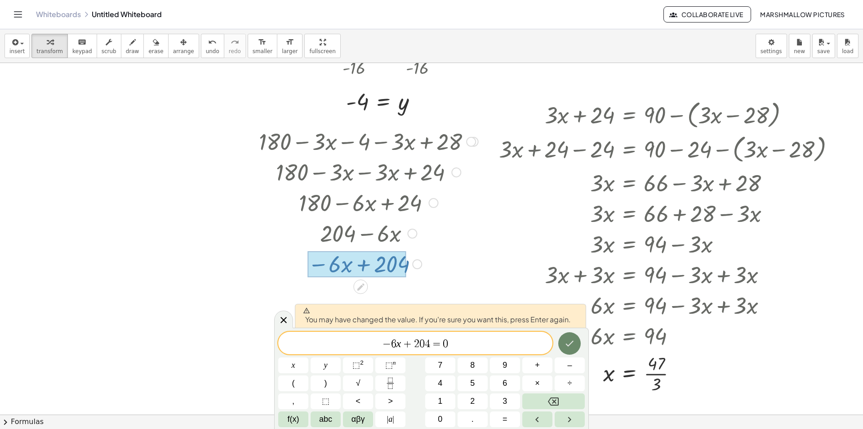
click at [566, 341] on icon "Done" at bounding box center [569, 343] width 11 height 11
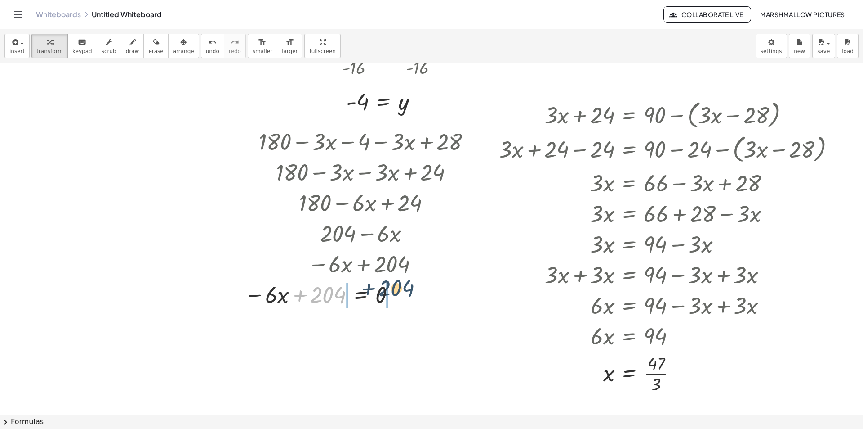
drag, startPoint x: 325, startPoint y: 295, endPoint x: 394, endPoint y: 289, distance: 69.6
click at [394, 289] on div at bounding box center [361, 293] width 243 height 31
click at [400, 293] on div at bounding box center [333, 293] width 300 height 31
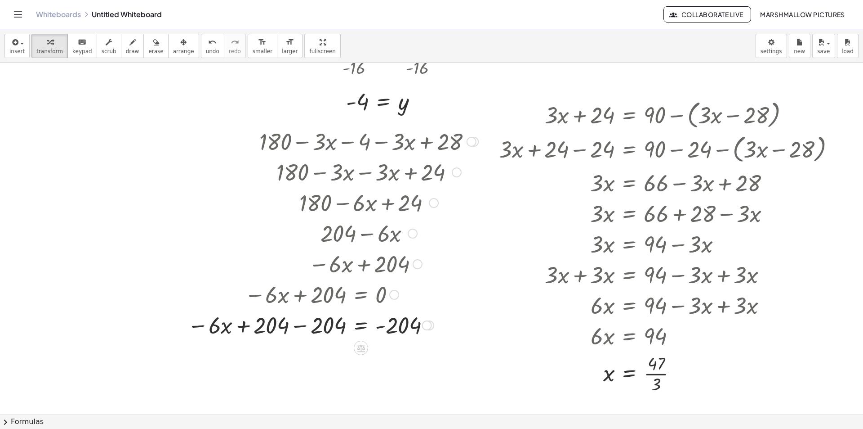
click at [298, 323] on div at bounding box center [333, 324] width 300 height 31
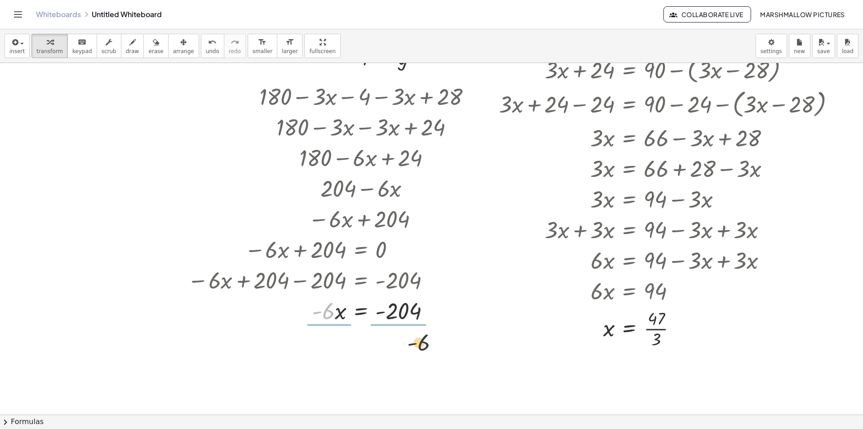
drag, startPoint x: 330, startPoint y: 314, endPoint x: 407, endPoint y: 337, distance: 79.7
click at [406, 314] on div at bounding box center [333, 309] width 300 height 45
click at [339, 312] on div at bounding box center [333, 309] width 300 height 45
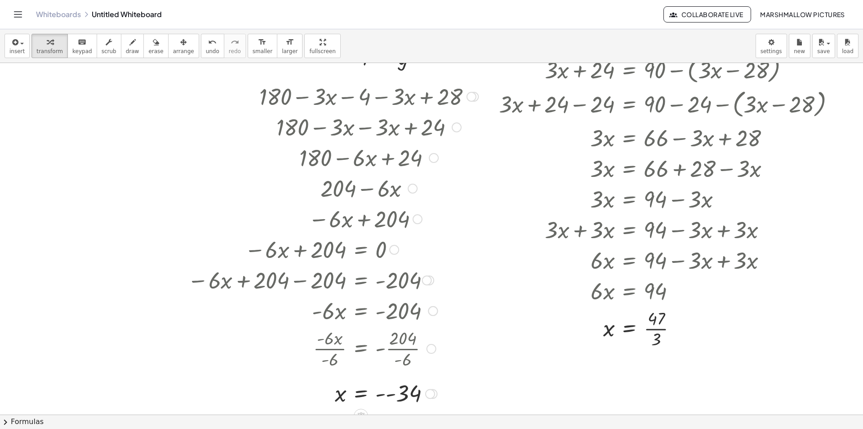
click at [388, 394] on div at bounding box center [333, 393] width 300 height 30
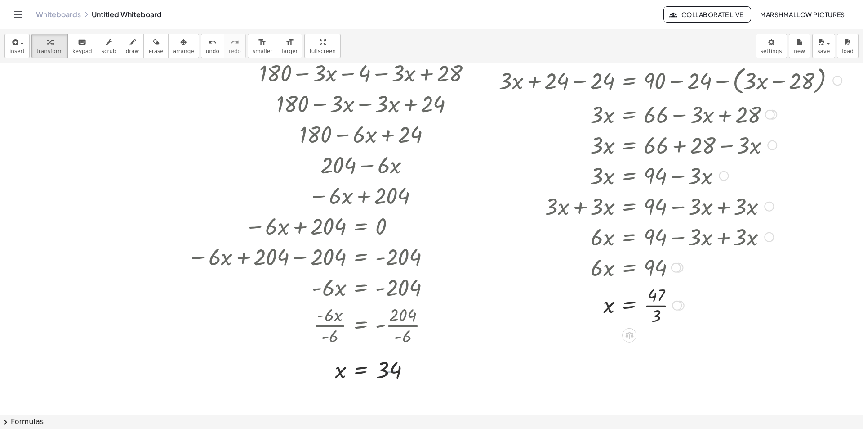
scroll to position [1412, 0]
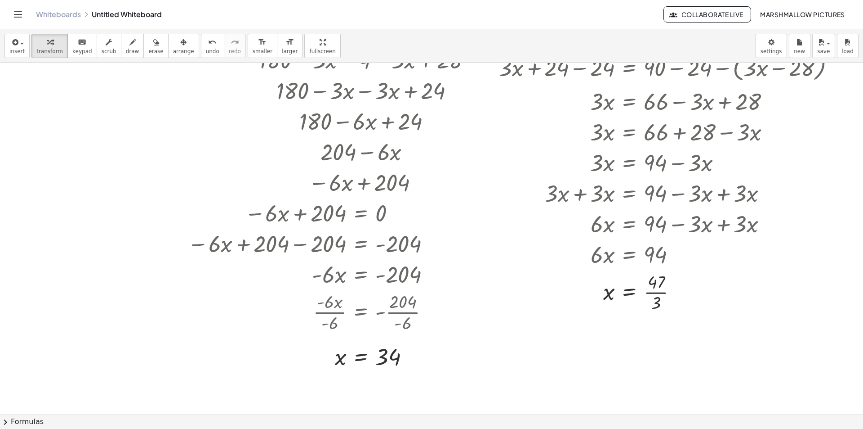
click at [584, 332] on div at bounding box center [614, 338] width 102 height 31
click at [624, 340] on div at bounding box center [613, 338] width 89 height 31
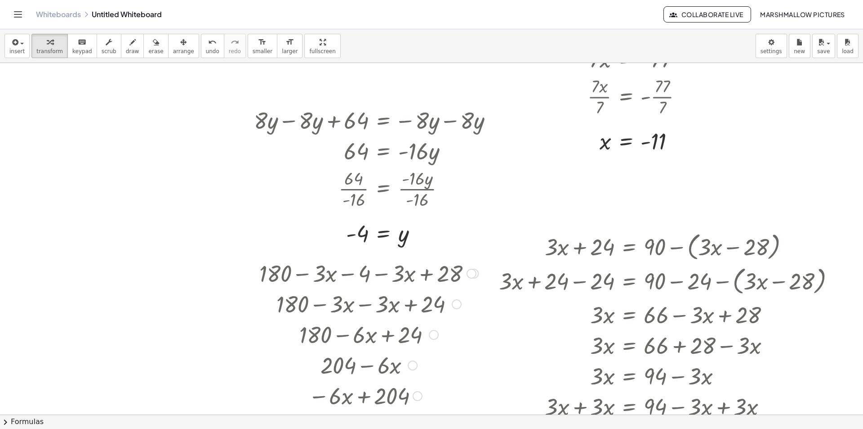
scroll to position [1232, 0]
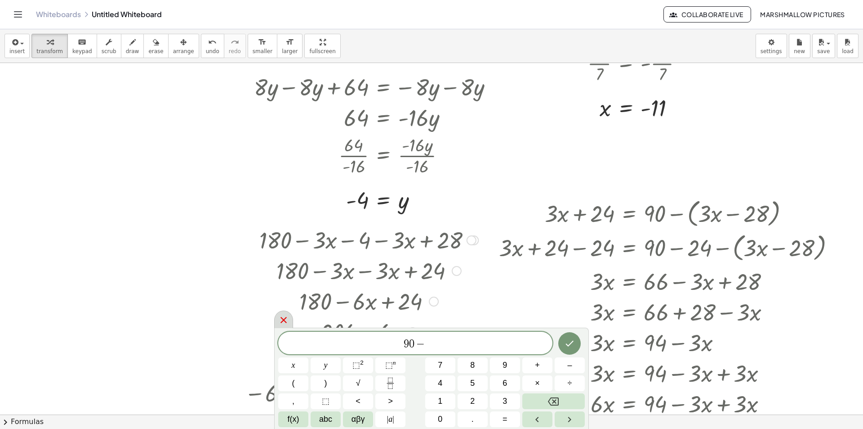
click at [287, 324] on icon at bounding box center [283, 319] width 11 height 11
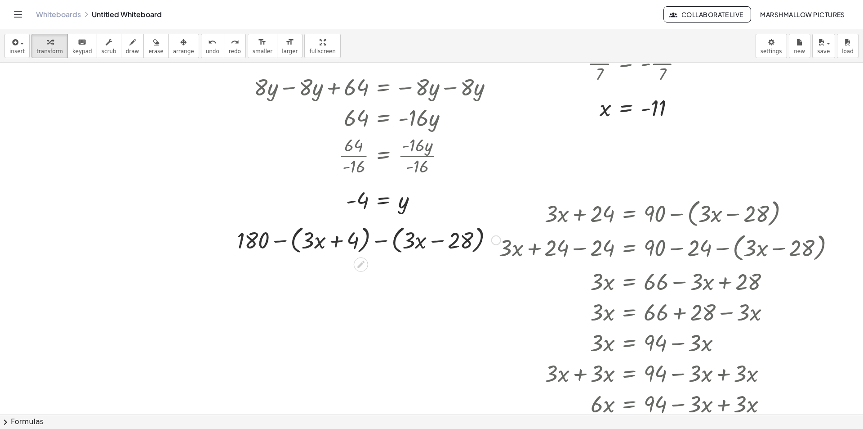
click at [476, 240] on div at bounding box center [368, 239] width 273 height 34
click at [501, 239] on div at bounding box center [368, 239] width 273 height 34
click at [498, 238] on div at bounding box center [492, 344] width 13 height 303
click at [497, 240] on div at bounding box center [492, 344] width 13 height 303
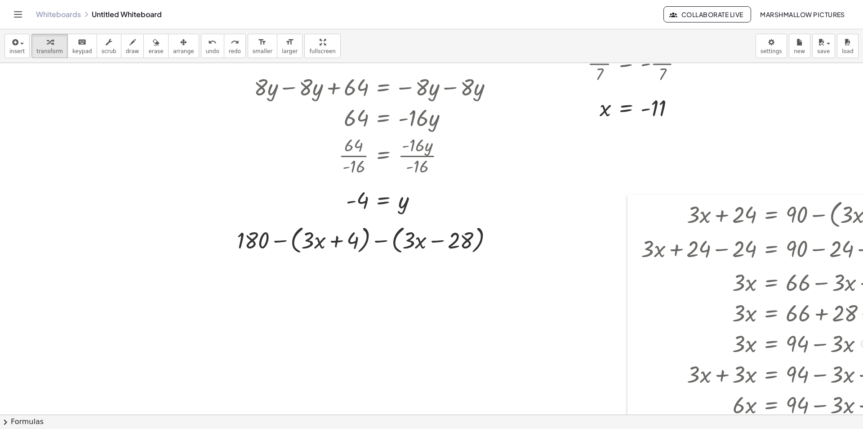
drag, startPoint x: 495, startPoint y: 241, endPoint x: 637, endPoint y: 242, distance: 142.1
click at [637, 242] on div at bounding box center [634, 345] width 13 height 303
click at [496, 238] on div at bounding box center [497, 240] width 10 height 10
click at [528, 211] on span "Fix a mistake" at bounding box center [533, 212] width 37 height 7
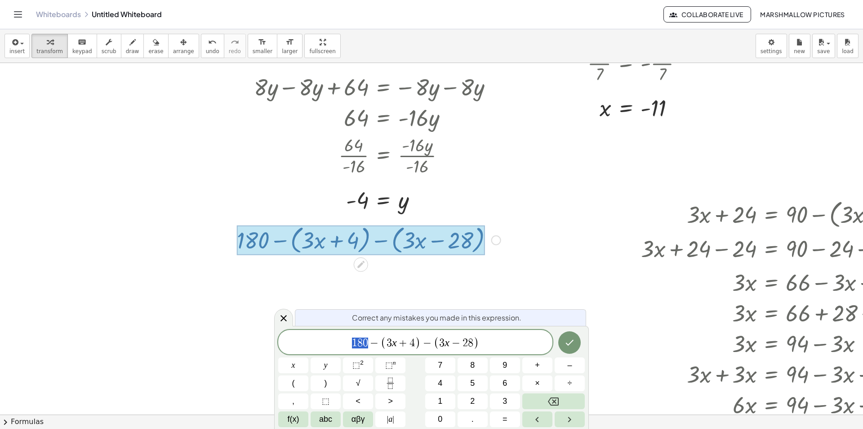
drag, startPoint x: 367, startPoint y: 342, endPoint x: 338, endPoint y: 342, distance: 29.2
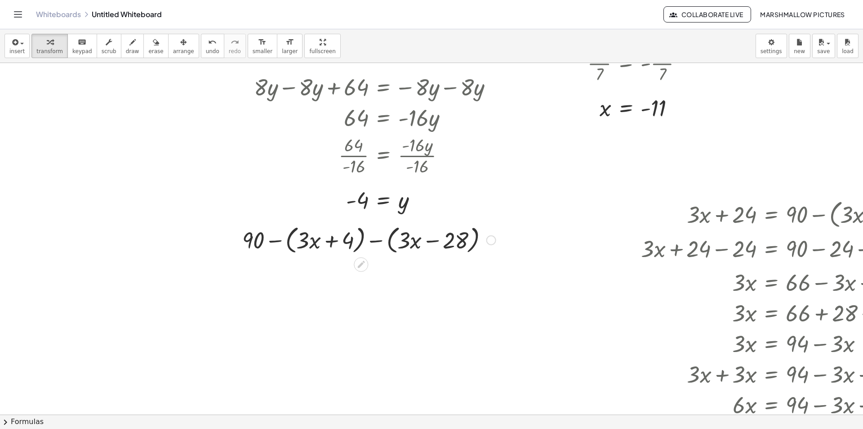
click at [293, 244] on div at bounding box center [369, 239] width 263 height 34
click at [387, 242] on div at bounding box center [369, 239] width 240 height 34
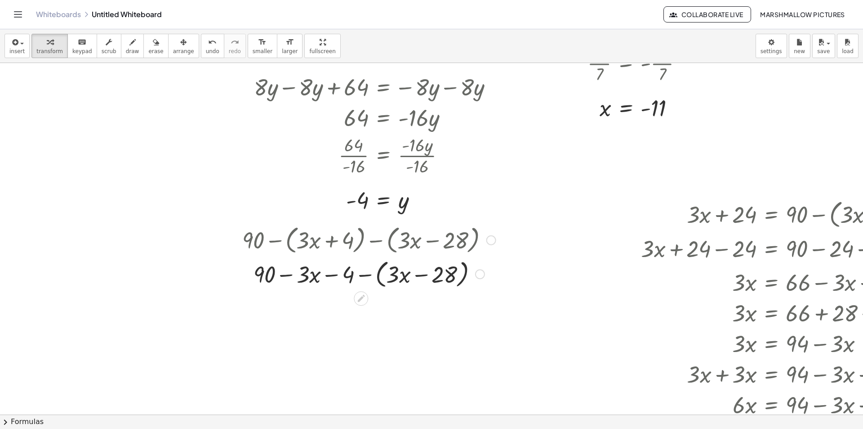
click at [380, 284] on div at bounding box center [369, 273] width 263 height 34
drag, startPoint x: 400, startPoint y: 277, endPoint x: 310, endPoint y: 287, distance: 90.5
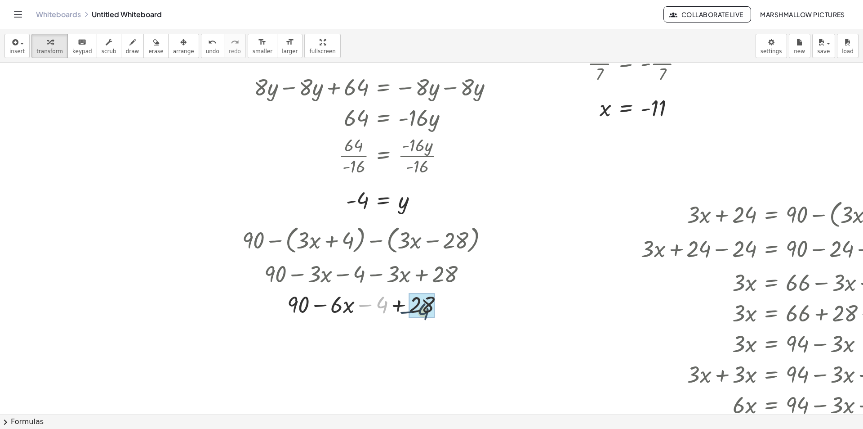
drag, startPoint x: 385, startPoint y: 307, endPoint x: 427, endPoint y: 313, distance: 42.4
drag, startPoint x: 402, startPoint y: 333, endPoint x: 315, endPoint y: 342, distance: 88.2
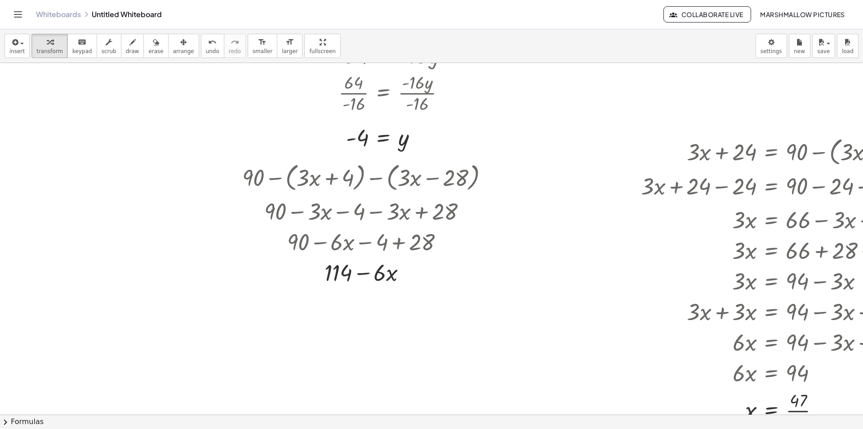
scroll to position [1322, 0]
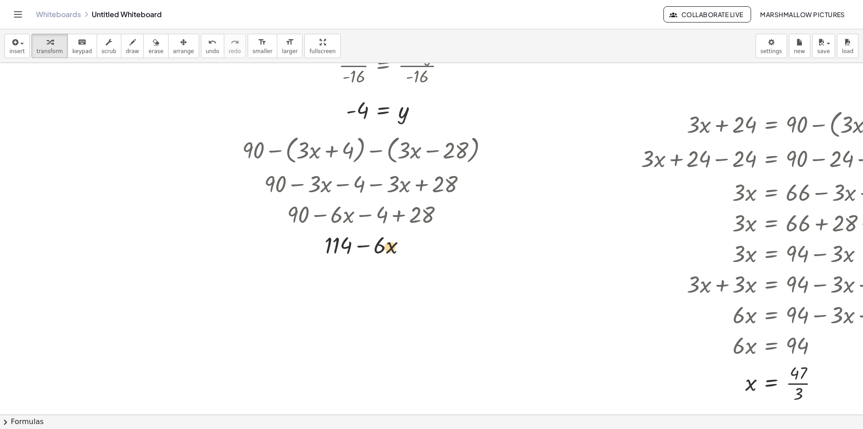
drag, startPoint x: 381, startPoint y: 246, endPoint x: 393, endPoint y: 246, distance: 11.7
click at [393, 246] on div at bounding box center [369, 244] width 263 height 31
click at [411, 242] on div "Fix a mistake Transform line Copy line as LaTeX Copy derivation as LaTeX Expand…" at bounding box center [409, 245] width 10 height 10
click at [407, 245] on div "Transform line Copy line as LaTeX Copy derivation as LaTeX Expand new lines: On" at bounding box center [407, 245] width 10 height 10
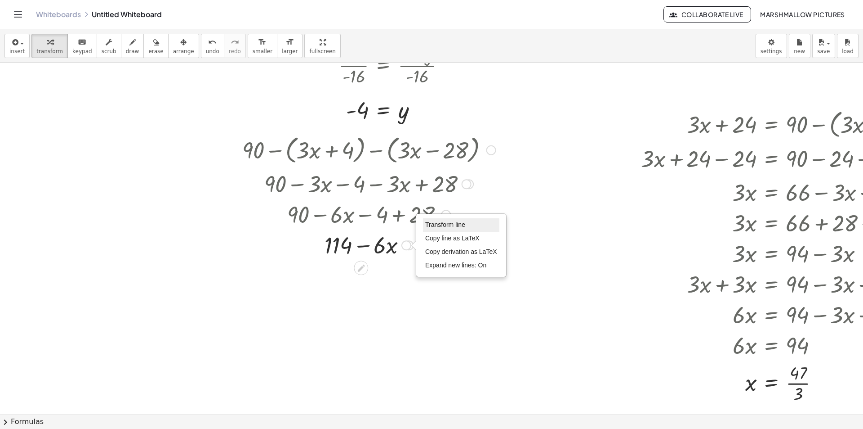
click at [428, 225] on span "Transform line" at bounding box center [445, 224] width 40 height 7
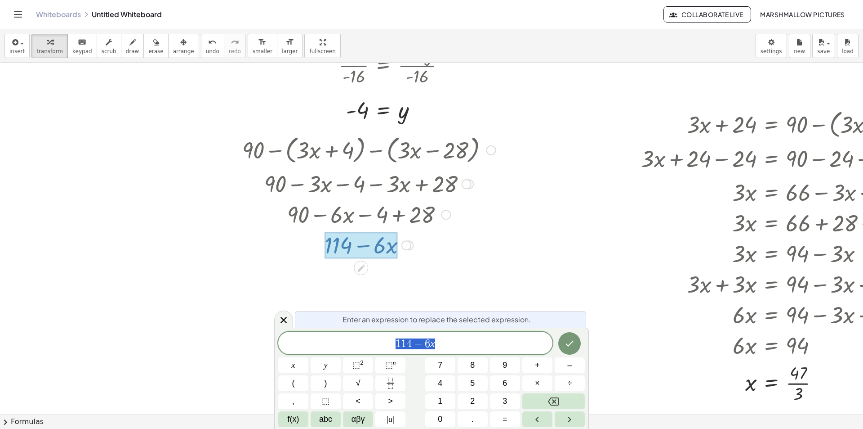
click at [500, 325] on div "Enter an expression to replace the selected expression." at bounding box center [440, 319] width 291 height 17
click at [497, 329] on div "Enter an expression to replace the selected expression. 1 1 4 − 6 x x y ⬚ 2 ⬚ n…" at bounding box center [431, 377] width 315 height 101
click at [488, 344] on span "1 1 4 − 6 x" at bounding box center [415, 343] width 274 height 13
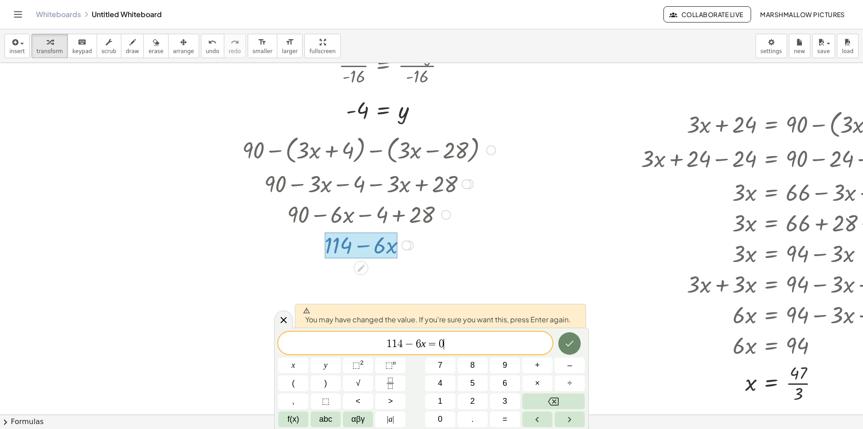
click at [570, 340] on icon "Done" at bounding box center [569, 343] width 11 height 11
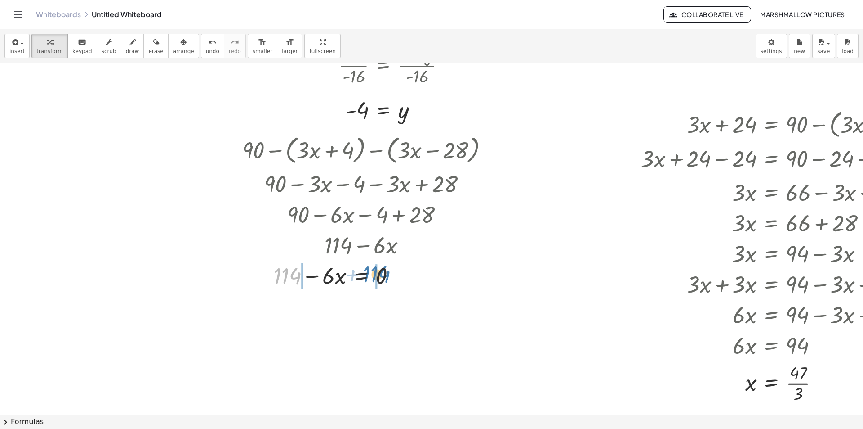
drag, startPoint x: 284, startPoint y: 276, endPoint x: 374, endPoint y: 273, distance: 90.0
click at [374, 273] on div at bounding box center [369, 274] width 263 height 31
click at [434, 278] on div at bounding box center [360, 274] width 280 height 31
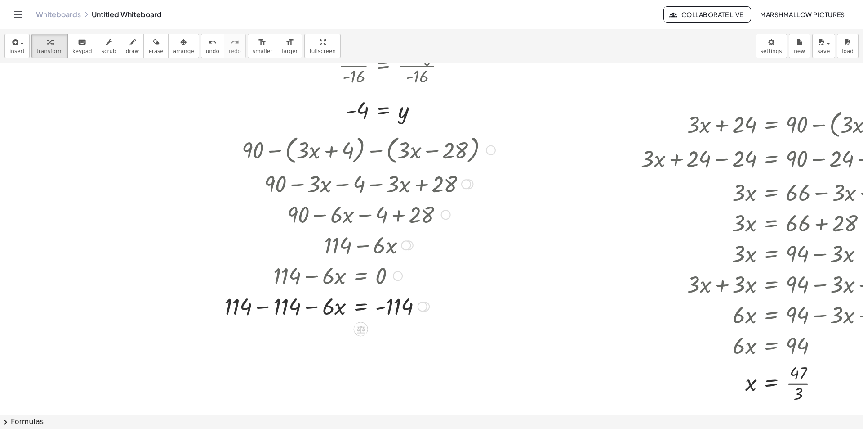
click at [256, 302] on div at bounding box center [360, 305] width 280 height 31
drag, startPoint x: 328, startPoint y: 340, endPoint x: 377, endPoint y: 356, distance: 52.2
click at [400, 340] on div at bounding box center [360, 335] width 280 height 45
click at [341, 340] on div at bounding box center [360, 335] width 280 height 45
click at [470, 338] on div at bounding box center [359, 336] width 281 height 31
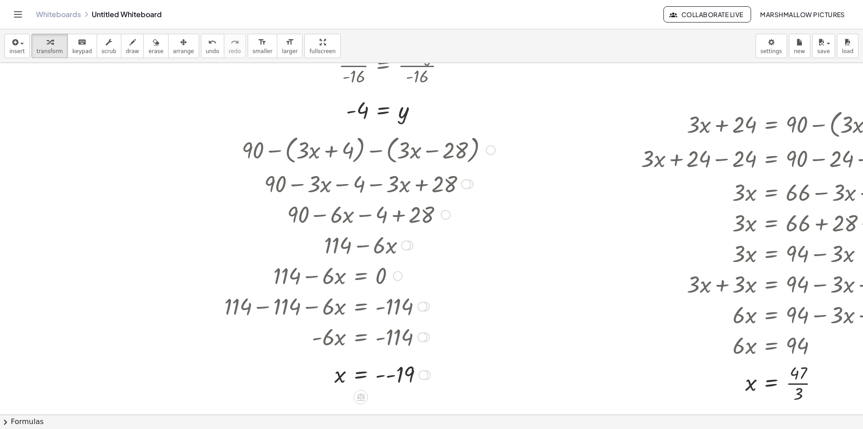
click at [470, 338] on div at bounding box center [359, 336] width 281 height 31
click at [666, 299] on div at bounding box center [665, 297] width 10 height 10
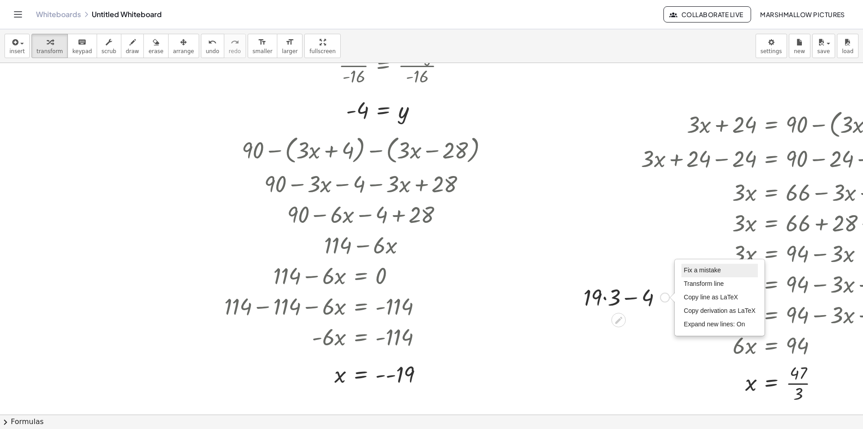
drag, startPoint x: 688, startPoint y: 265, endPoint x: 426, endPoint y: 383, distance: 287.2
click at [687, 265] on li "Fix a mistake" at bounding box center [720, 270] width 76 height 13
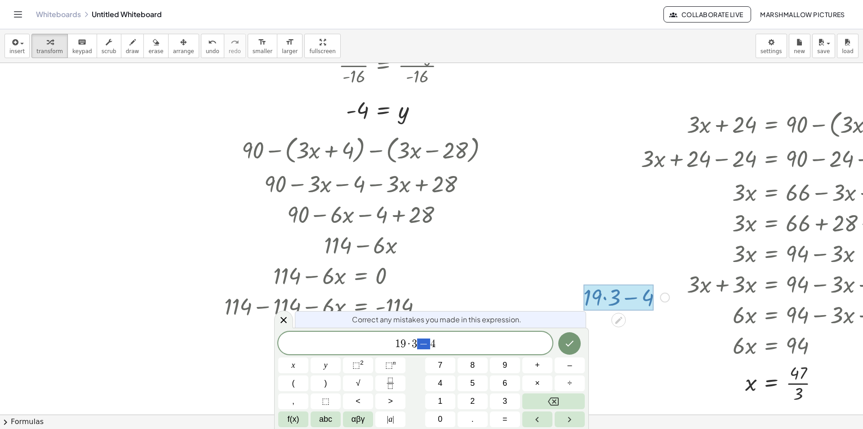
drag, startPoint x: 429, startPoint y: 341, endPoint x: 420, endPoint y: 341, distance: 9.0
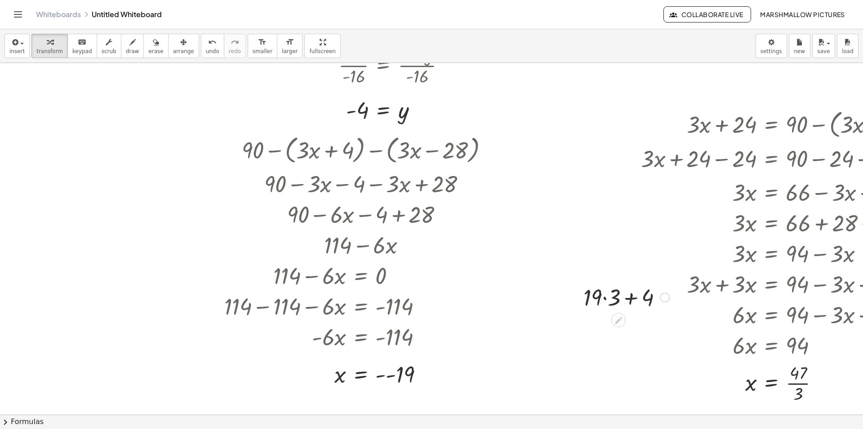
click at [610, 304] on div at bounding box center [626, 296] width 95 height 31
click at [634, 299] on div at bounding box center [626, 296] width 80 height 31
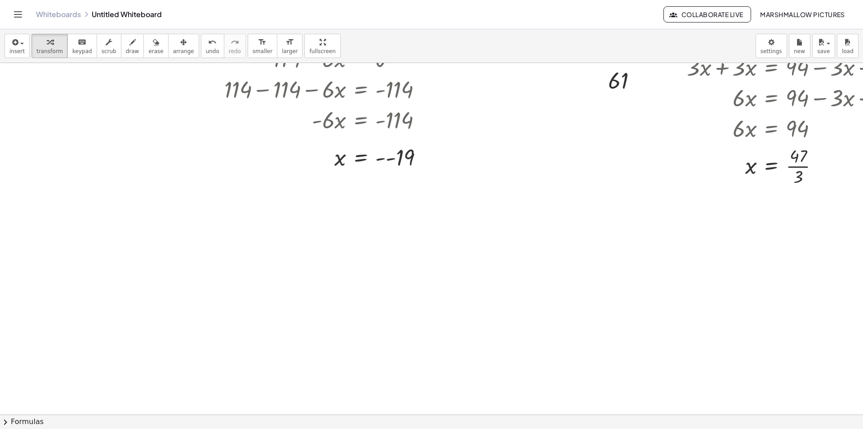
scroll to position [1636, 0]
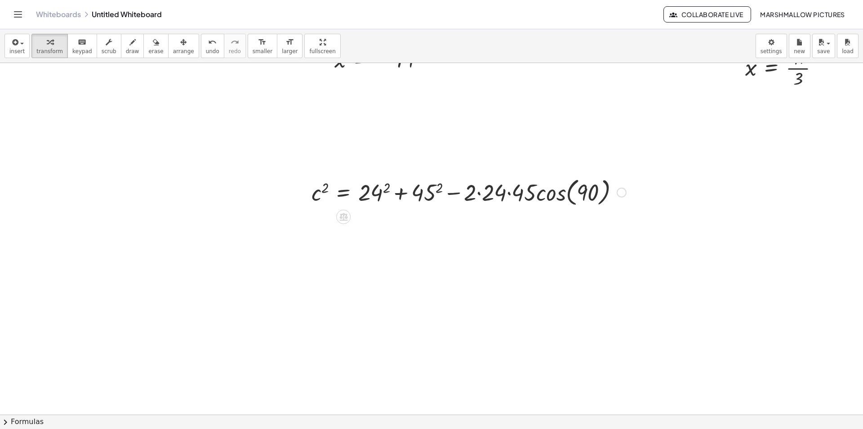
click at [505, 193] on div at bounding box center [469, 191] width 324 height 34
click at [533, 195] on div at bounding box center [460, 191] width 307 height 34
click at [496, 193] on div at bounding box center [469, 191] width 324 height 31
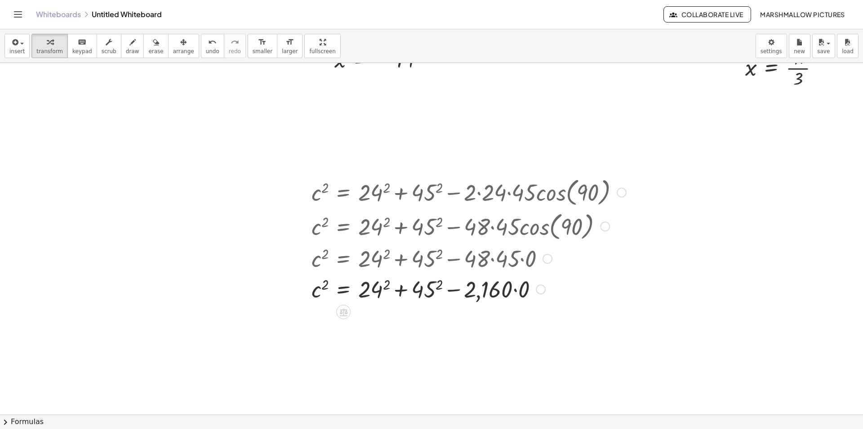
click at [515, 290] on div at bounding box center [469, 288] width 324 height 31
click at [441, 293] on div at bounding box center [469, 288] width 324 height 31
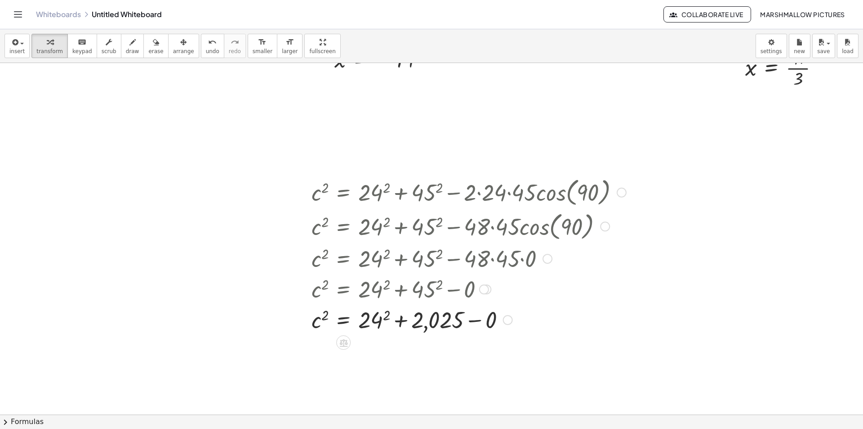
click at [385, 328] on div at bounding box center [469, 319] width 324 height 31
click at [402, 323] on div at bounding box center [469, 319] width 324 height 31
click at [417, 351] on div at bounding box center [469, 349] width 324 height 31
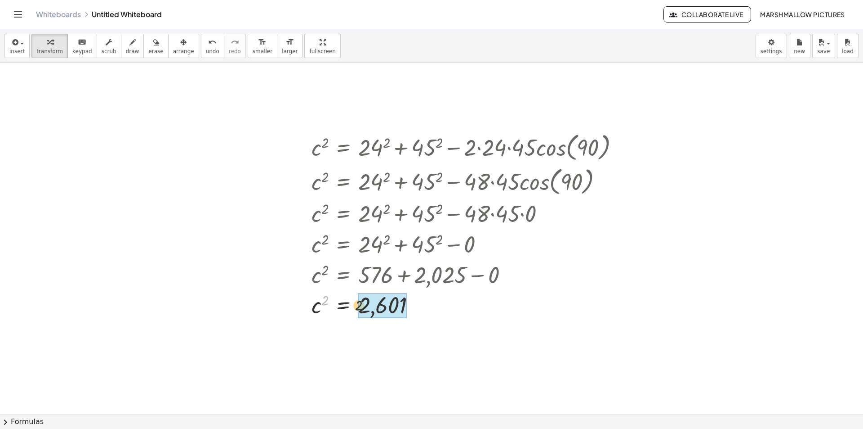
drag, startPoint x: 344, startPoint y: 304, endPoint x: 358, endPoint y: 308, distance: 14.8
click at [407, 309] on div at bounding box center [469, 304] width 324 height 33
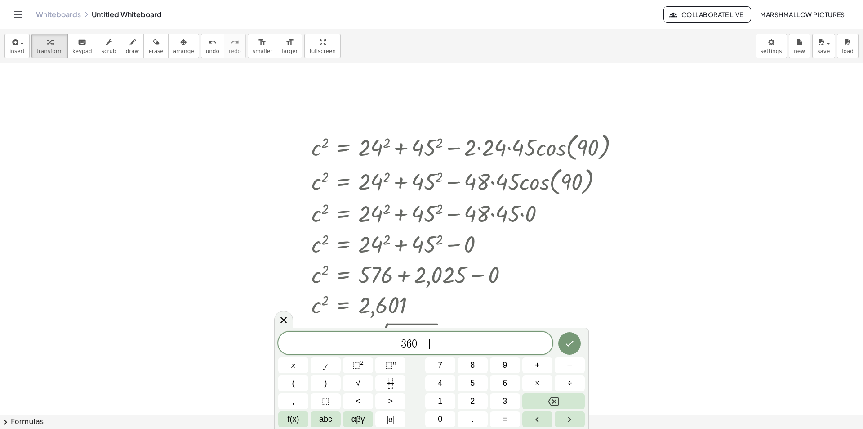
click at [287, 317] on icon at bounding box center [283, 319] width 11 height 11
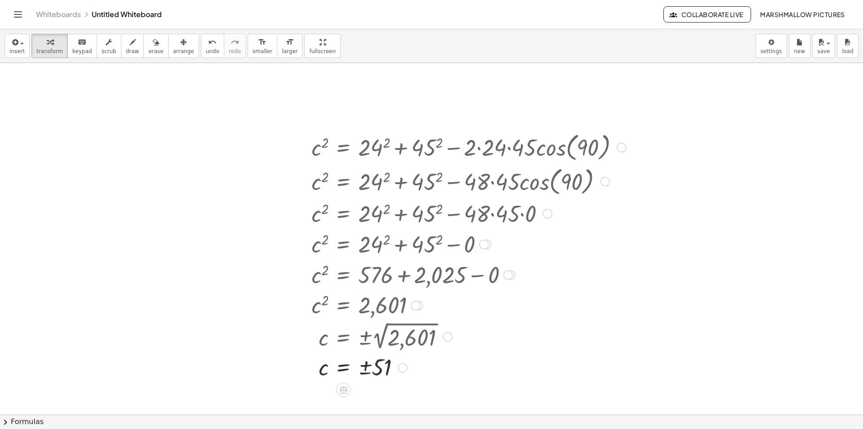
click at [587, 299] on div at bounding box center [451, 305] width 302 height 30
click at [617, 293] on div "c 2 = + 24 2 + 45 2 − · 2 · 24 · 45 · cos ( , 90 ) c 2 = + 24 2 + 45 2 − · 48 ·…" at bounding box center [465, 255] width 335 height 256
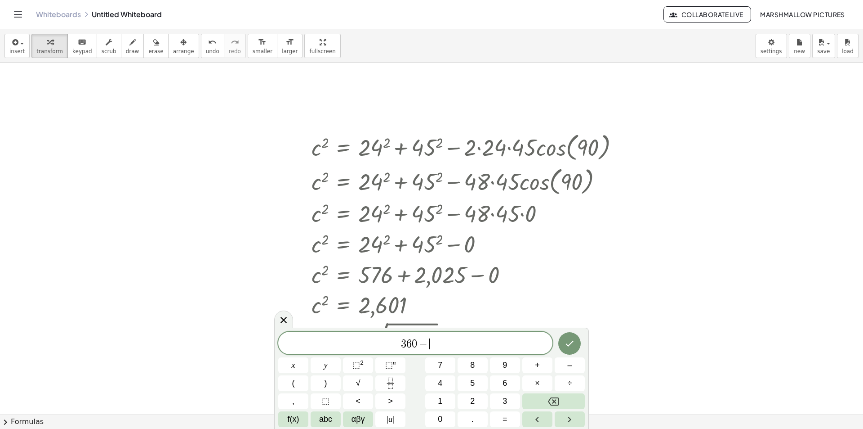
drag, startPoint x: 461, startPoint y: 345, endPoint x: 304, endPoint y: 344, distance: 157.8
click at [304, 344] on span "3 6 0 − ​" at bounding box center [415, 343] width 274 height 13
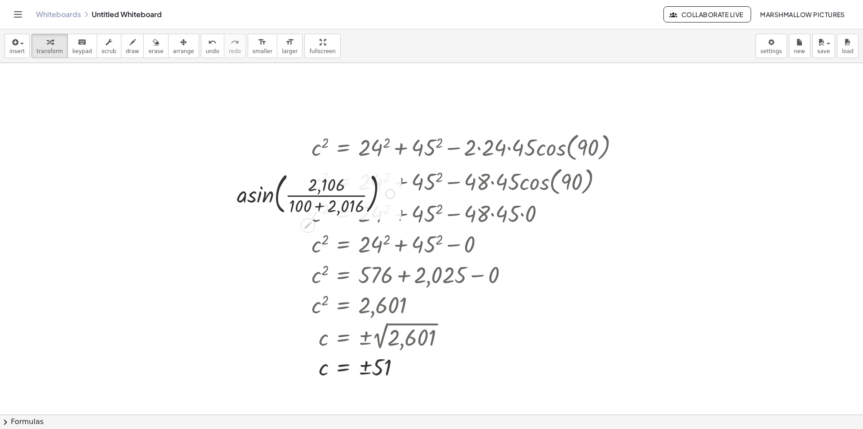
click at [327, 196] on div at bounding box center [315, 193] width 167 height 49
click at [323, 206] on div at bounding box center [315, 193] width 167 height 49
click at [322, 196] on div at bounding box center [316, 193] width 129 height 49
click at [322, 195] on div at bounding box center [315, 193] width 129 height 49
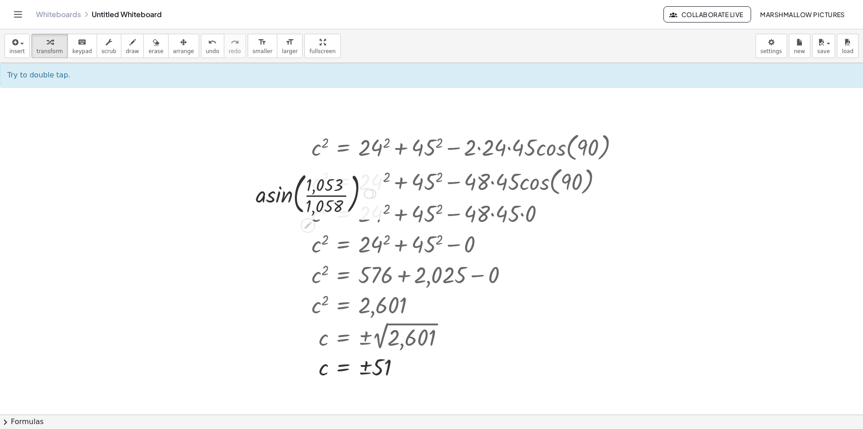
click at [325, 195] on div at bounding box center [315, 193] width 129 height 49
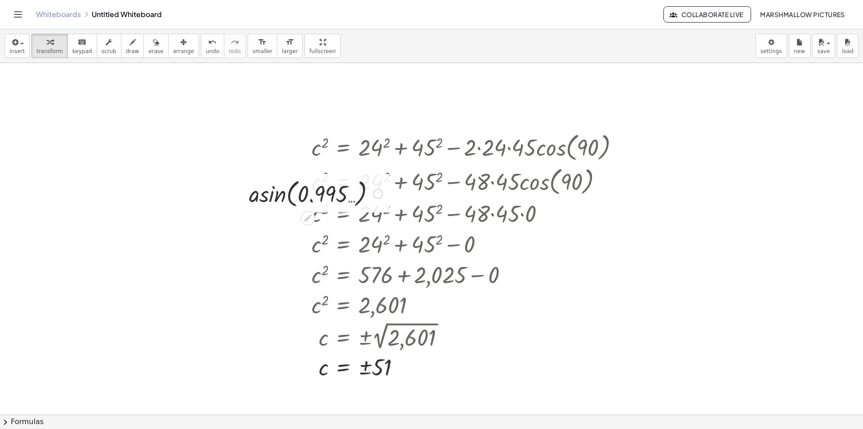
click at [272, 195] on div at bounding box center [316, 193] width 143 height 34
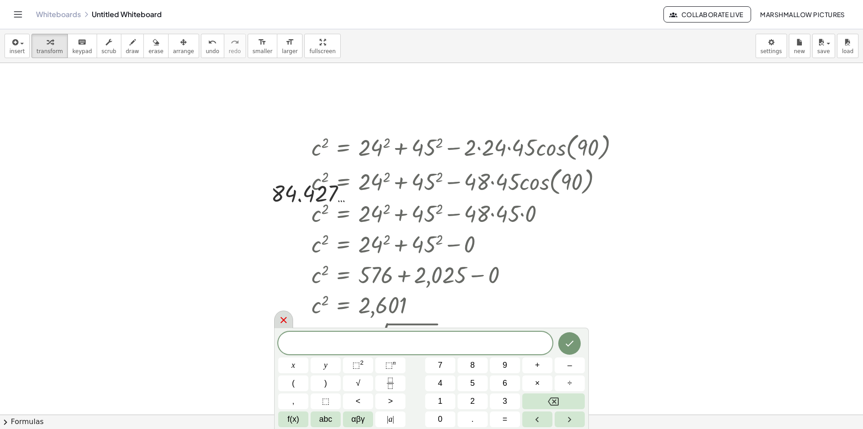
click at [284, 327] on div at bounding box center [283, 319] width 19 height 18
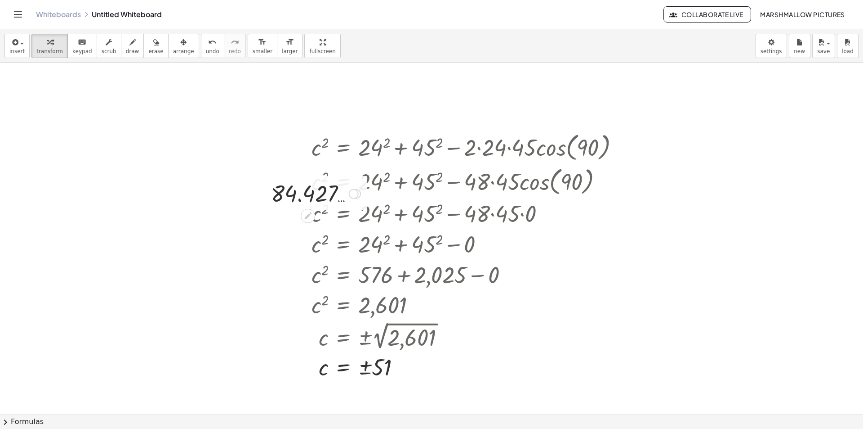
click at [355, 193] on div at bounding box center [354, 194] width 10 height 10
click at [369, 173] on div "Transform line Copy line as LaTeX Copy derivation as LaTeX Expand new lines: On" at bounding box center [408, 194] width 89 height 62
click at [375, 173] on span "Transform line" at bounding box center [393, 173] width 40 height 7
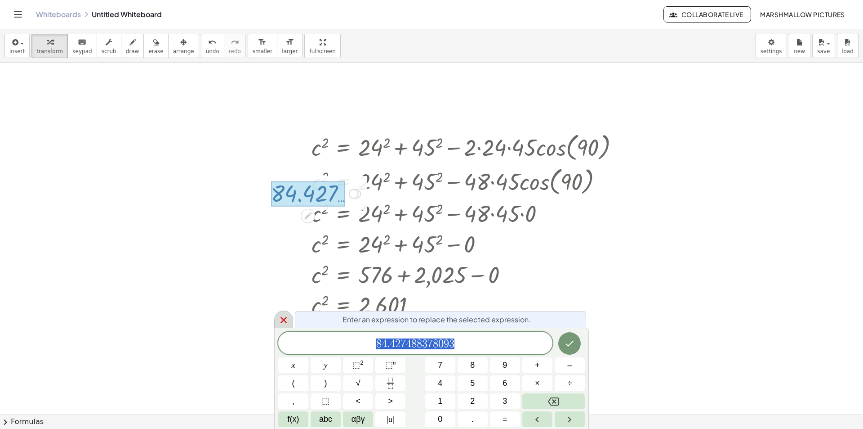
click at [289, 321] on icon at bounding box center [283, 319] width 11 height 11
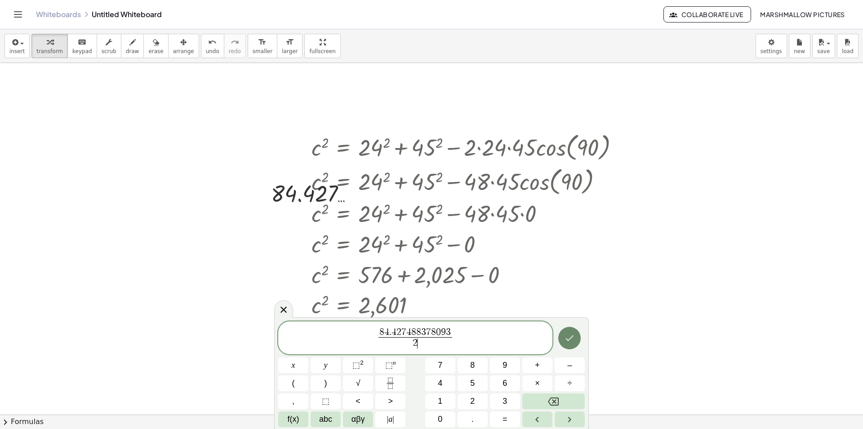
click at [563, 339] on button "Done" at bounding box center [570, 337] width 22 height 22
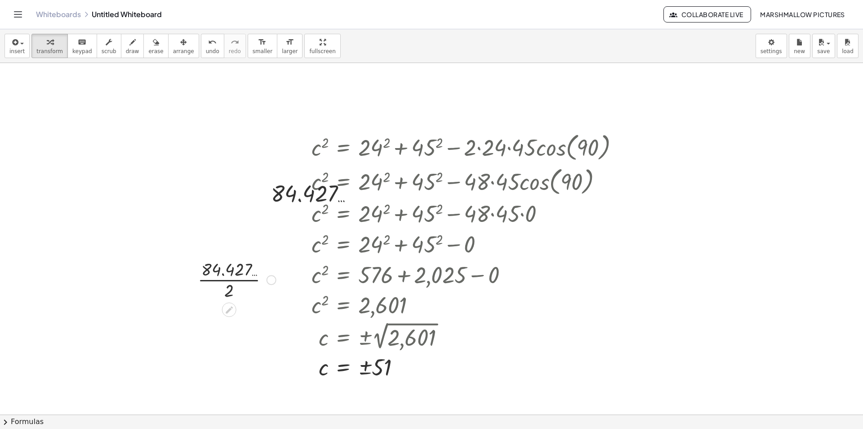
click at [245, 278] on div at bounding box center [236, 278] width 87 height 45
click at [274, 278] on div at bounding box center [272, 280] width 10 height 10
click at [298, 251] on span "Fix a mistake" at bounding box center [308, 252] width 37 height 7
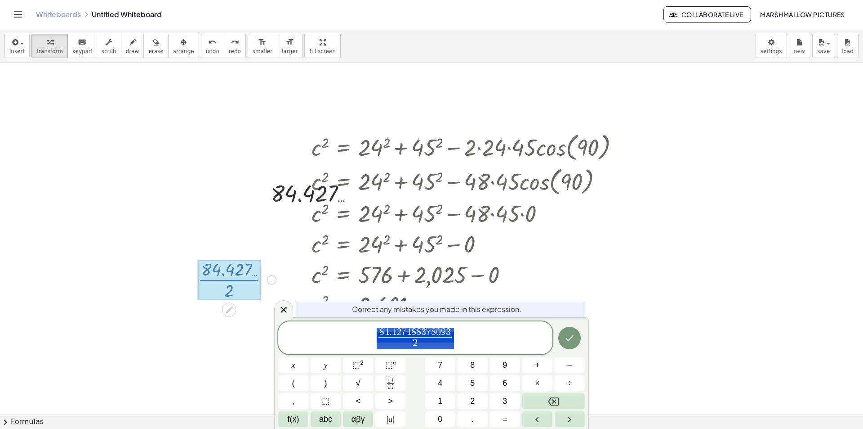
drag, startPoint x: 459, startPoint y: 336, endPoint x: 387, endPoint y: 335, distance: 72.0
click at [387, 335] on span "8 4 . 4 2 7 4 8 8 3 7 8 0 9 3 2 ​" at bounding box center [415, 338] width 274 height 24
drag, startPoint x: 396, startPoint y: 336, endPoint x: 486, endPoint y: 335, distance: 89.9
click at [479, 340] on span "1 2 ​ 3 6 0 − 8 4 . 4 2 7 4 8 8 3 7 8 0 9 3 ​" at bounding box center [415, 338] width 274 height 24
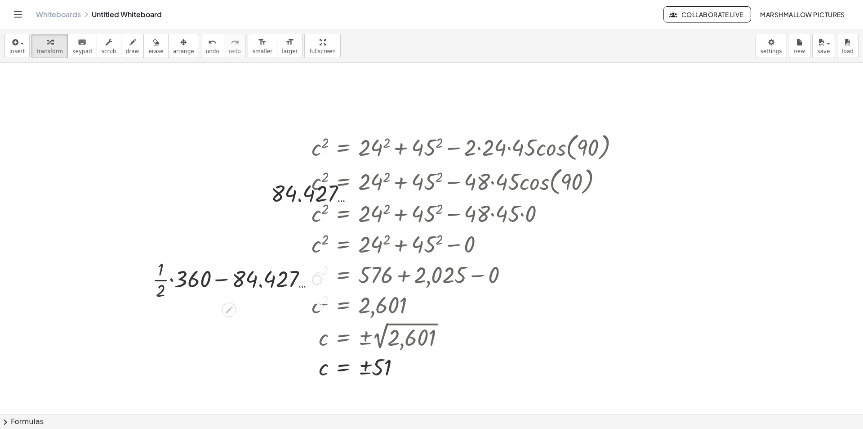
click at [227, 277] on div at bounding box center [237, 278] width 178 height 45
click at [309, 278] on div at bounding box center [237, 278] width 178 height 45
click at [316, 279] on div "Fix a mistake Transform line Copy line as LaTeX Copy derivation as LaTeX Expand…" at bounding box center [317, 280] width 10 height 10
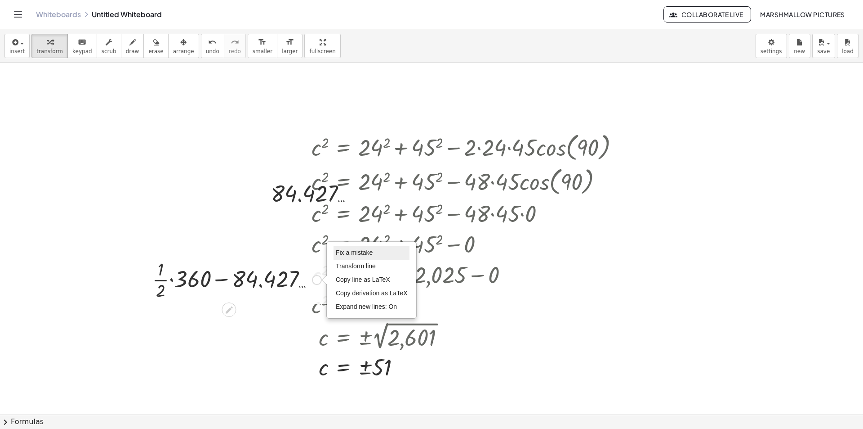
click at [353, 254] on span "Fix a mistake" at bounding box center [354, 252] width 37 height 7
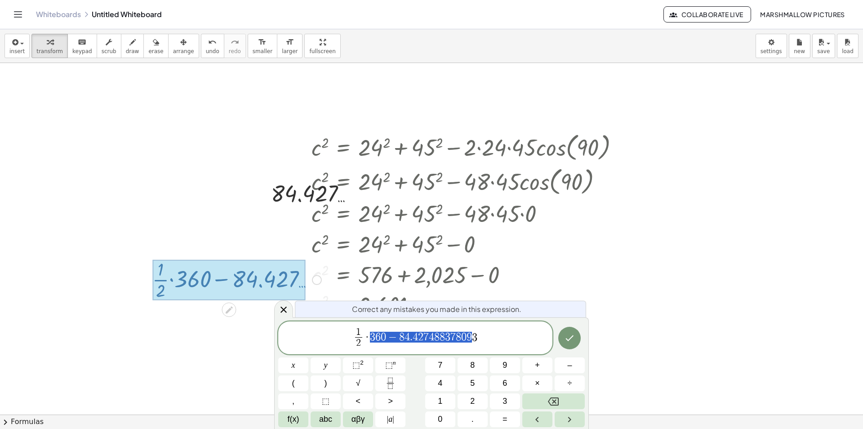
drag, startPoint x: 372, startPoint y: 337, endPoint x: 482, endPoint y: 337, distance: 109.3
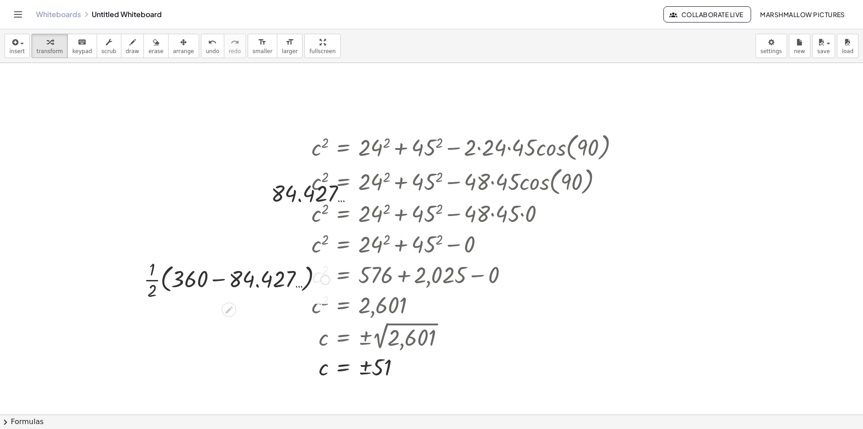
click at [213, 282] on div at bounding box center [236, 278] width 195 height 45
click at [176, 275] on div at bounding box center [169, 278] width 13 height 49
click at [189, 282] on div at bounding box center [237, 278] width 130 height 45
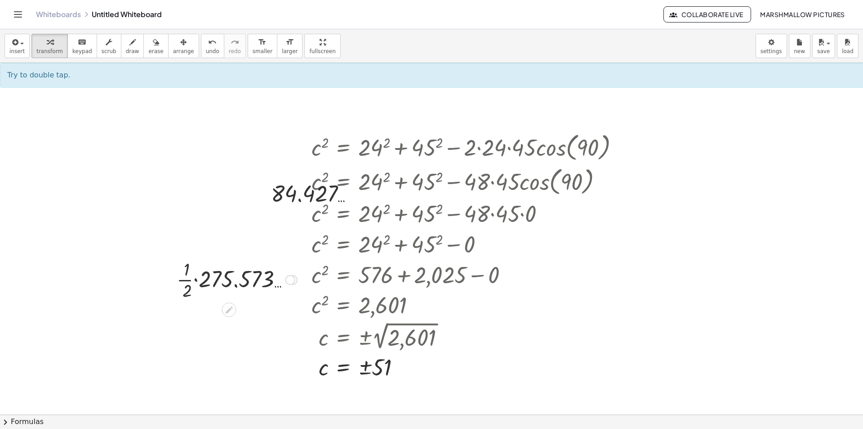
click at [199, 281] on div at bounding box center [237, 278] width 130 height 45
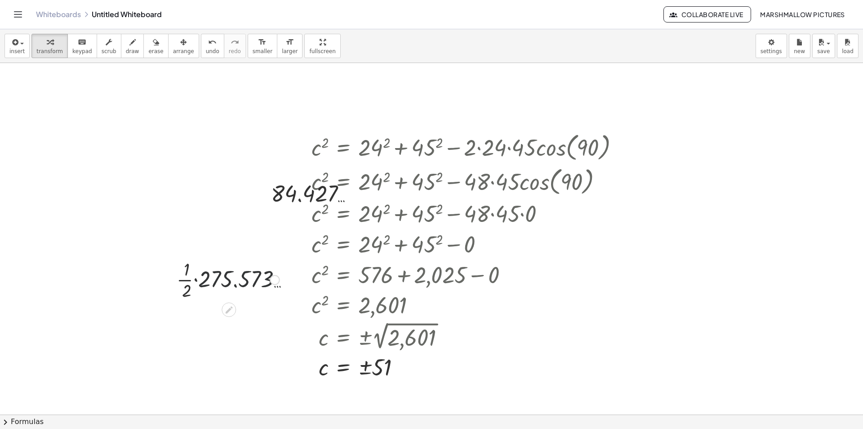
click at [199, 281] on div at bounding box center [237, 278] width 94 height 45
click at [199, 281] on div at bounding box center [237, 279] width 130 height 30
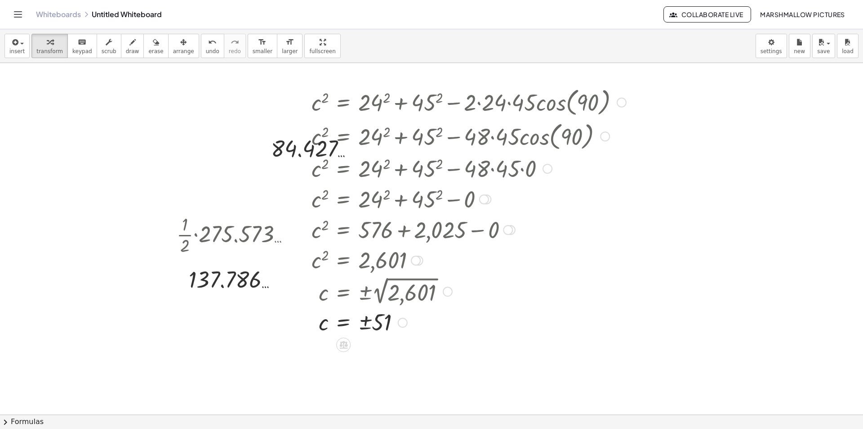
click at [631, 231] on div at bounding box center [499, 229] width 384 height 31
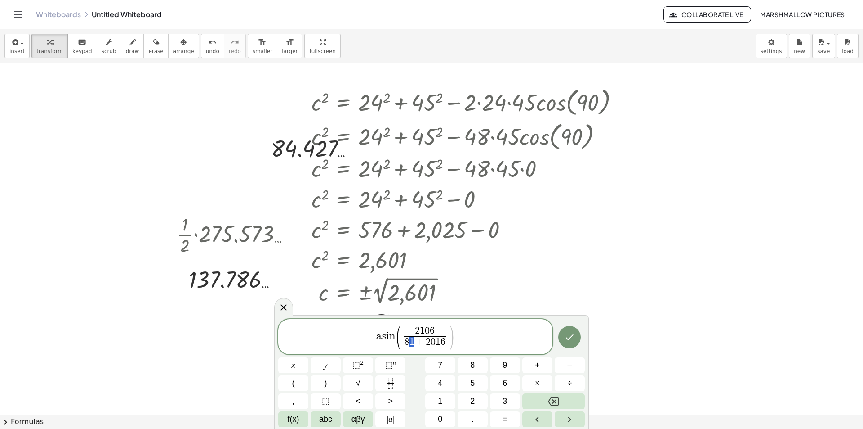
drag, startPoint x: 416, startPoint y: 345, endPoint x: 411, endPoint y: 343, distance: 5.8
click at [411, 343] on span "8 1 + 2 0 1 6" at bounding box center [425, 342] width 43 height 12
click at [506, 340] on span "a s i n ( 2 1 0 6 8 0 + 2 0 1 6 ​ ) ​" at bounding box center [415, 337] width 274 height 26
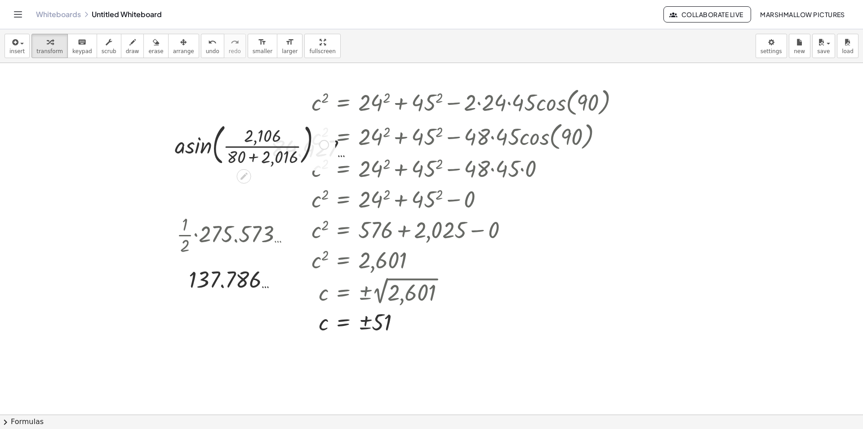
click at [224, 147] on div at bounding box center [251, 144] width 163 height 49
click at [252, 157] on div at bounding box center [251, 144] width 163 height 49
click at [250, 144] on div at bounding box center [251, 144] width 131 height 49
click at [221, 144] on div at bounding box center [252, 144] width 130 height 49
click at [258, 146] on div at bounding box center [252, 144] width 130 height 49
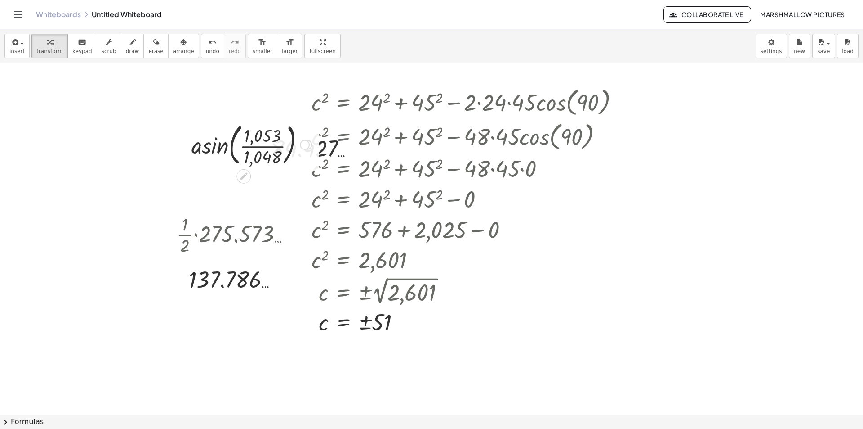
click at [258, 146] on div at bounding box center [252, 144] width 130 height 49
click at [212, 144] on div at bounding box center [251, 144] width 139 height 34
click at [197, 143] on div at bounding box center [251, 144] width 139 height 34
